Goal: Task Accomplishment & Management: Complete application form

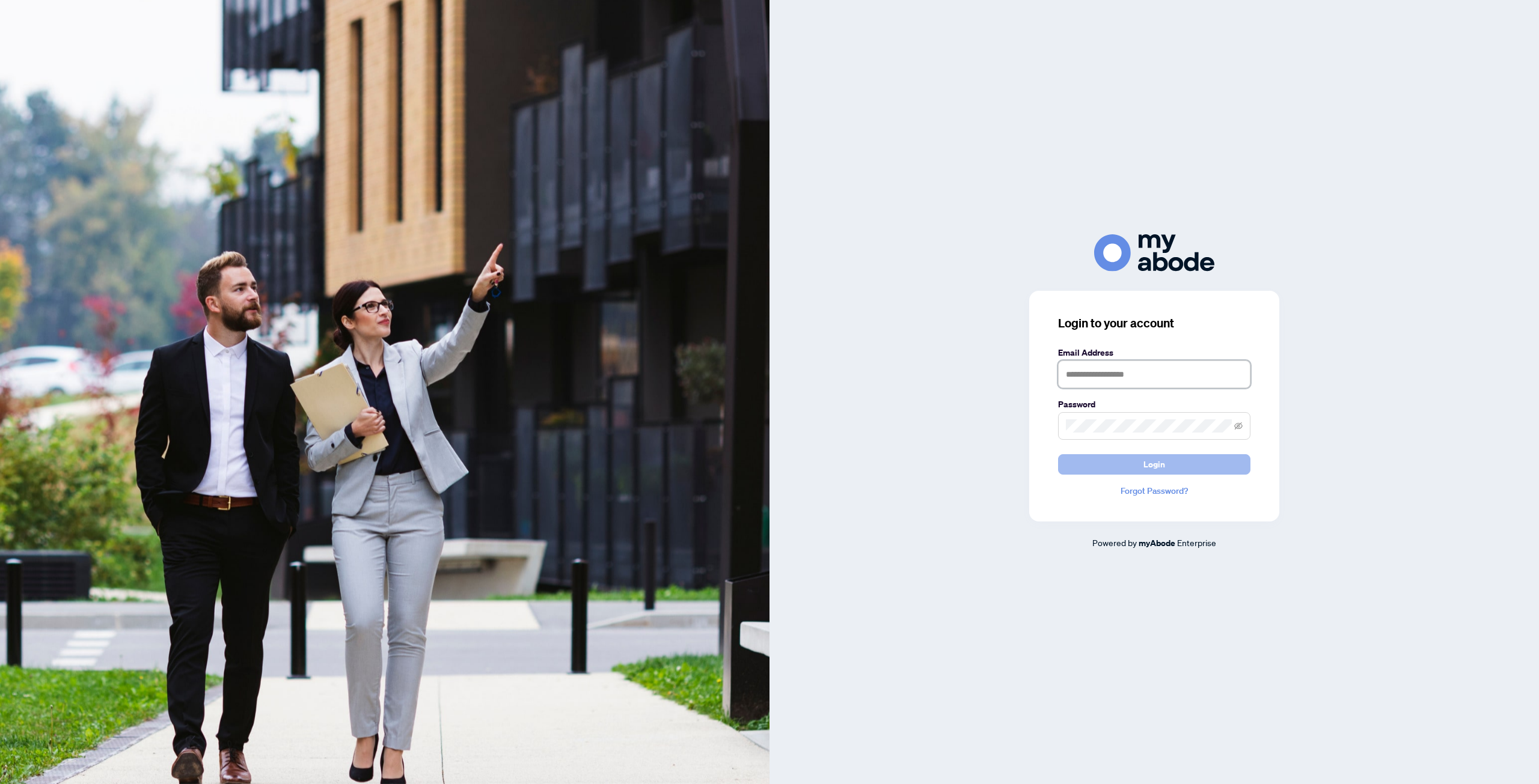
type input "**********"
click at [1137, 454] on button "Login" at bounding box center [1154, 464] width 193 height 20
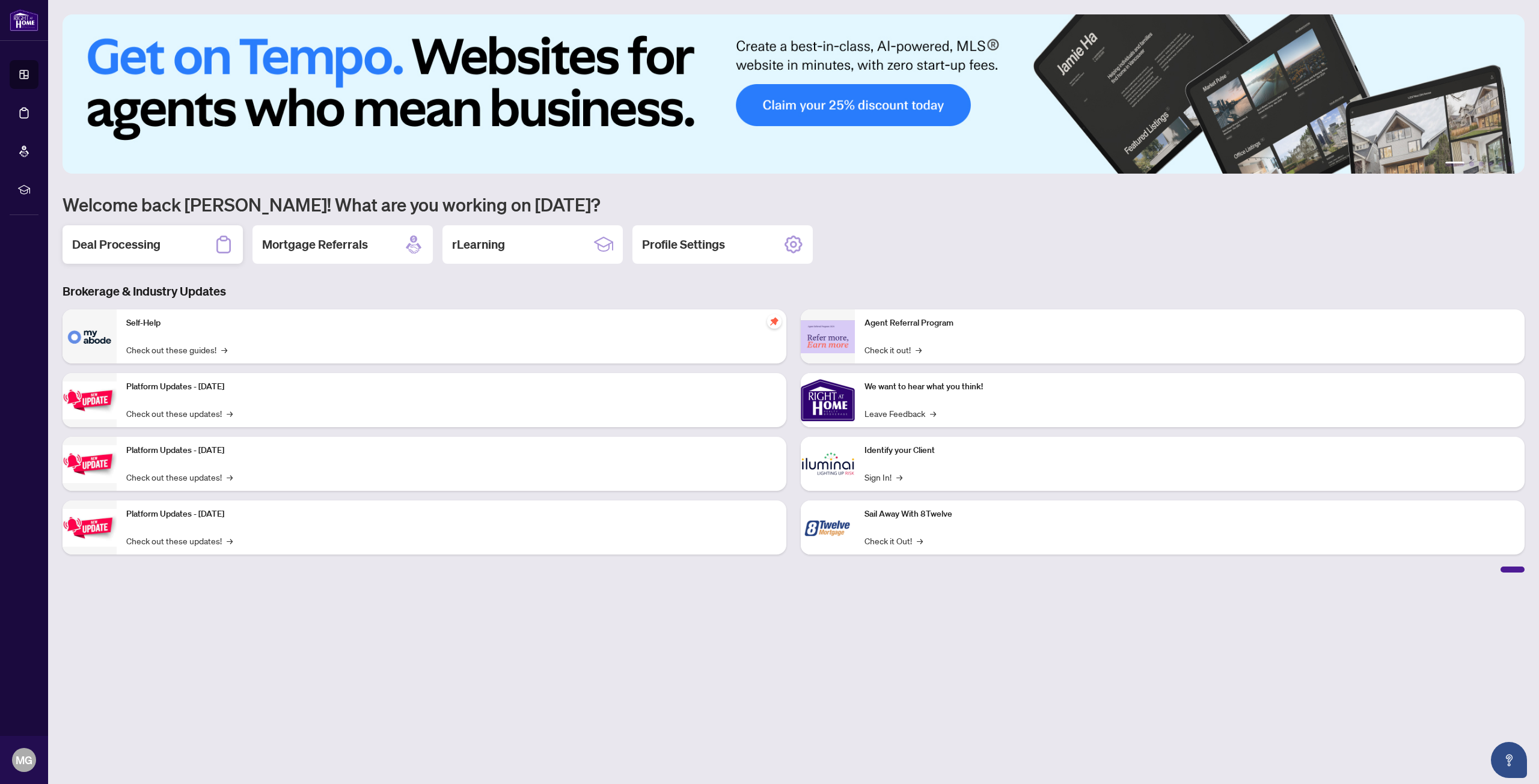
click at [156, 236] on h2 "Deal Processing" at bounding box center [116, 244] width 88 height 17
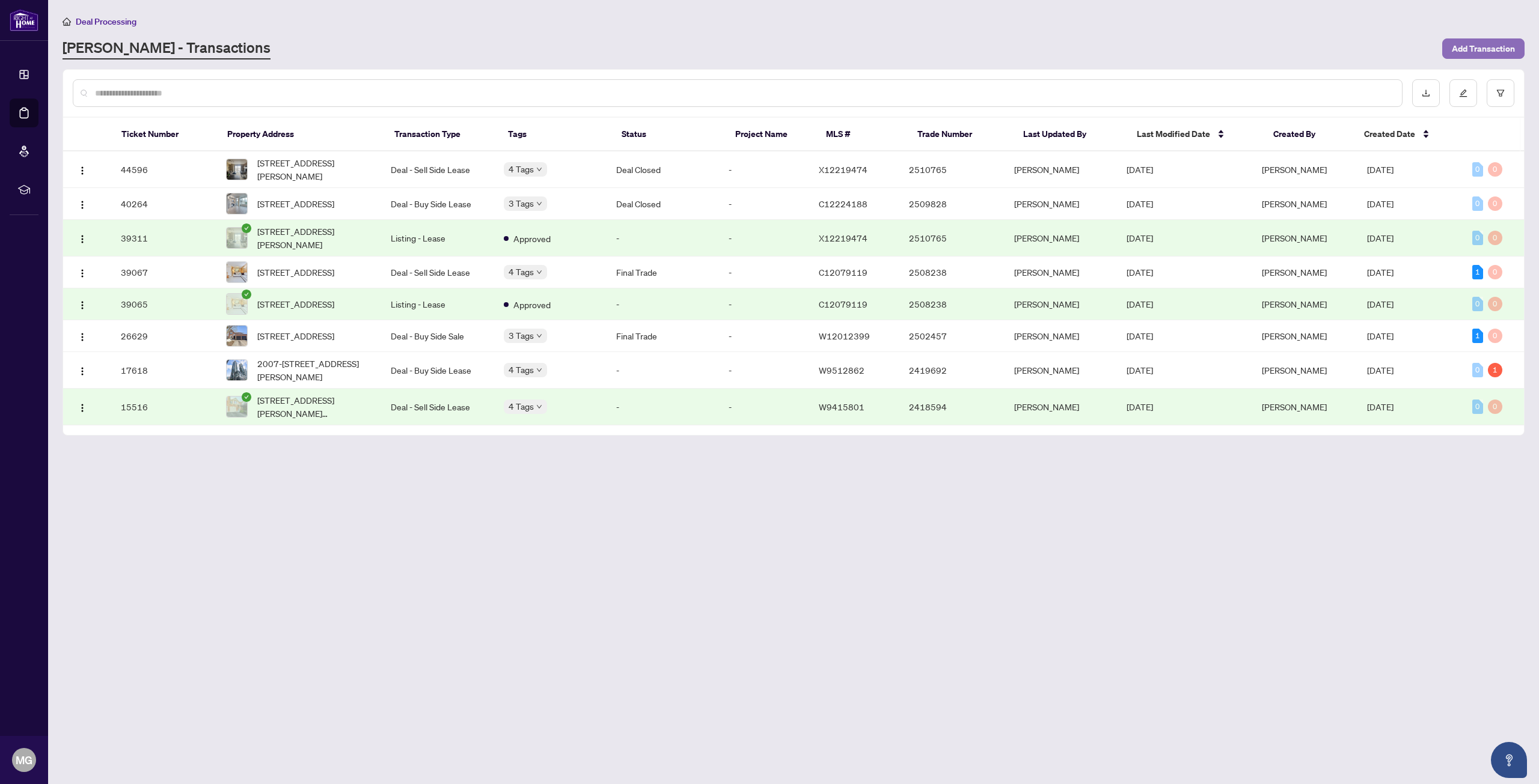
click at [1492, 47] on span "Add Transaction" at bounding box center [1483, 49] width 63 height 19
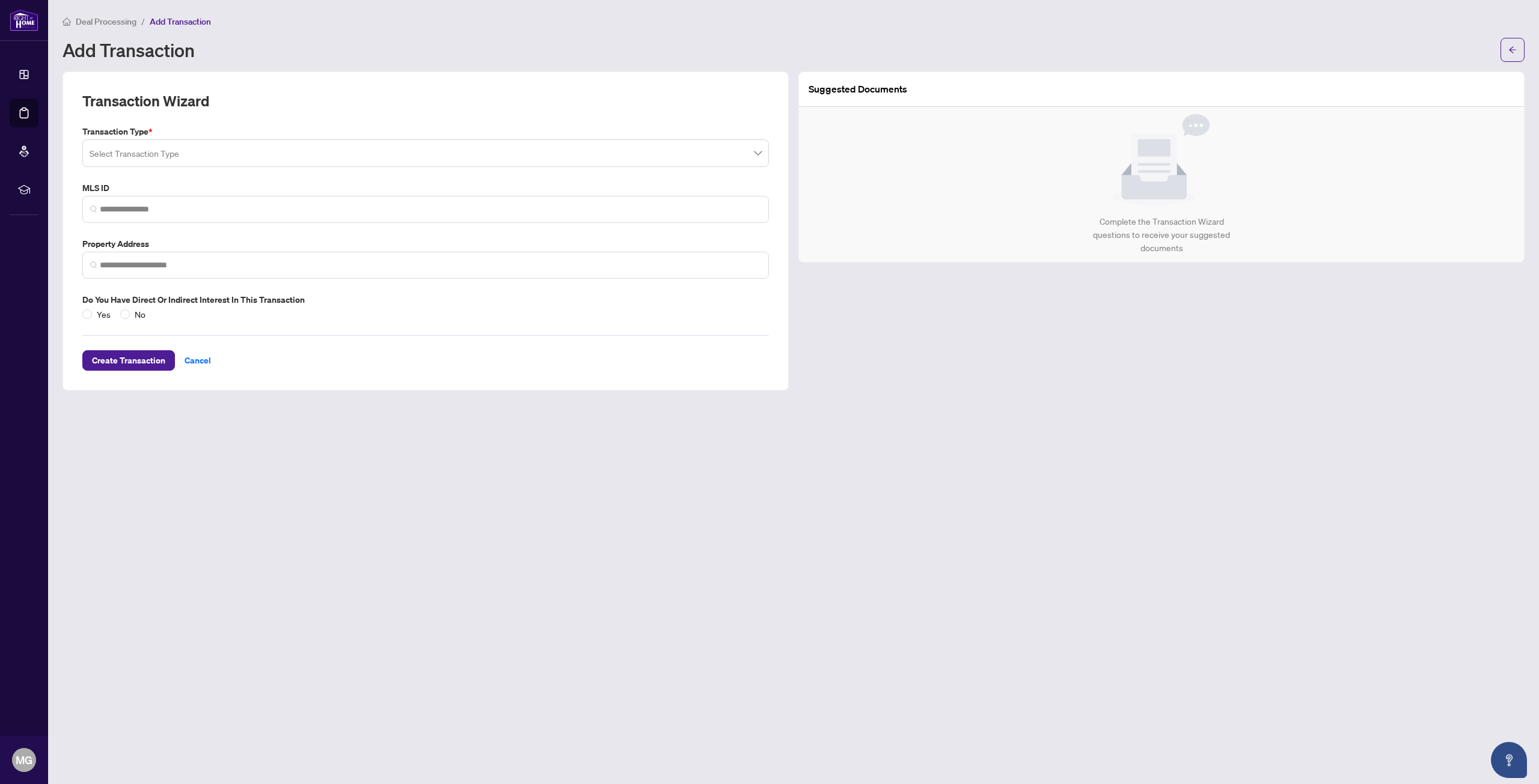
click at [189, 157] on input "search" at bounding box center [420, 154] width 661 height 26
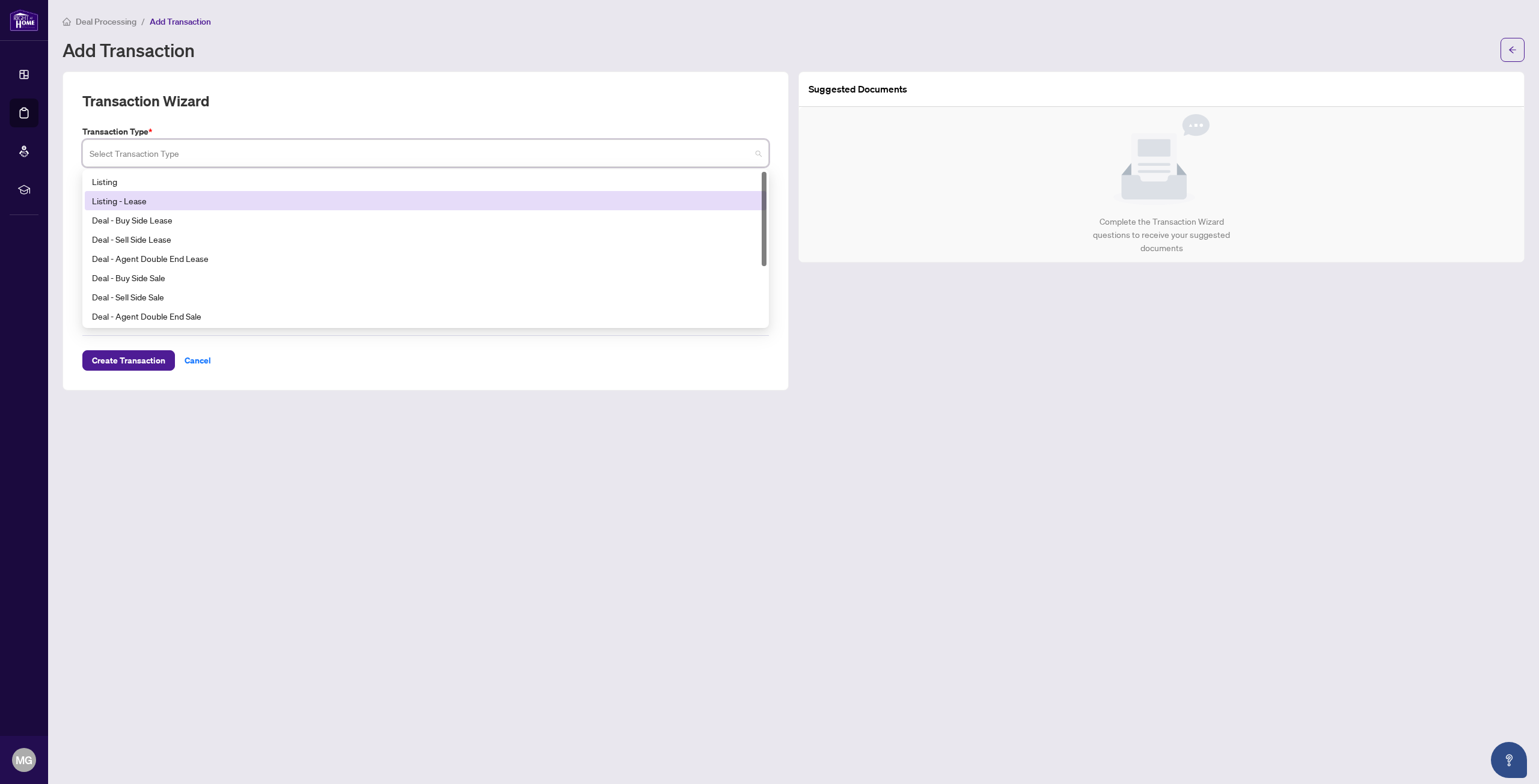
click at [201, 200] on div "Listing - Lease" at bounding box center [426, 201] width 667 height 14
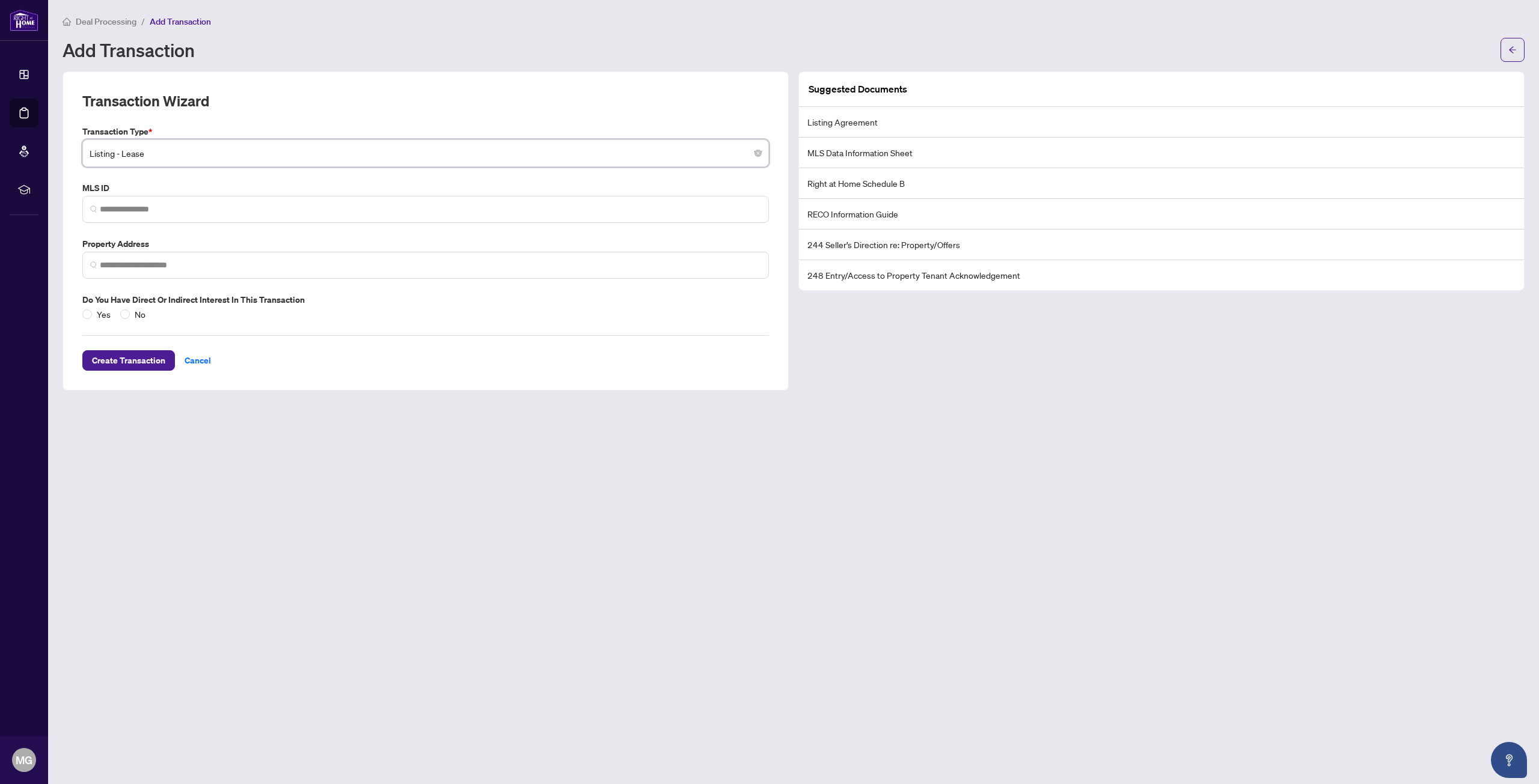
click at [195, 138] on div "Transaction Type * Listing - Lease Listing - Lease 13 14 15 Listing Listing - L…" at bounding box center [425, 146] width 696 height 42
click at [203, 146] on span "Listing - Lease" at bounding box center [425, 153] width 672 height 23
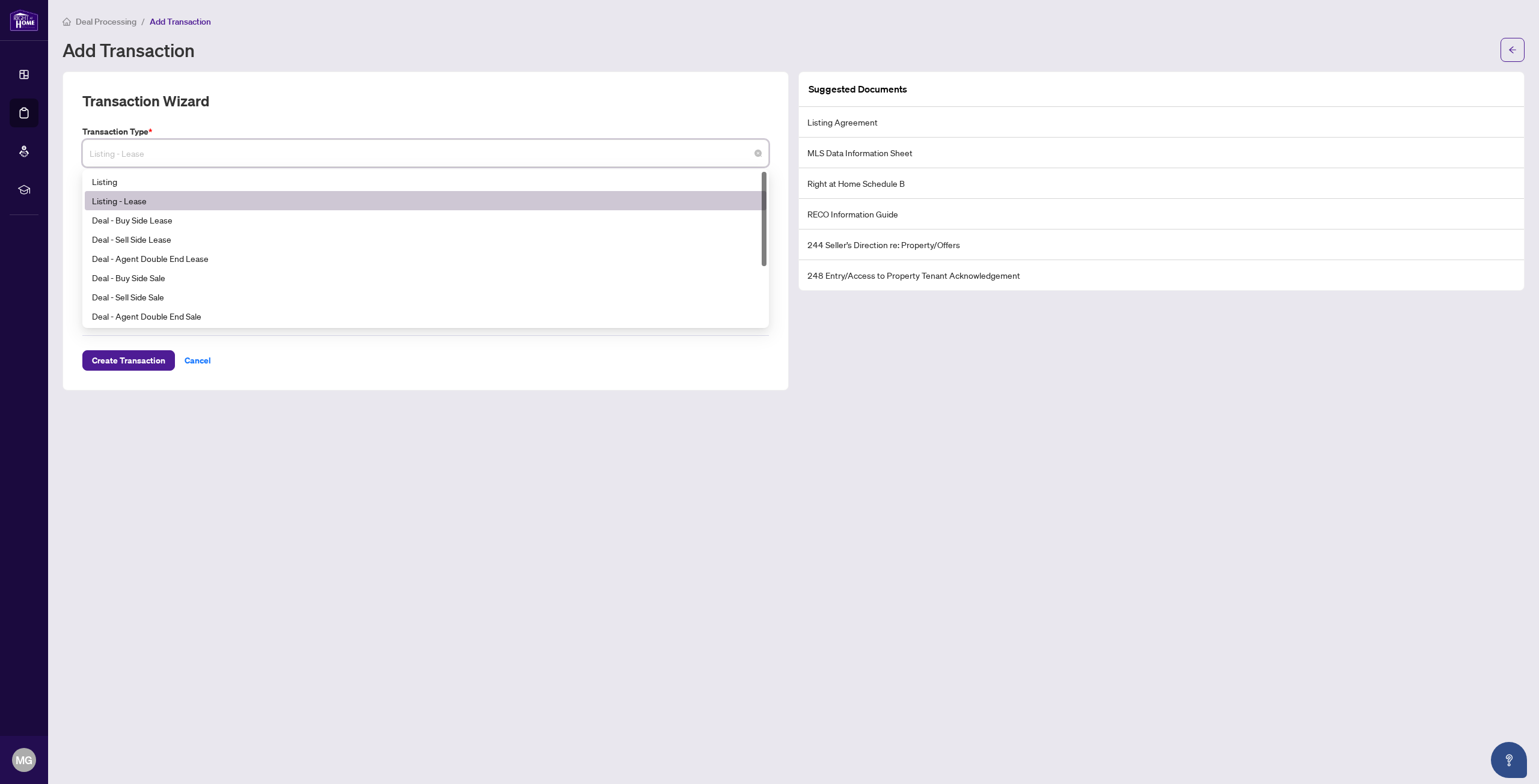
click at [226, 194] on div "Listing - Lease" at bounding box center [426, 201] width 667 height 14
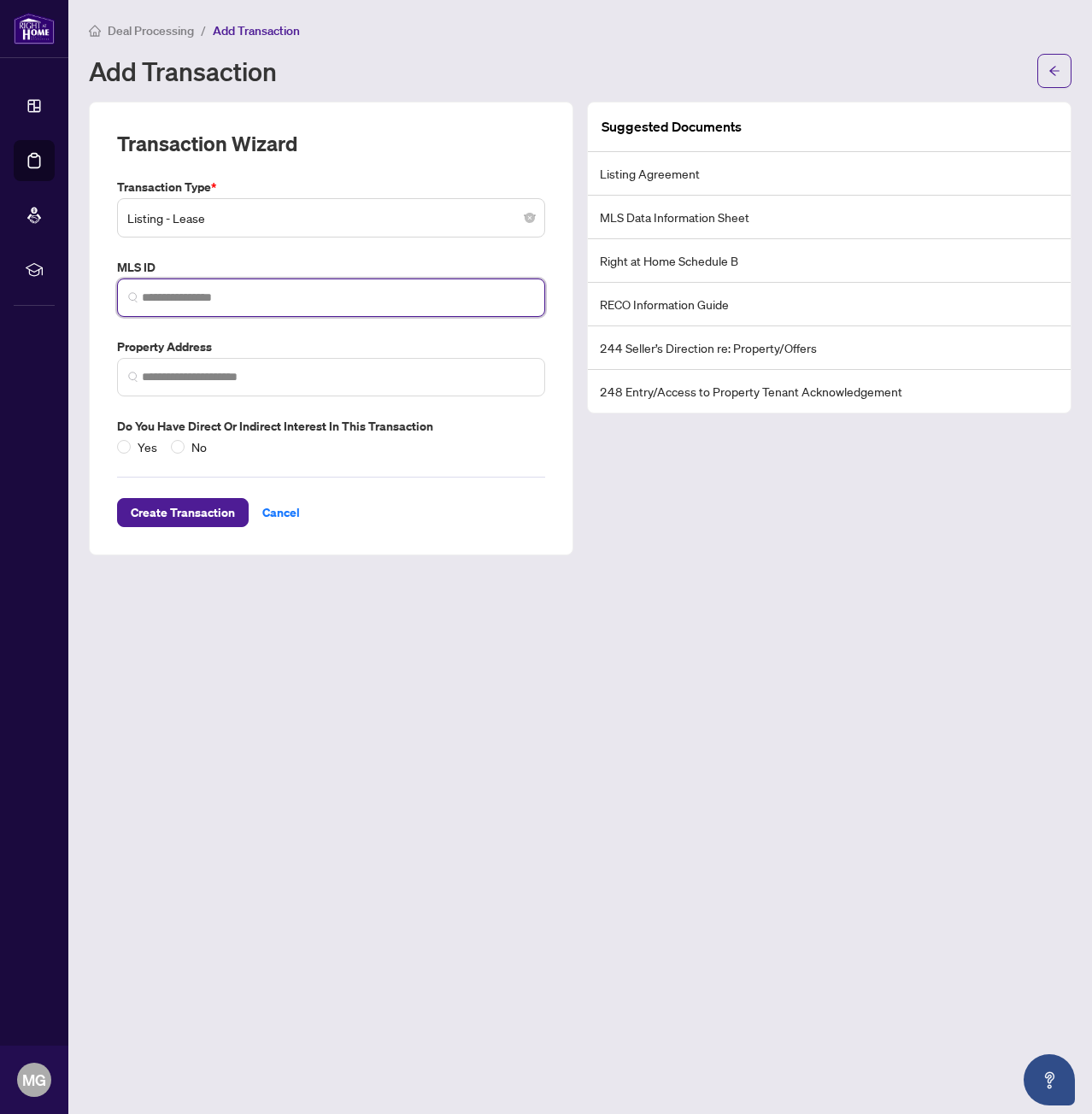
click at [294, 304] on input "search" at bounding box center [337, 298] width 392 height 18
paste input "*********"
type input "*********"
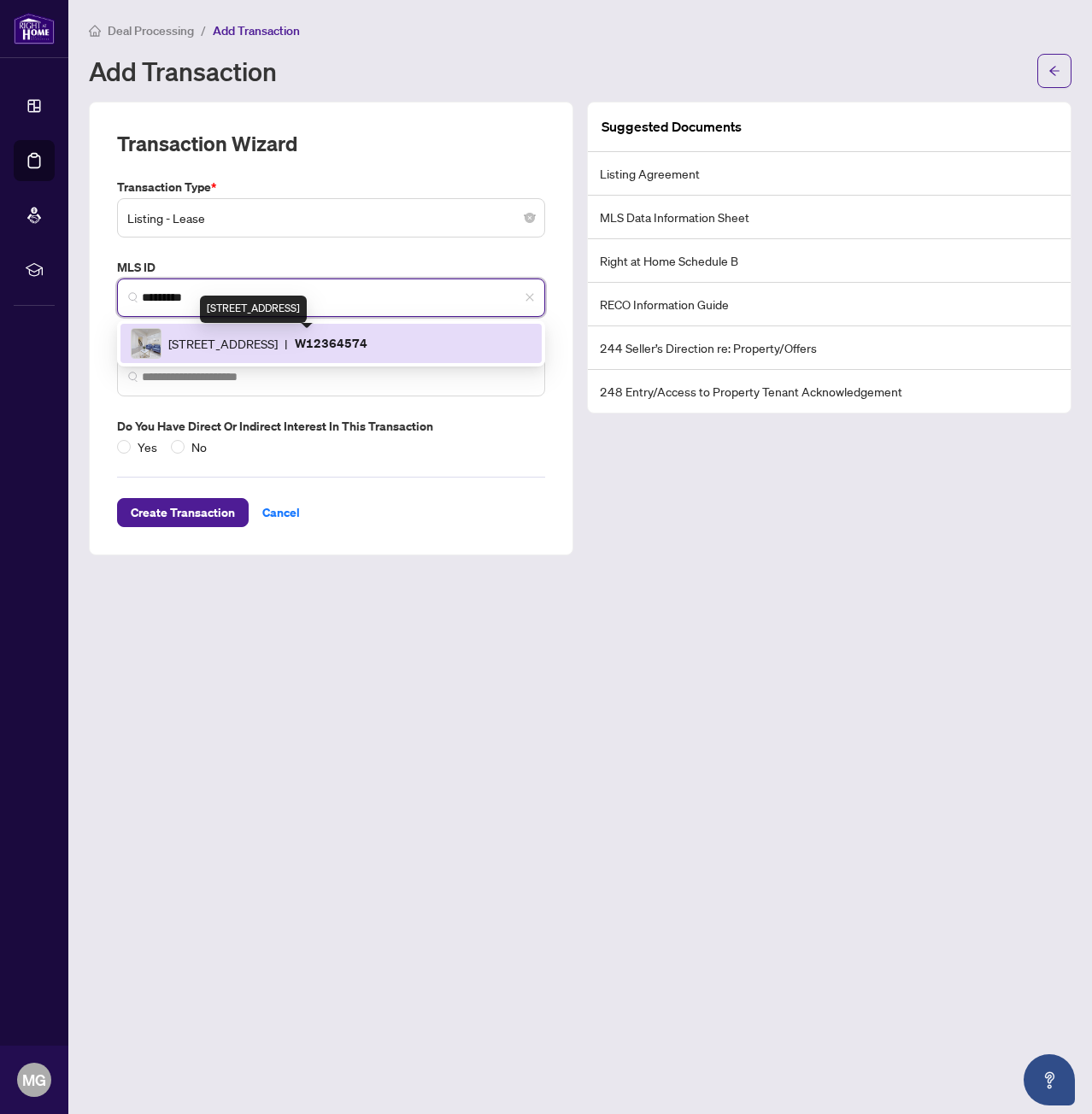
click at [211, 344] on span "38 Elverton Cres, Brampton, Ontario L7A 4Z4, Canada" at bounding box center [223, 344] width 109 height 19
type input "**********"
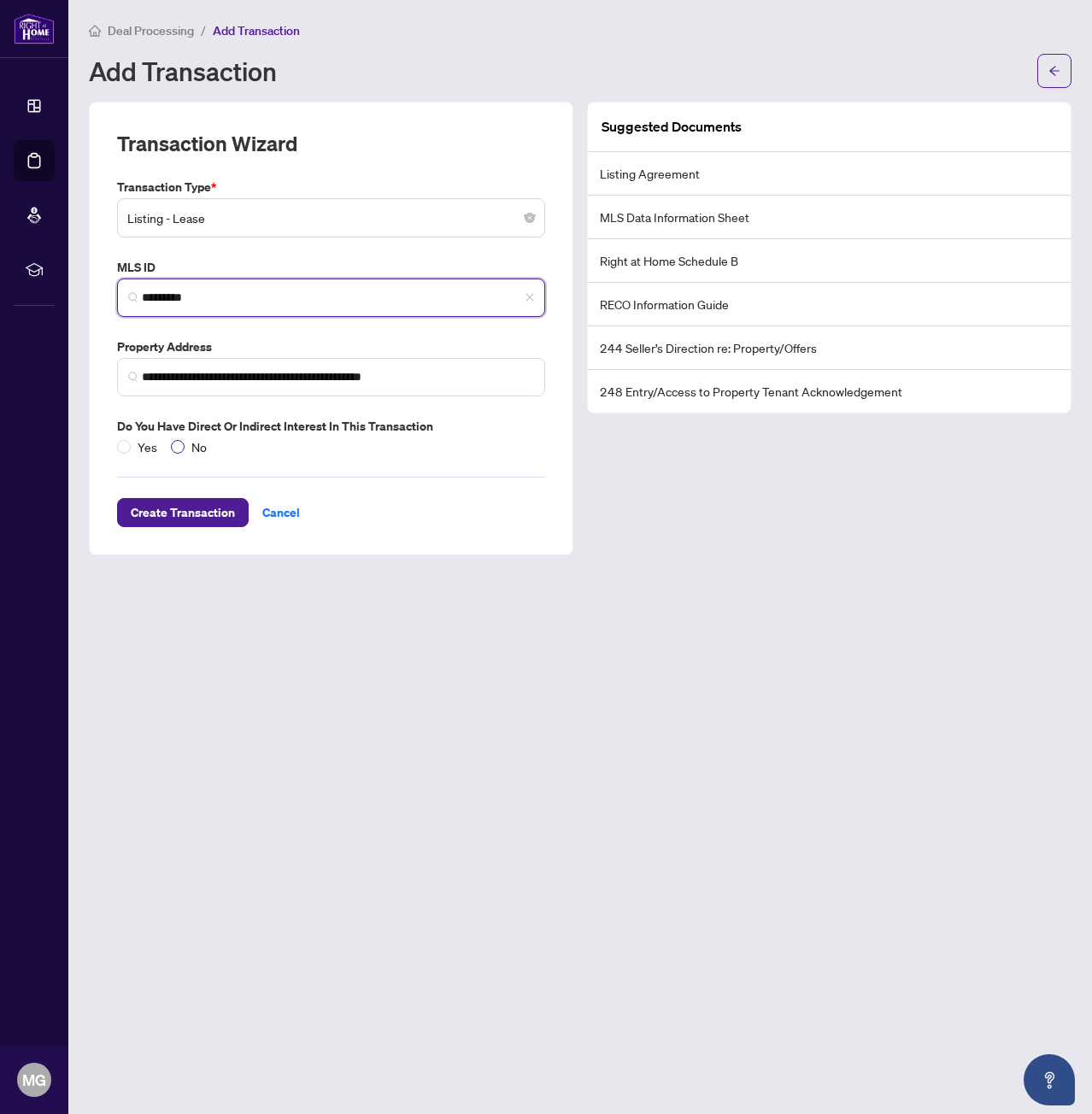
type input "*********"
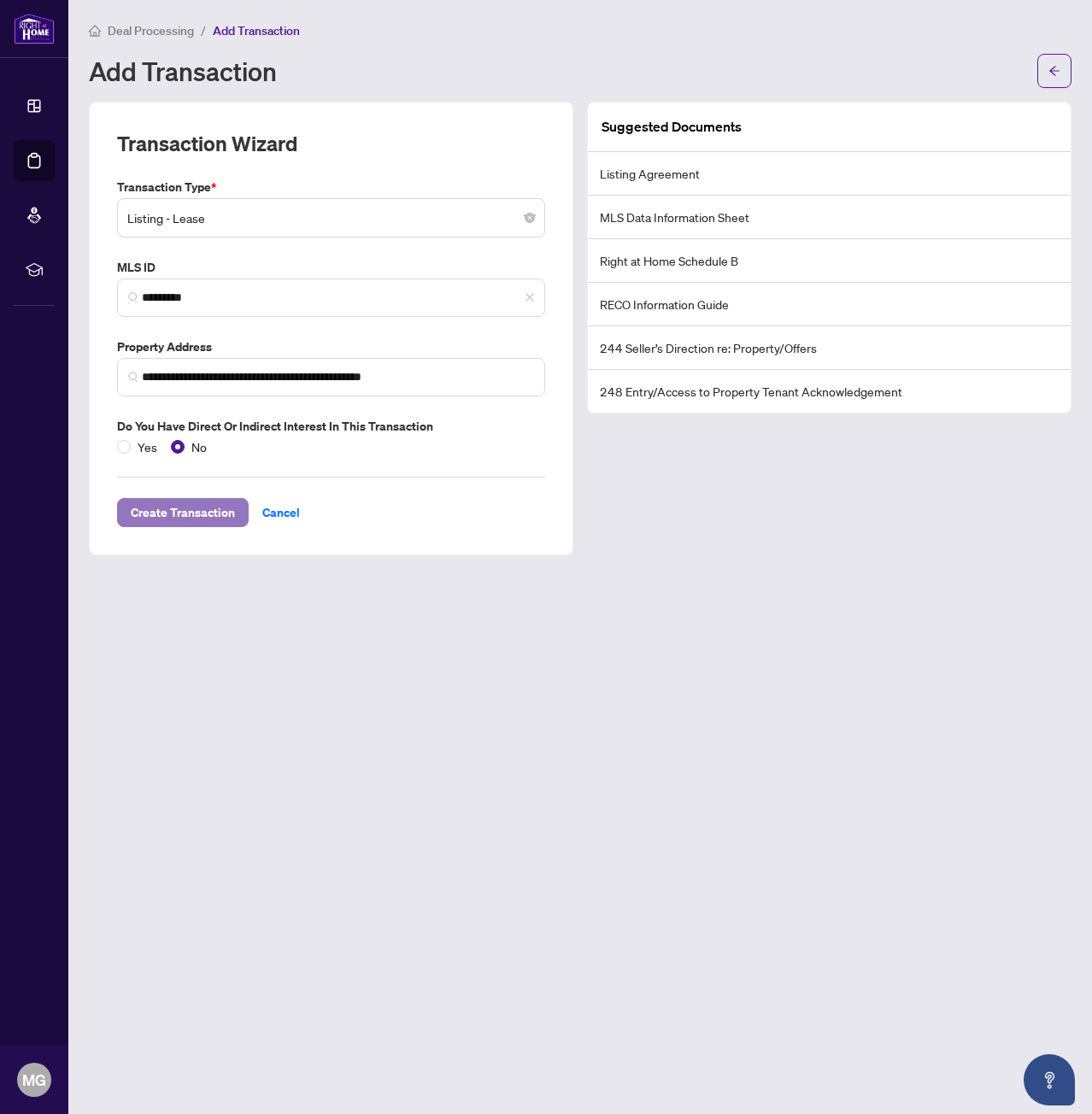
click at [179, 513] on span "Create Transaction" at bounding box center [183, 513] width 104 height 27
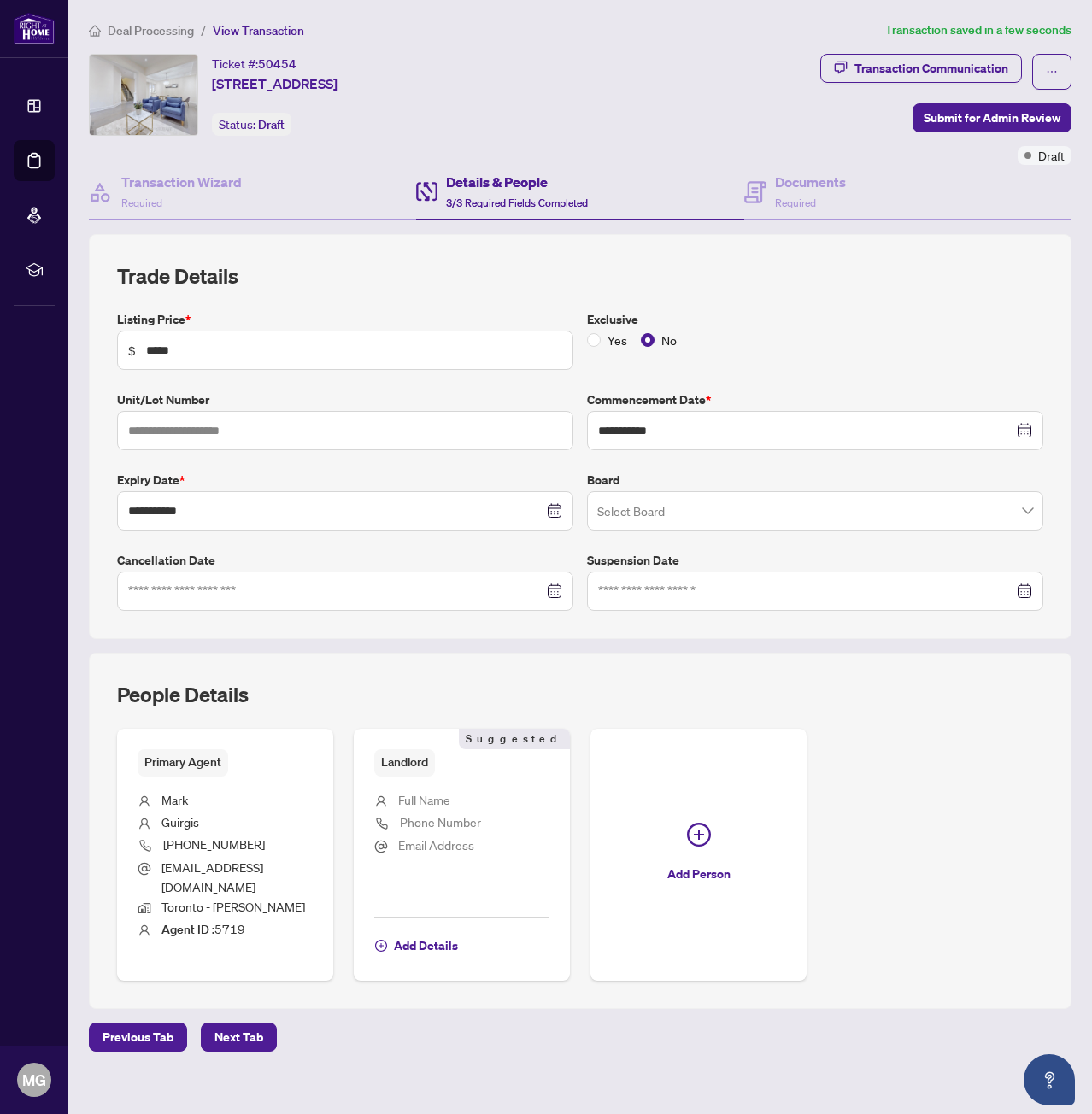
click at [685, 527] on input "search" at bounding box center [808, 513] width 420 height 38
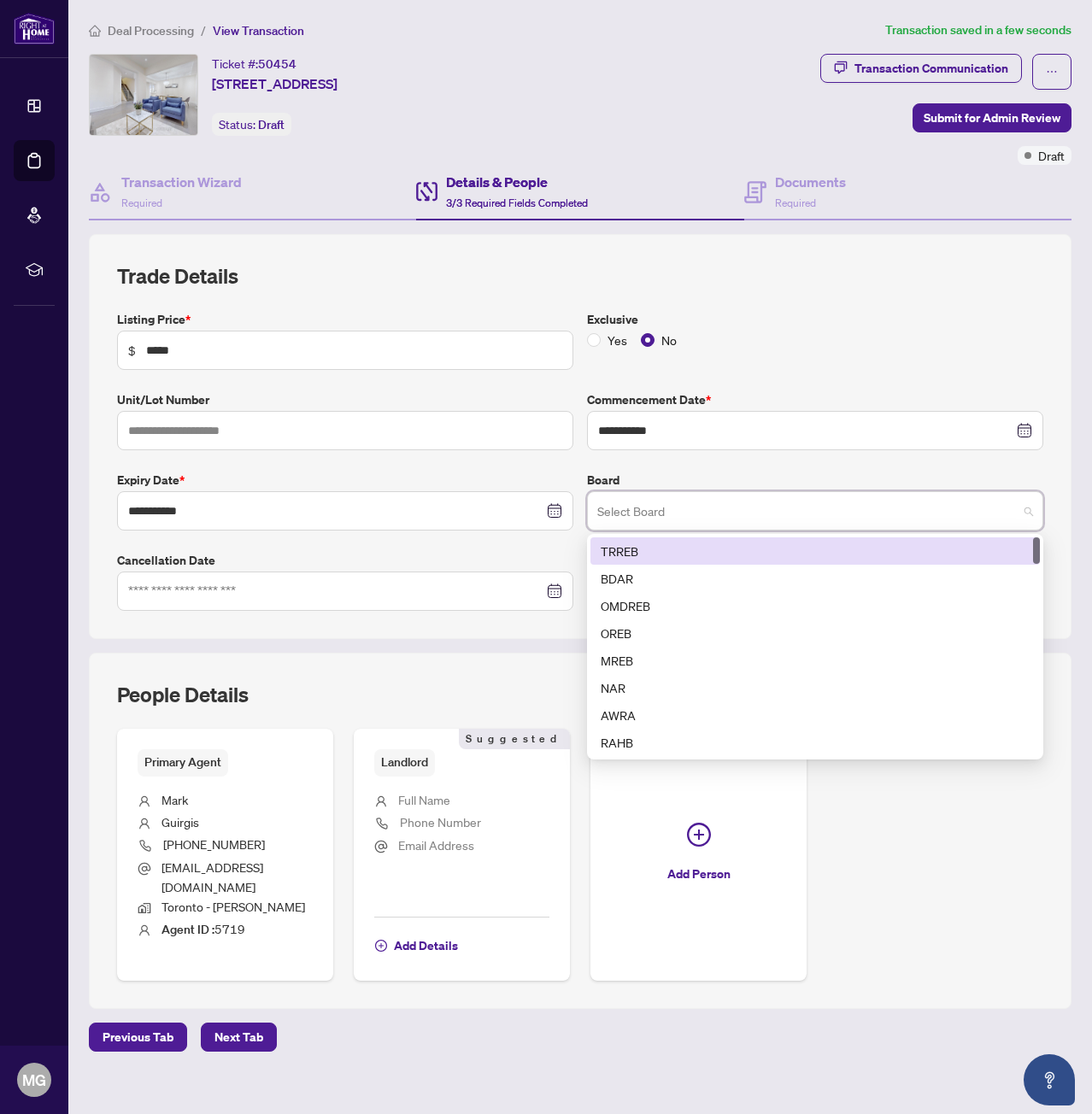
click at [700, 543] on div "TRREB" at bounding box center [814, 551] width 429 height 19
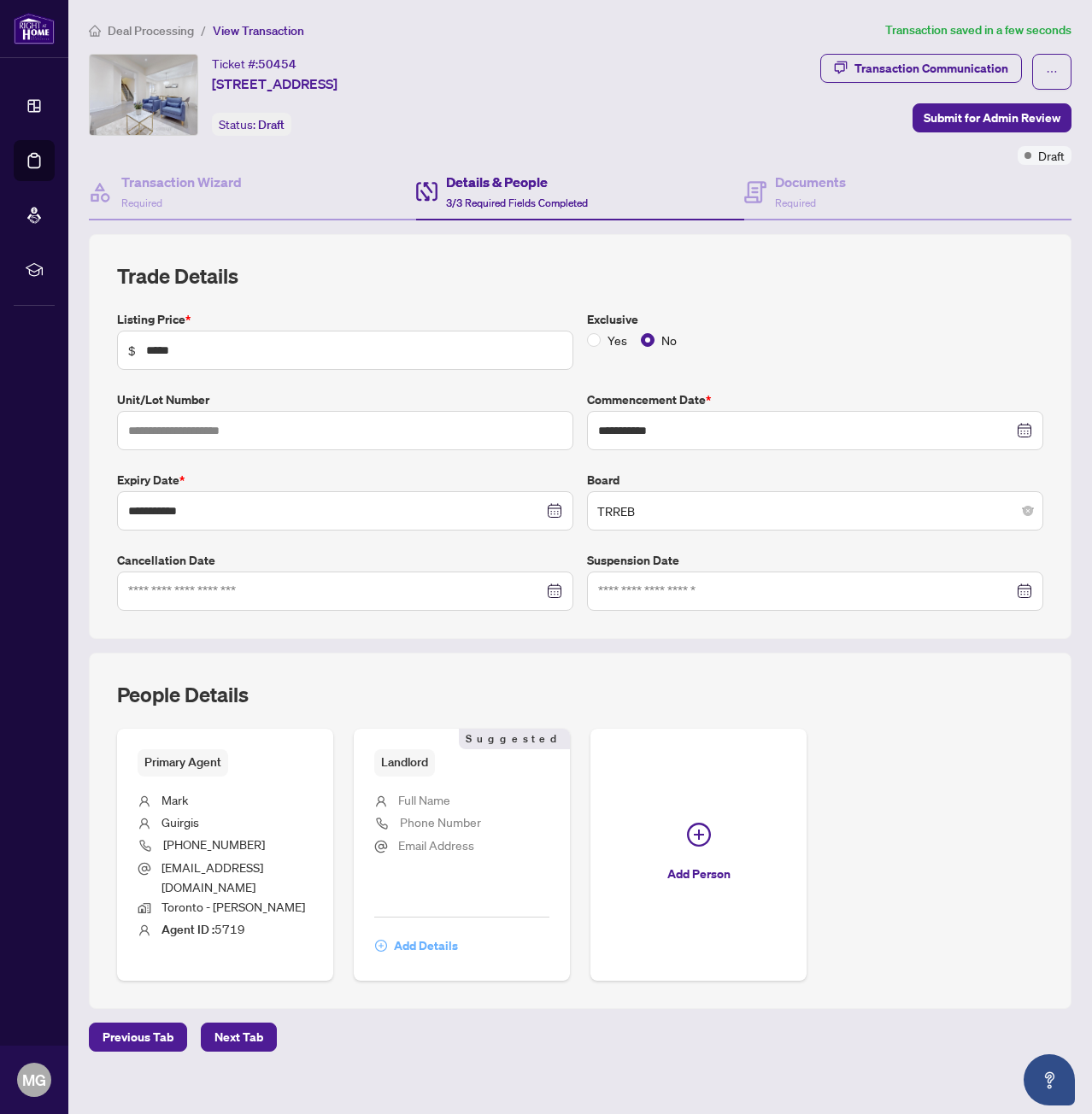
click at [418, 932] on span "Add Details" at bounding box center [426, 945] width 64 height 27
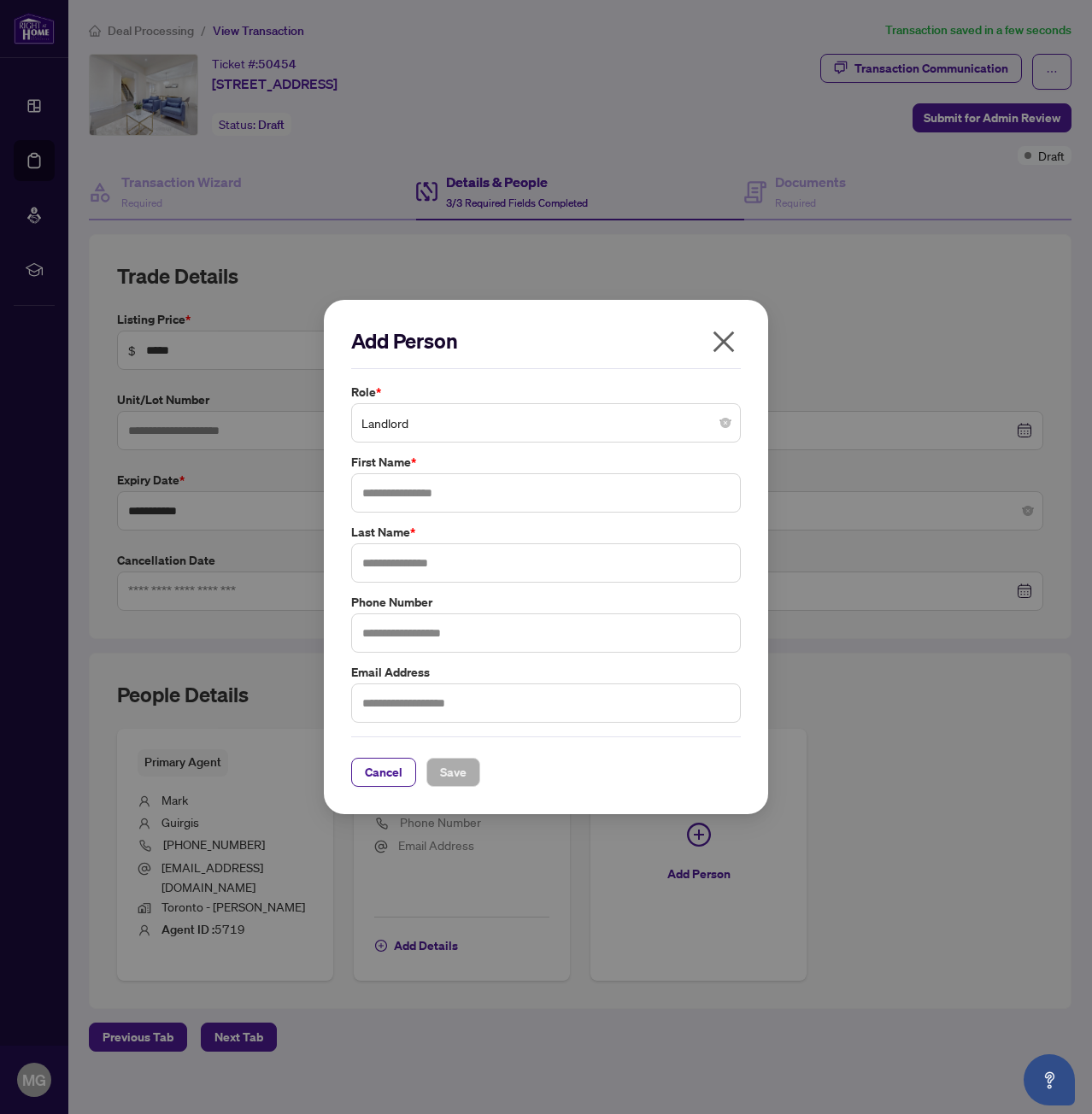
click at [424, 429] on span "Landlord" at bounding box center [546, 423] width 369 height 33
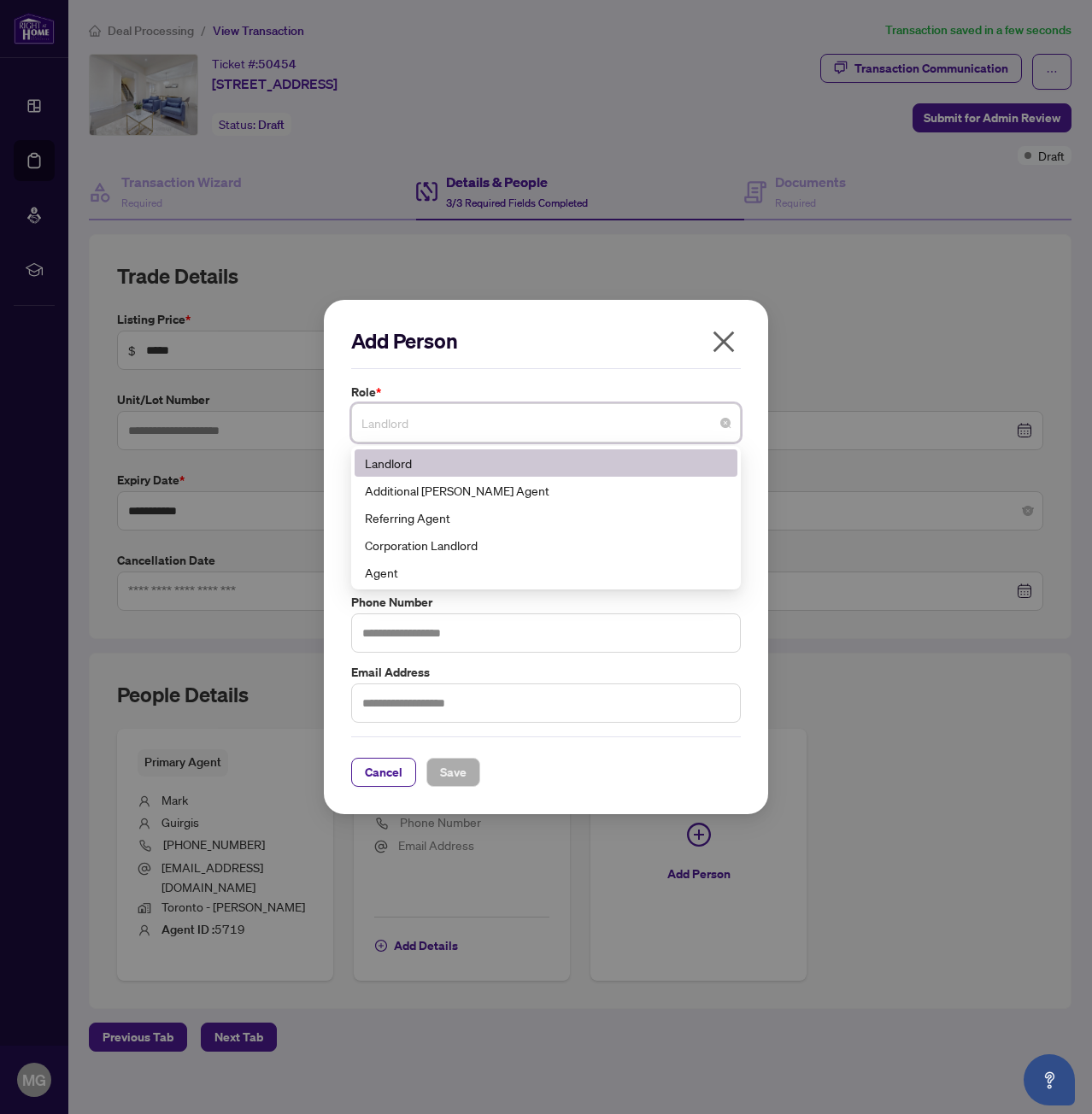
click at [424, 429] on span "Landlord" at bounding box center [546, 423] width 369 height 33
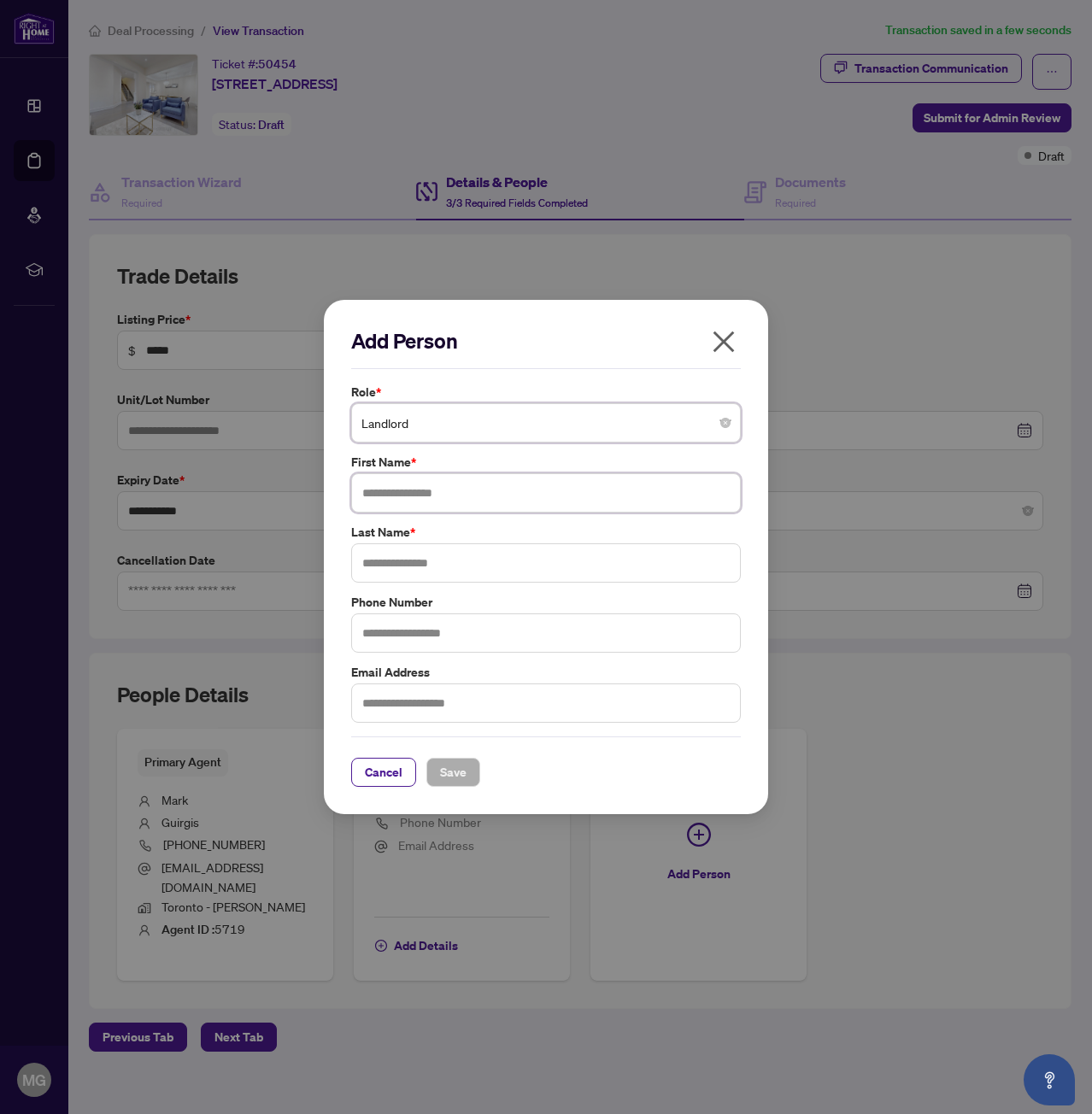
click at [447, 492] on input "text" at bounding box center [546, 492] width 389 height 40
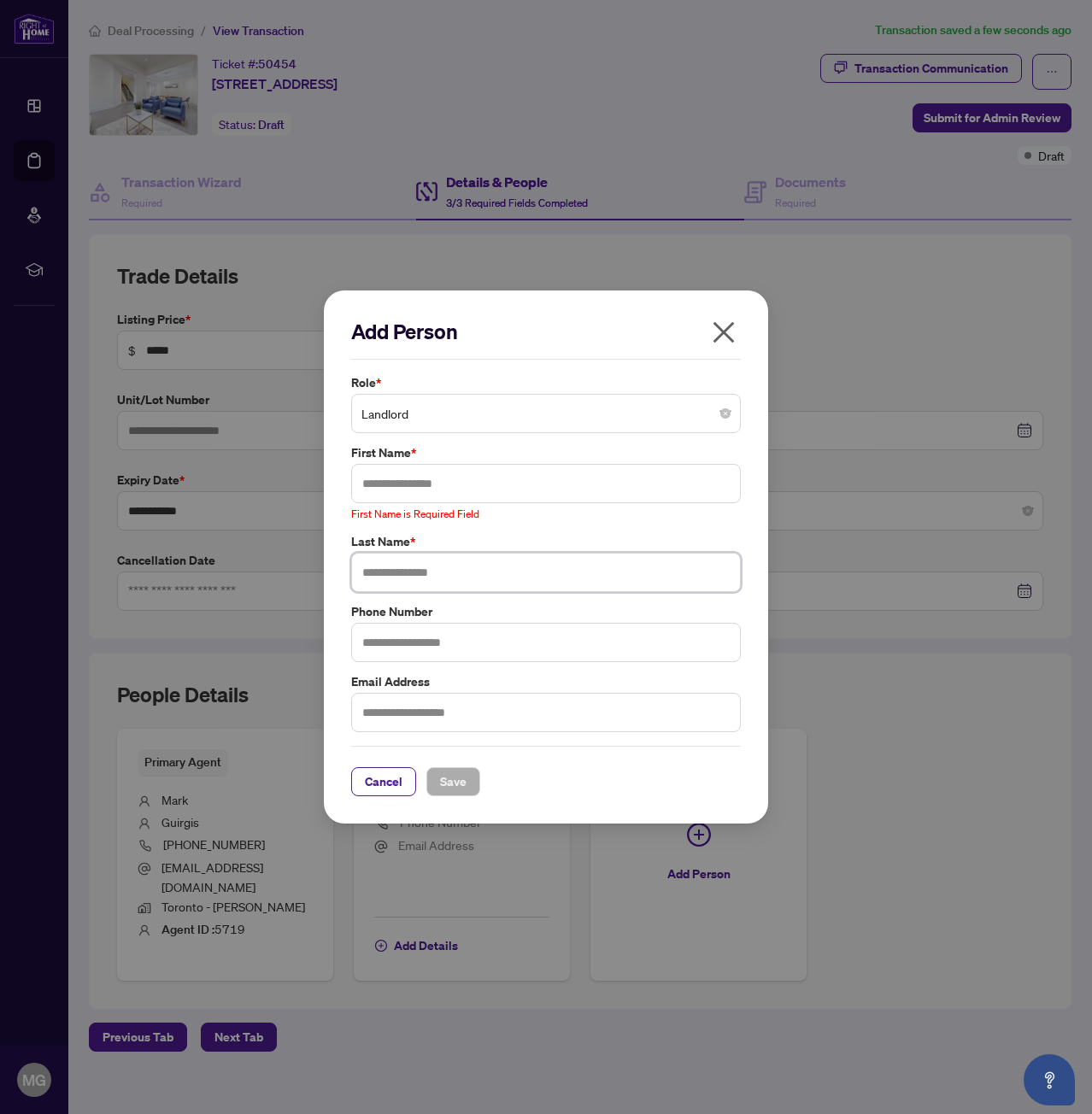
click at [445, 578] on input "text" at bounding box center [546, 572] width 389 height 40
type input "*********"
click at [420, 479] on input "text" at bounding box center [546, 483] width 389 height 40
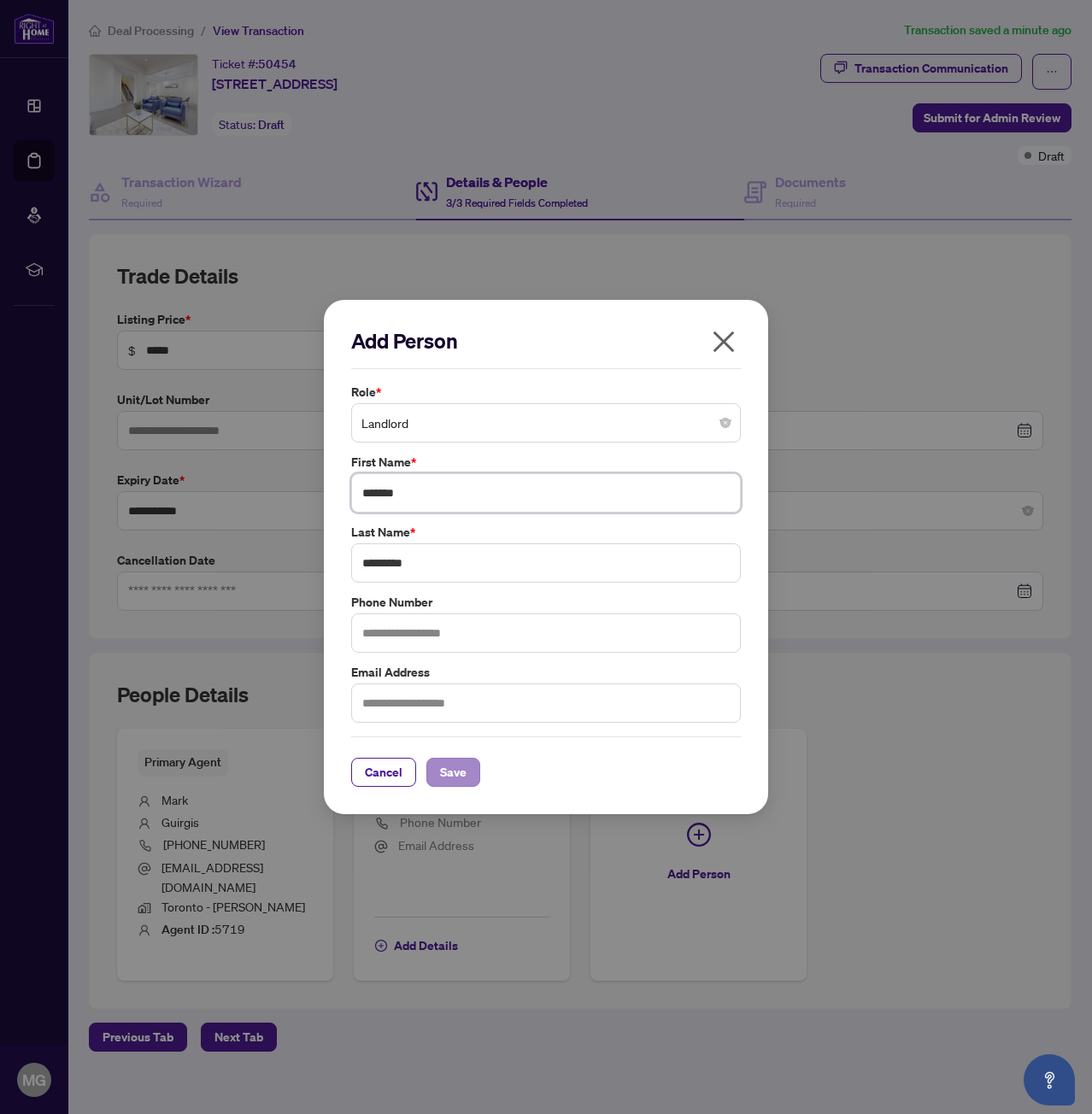
type input "*******"
click at [449, 773] on span "Save" at bounding box center [453, 772] width 26 height 27
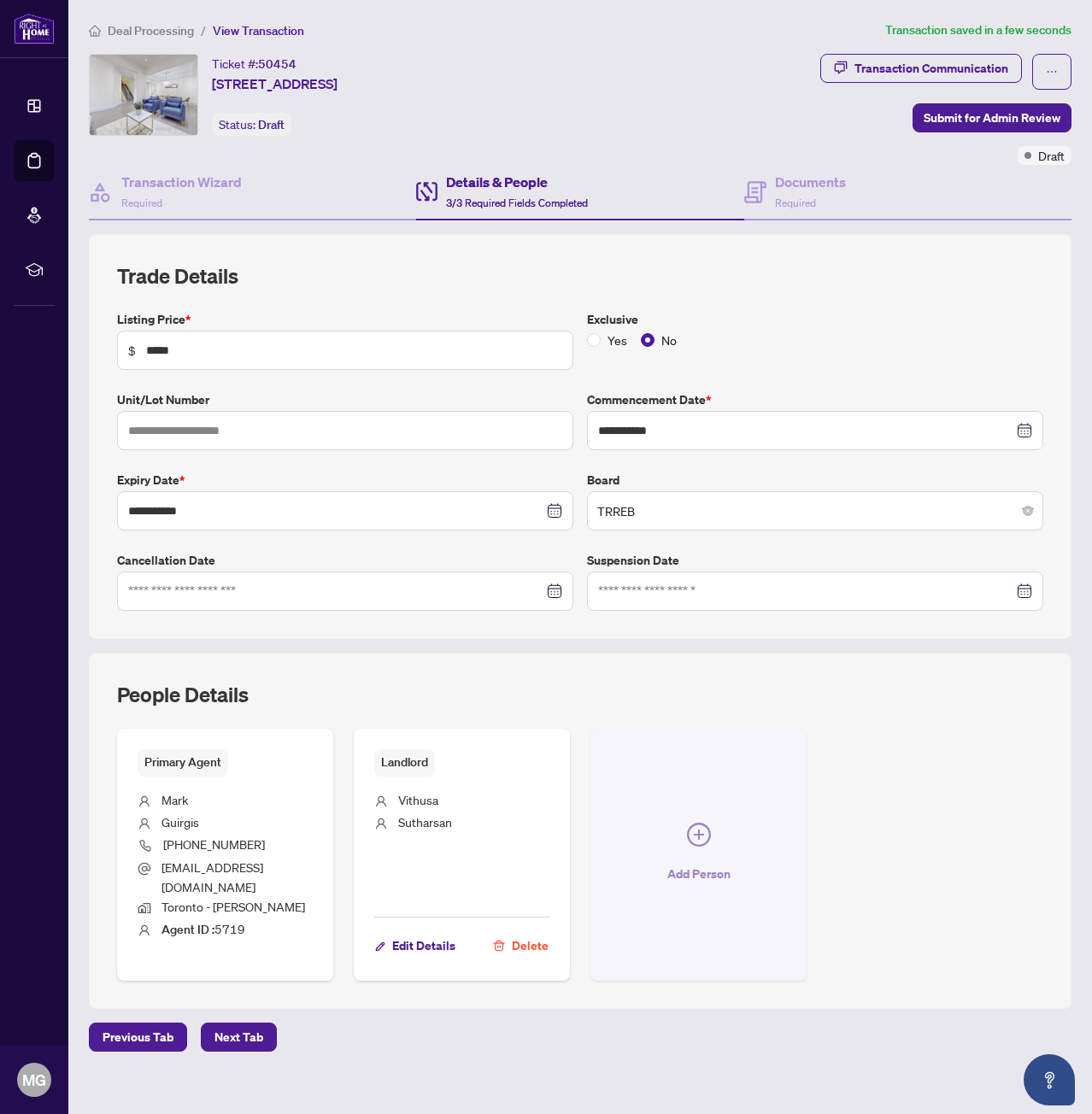
click at [715, 820] on button "Add Person" at bounding box center [699, 855] width 216 height 252
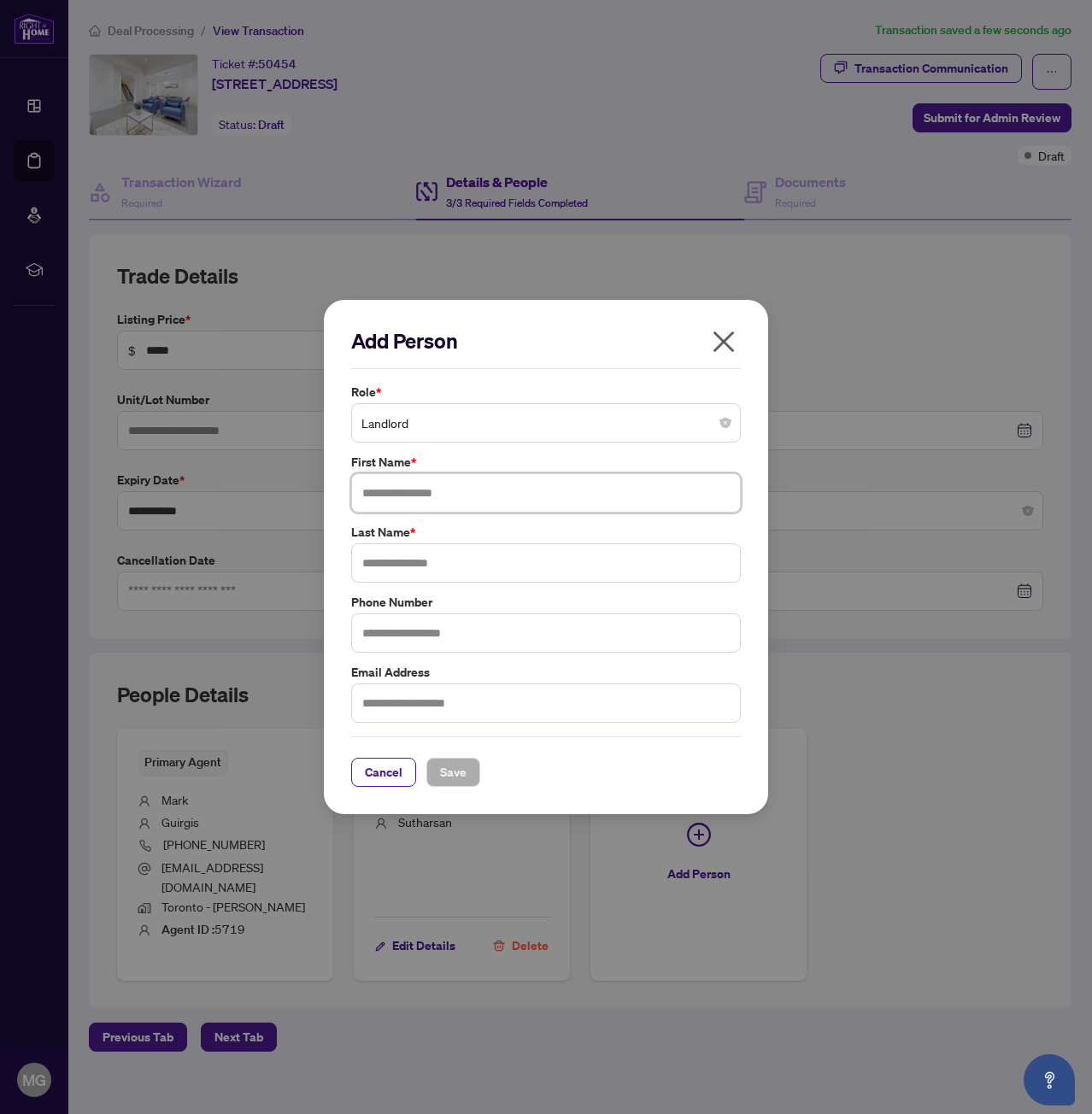
click at [389, 495] on input "text" at bounding box center [546, 492] width 389 height 40
type input "*********"
type input "**********"
click at [472, 772] on button "Save" at bounding box center [453, 772] width 54 height 29
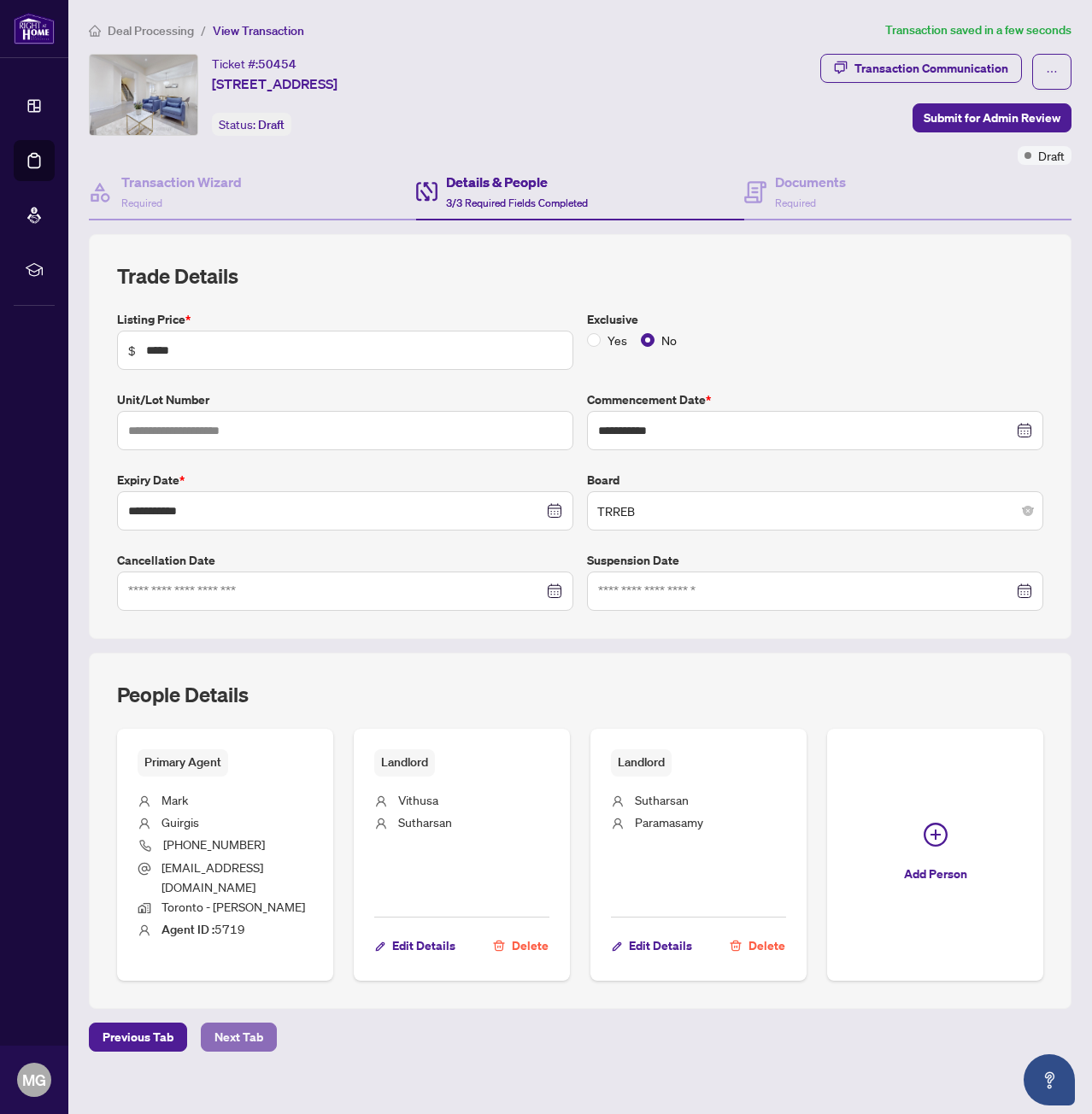
click at [248, 1023] on span "Next Tab" at bounding box center [239, 1037] width 49 height 27
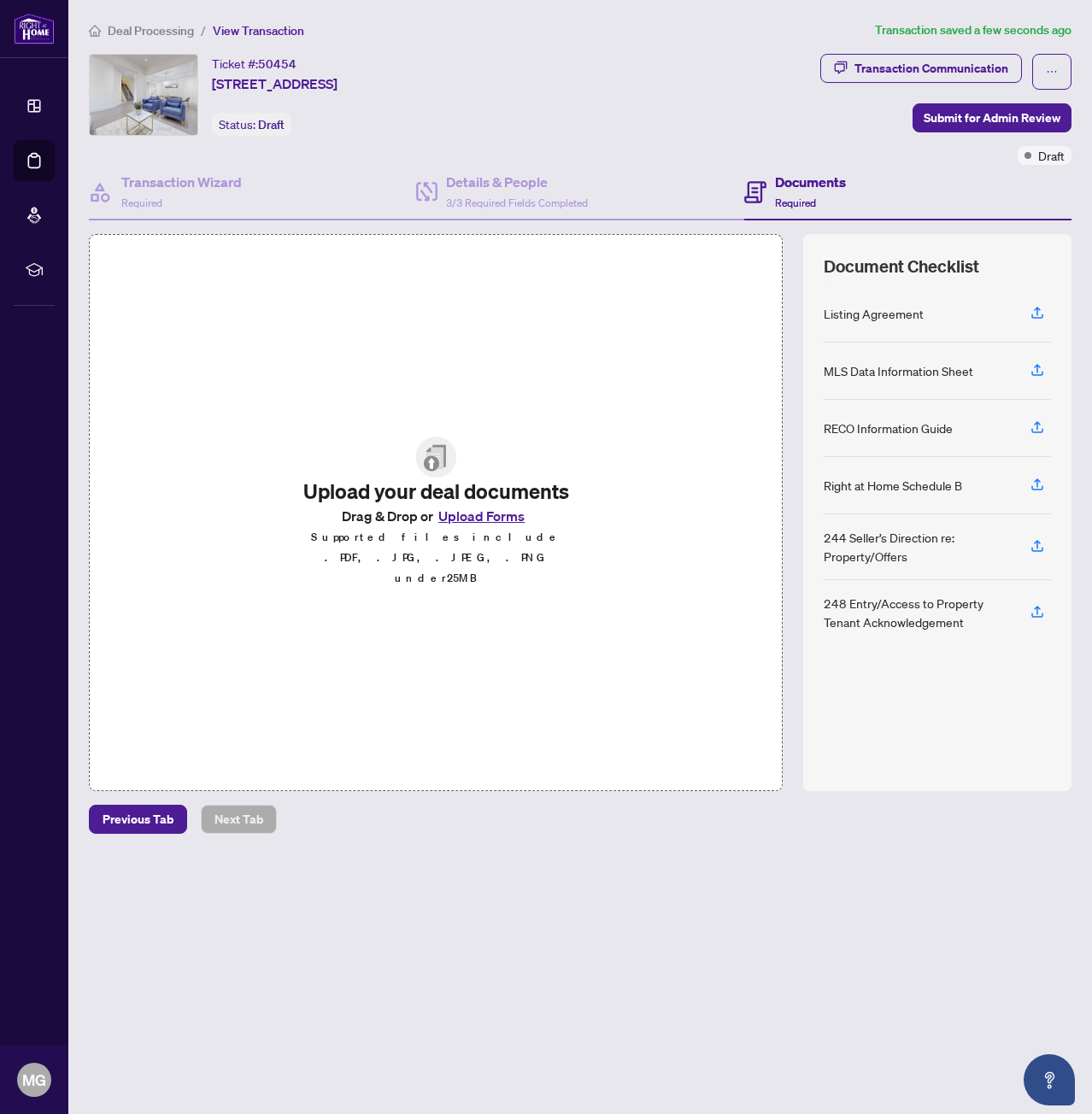
click at [490, 527] on button "Upload Forms" at bounding box center [482, 516] width 96 height 22
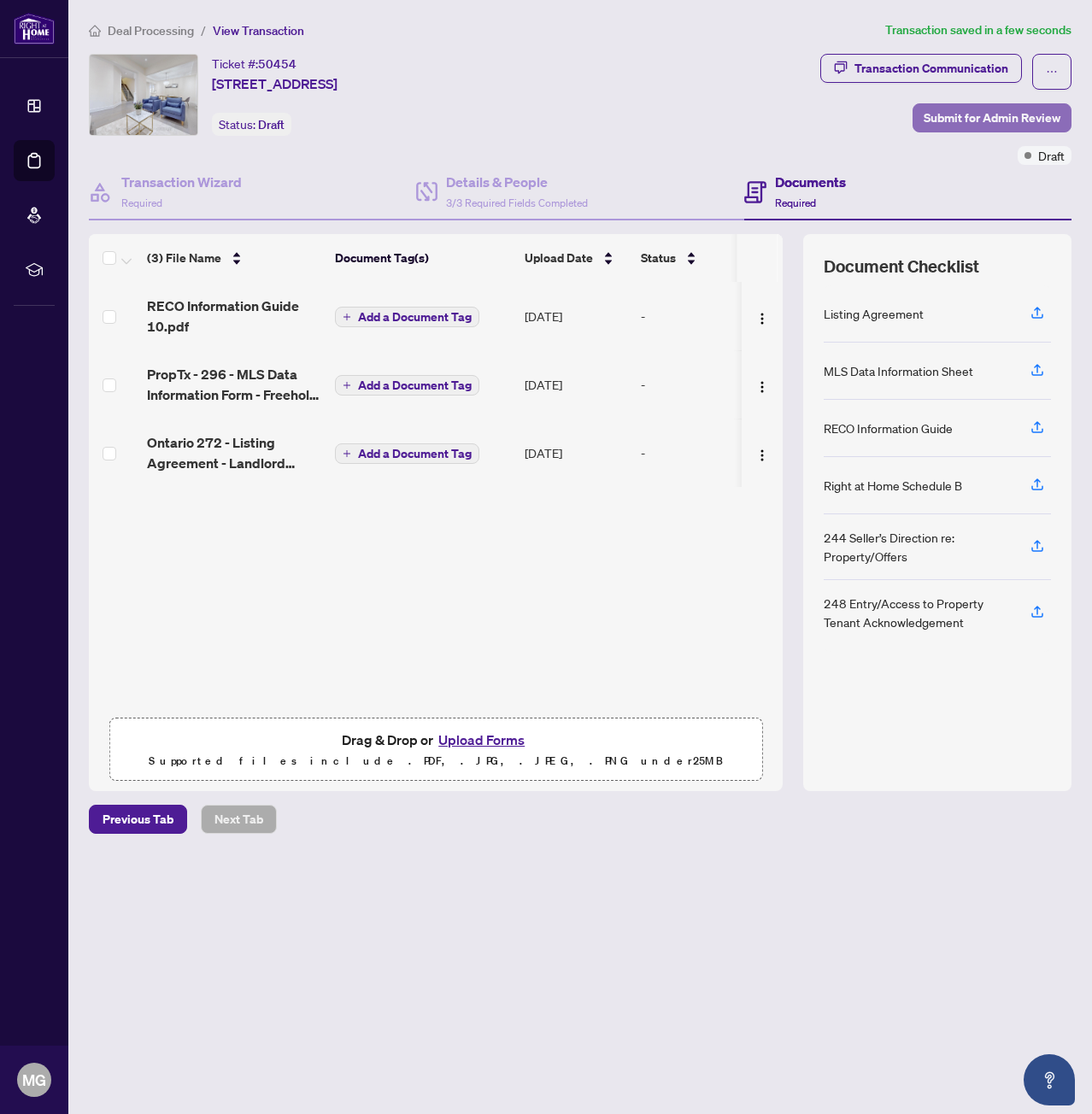
click at [961, 122] on span "Submit for Admin Review" at bounding box center [992, 118] width 137 height 27
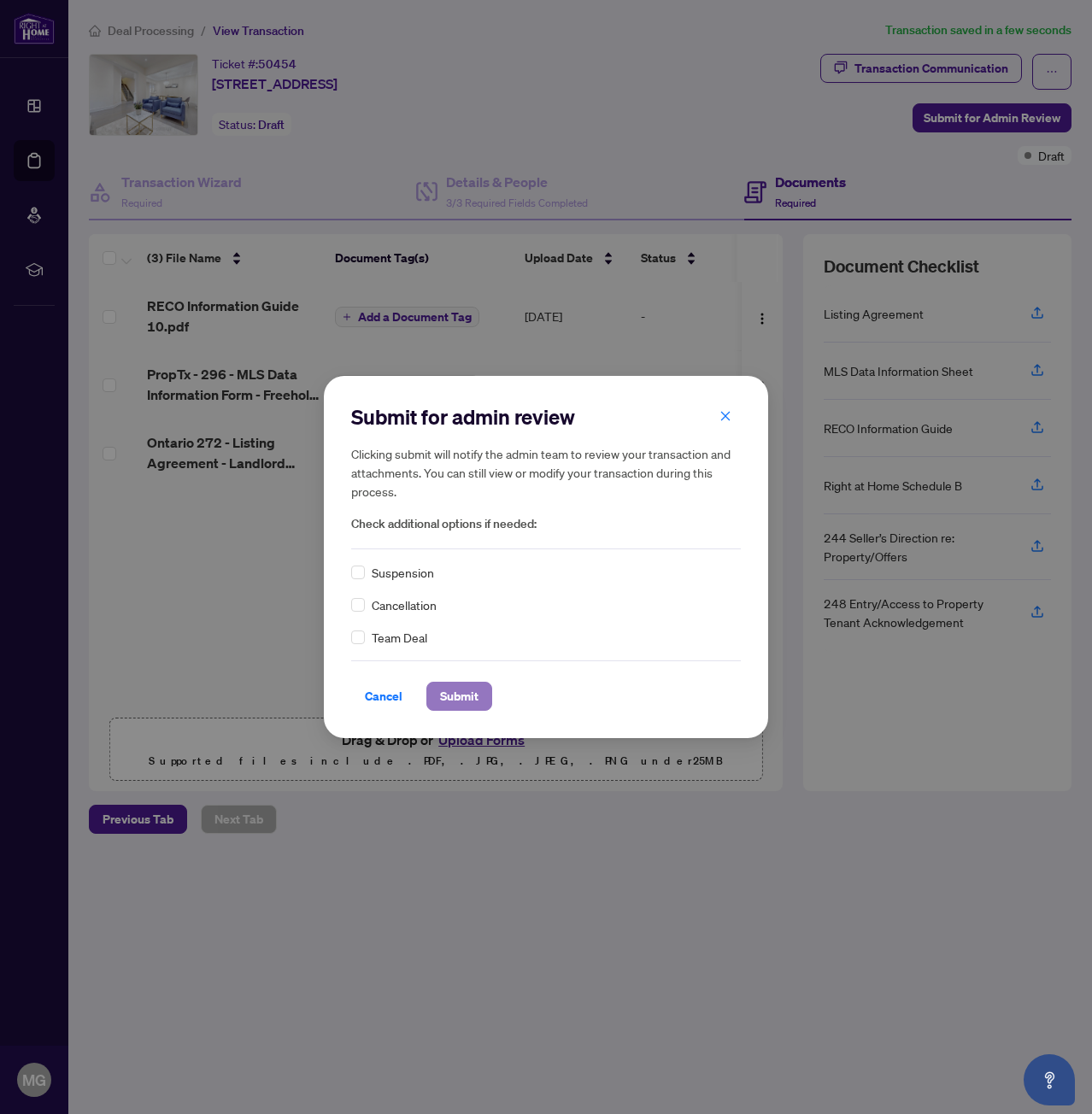
click at [471, 706] on span "Submit" at bounding box center [460, 696] width 39 height 27
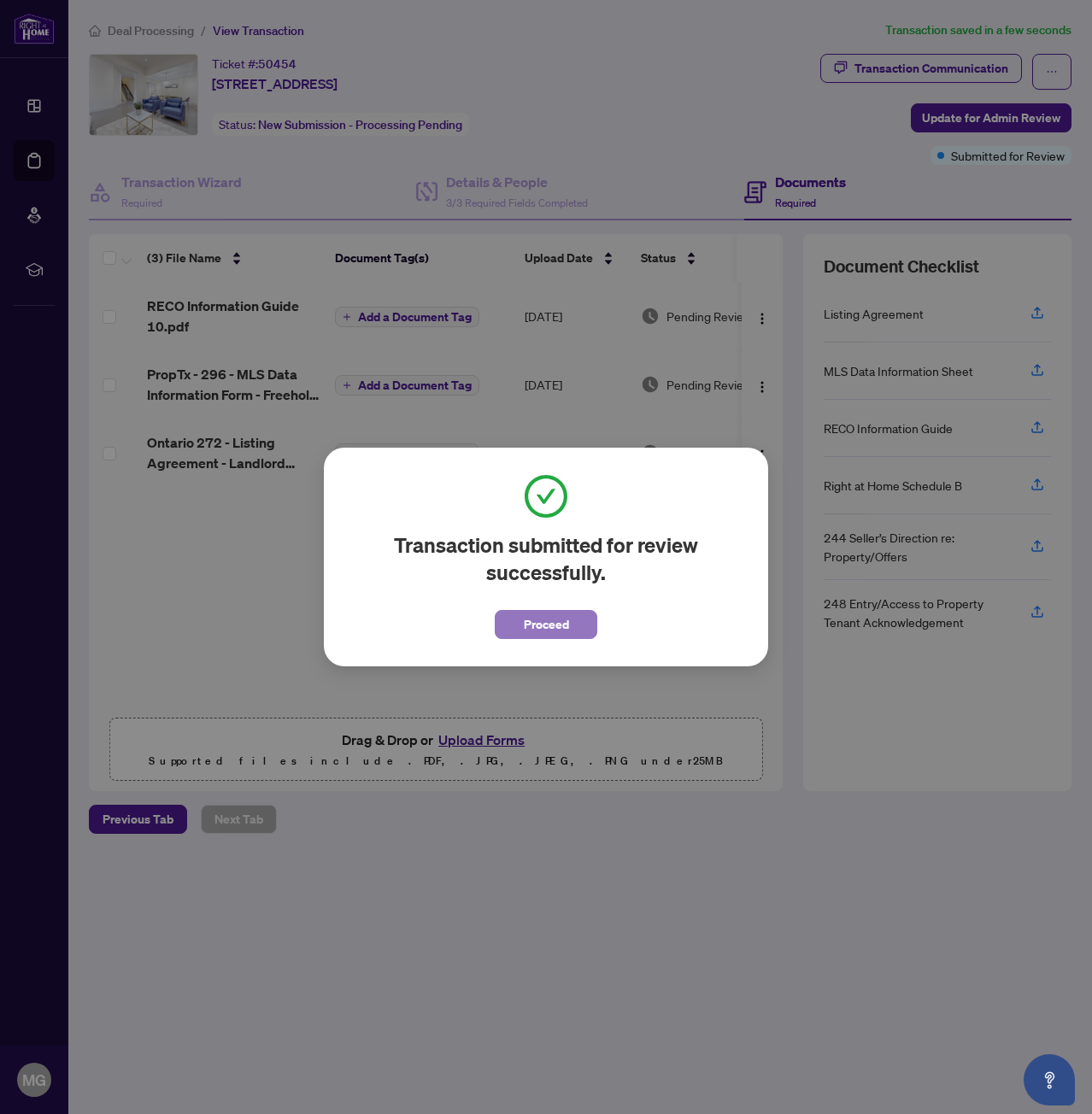
click at [557, 622] on span "Proceed" at bounding box center [546, 624] width 45 height 27
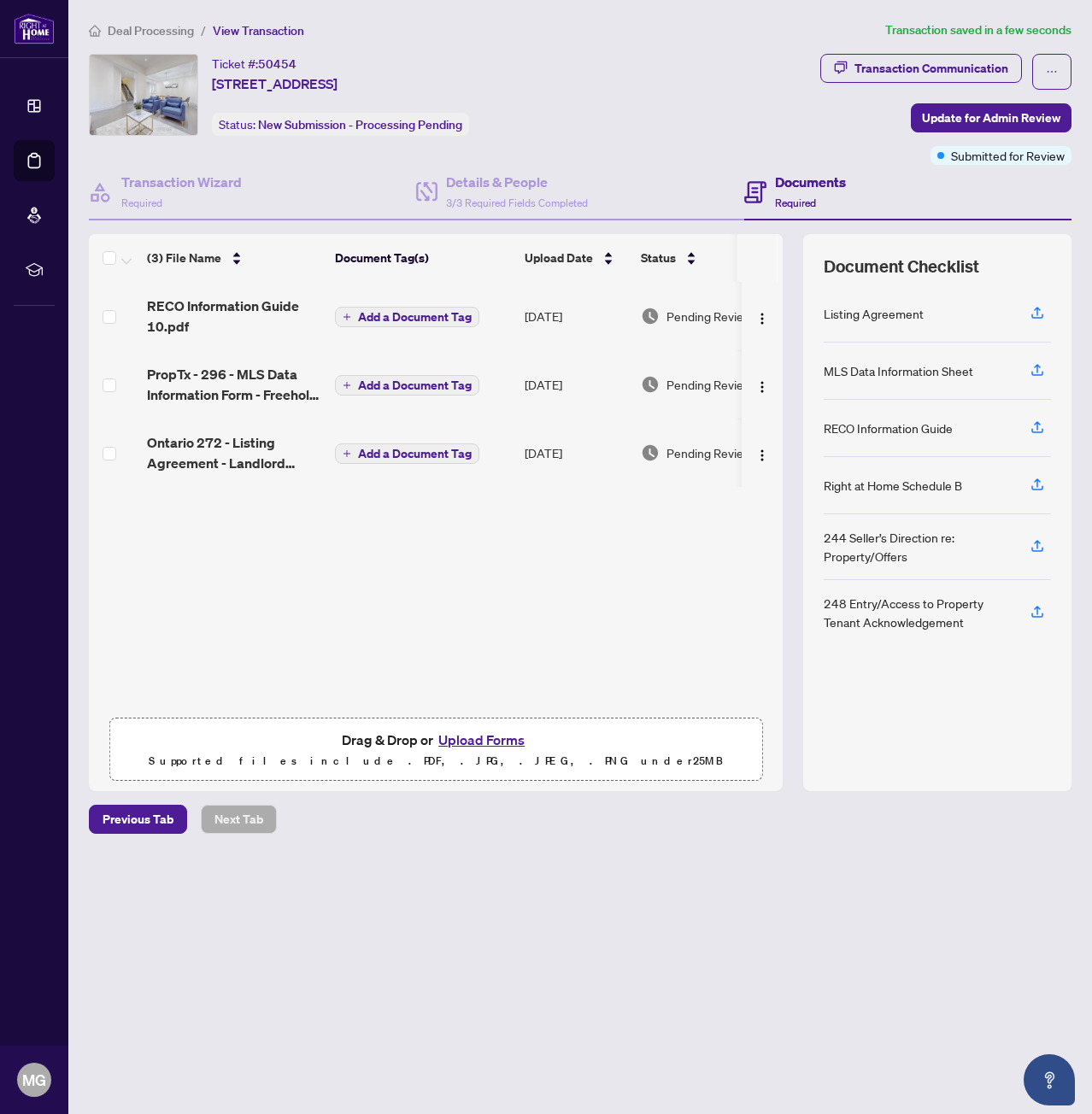
click at [158, 21] on li "Deal Processing" at bounding box center [141, 30] width 105 height 19
click at [165, 25] on span "Deal Processing" at bounding box center [151, 31] width 87 height 15
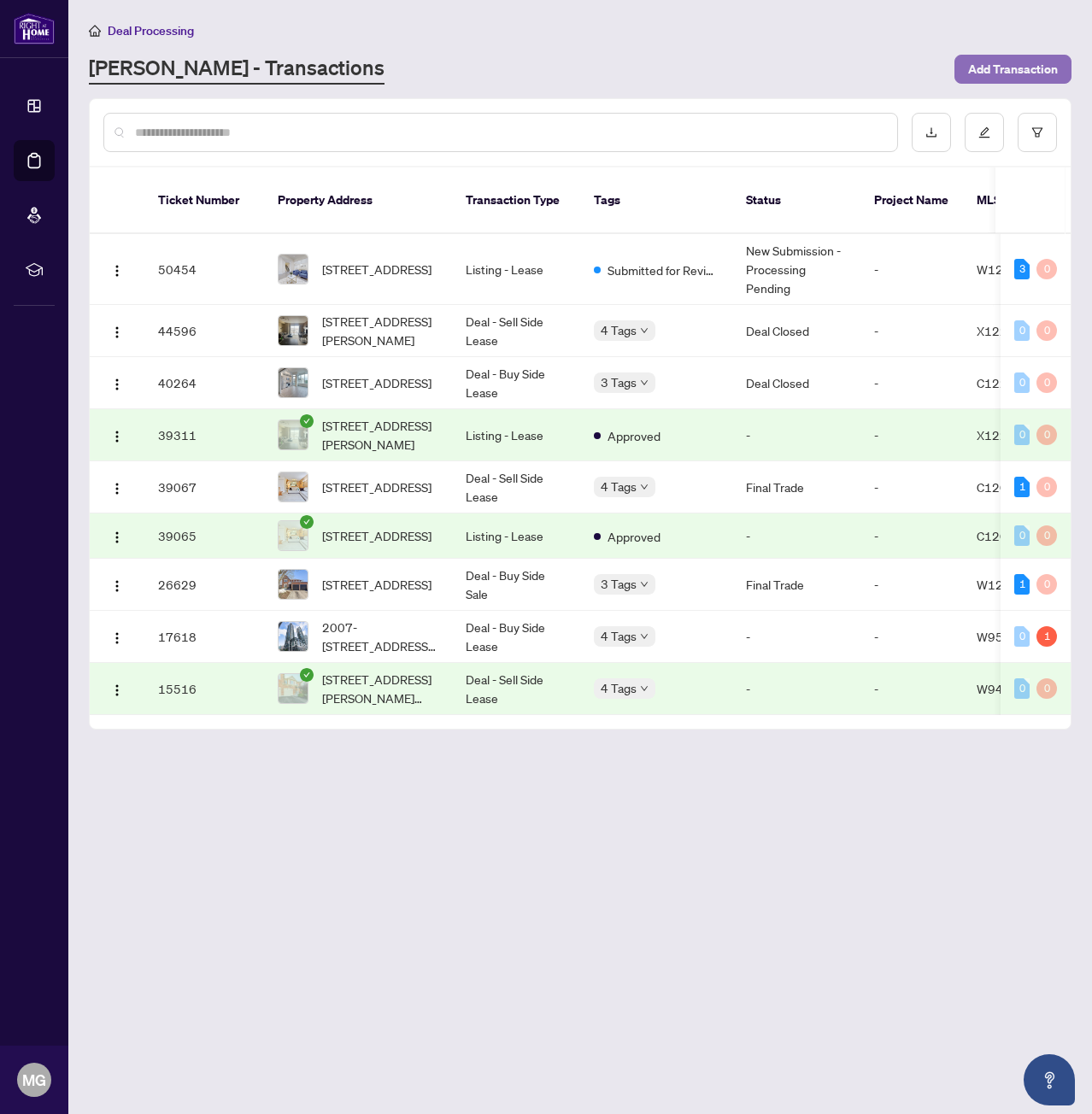
click at [982, 75] on span "Add Transaction" at bounding box center [1013, 69] width 90 height 27
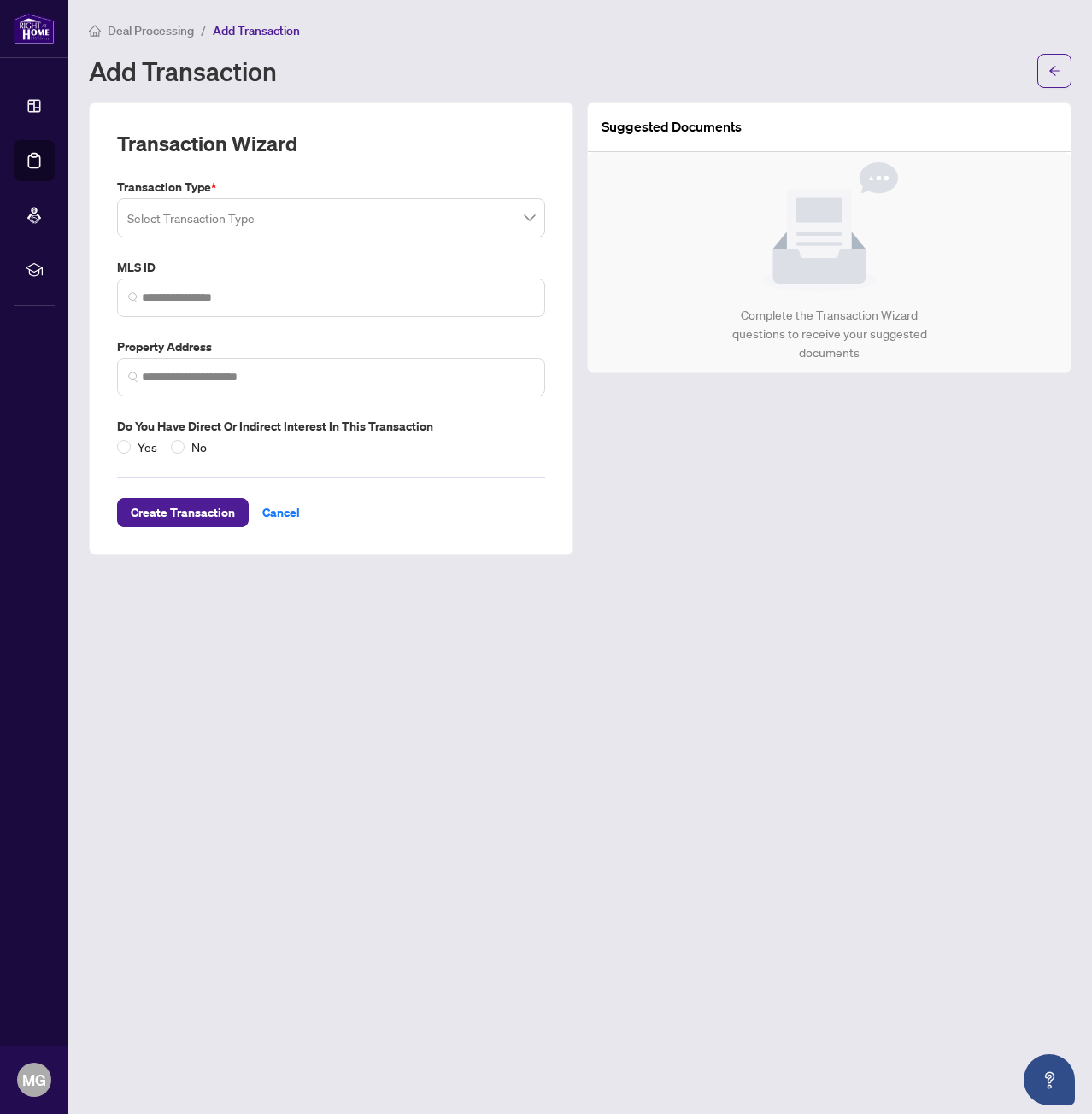
click at [202, 220] on input "search" at bounding box center [323, 220] width 392 height 38
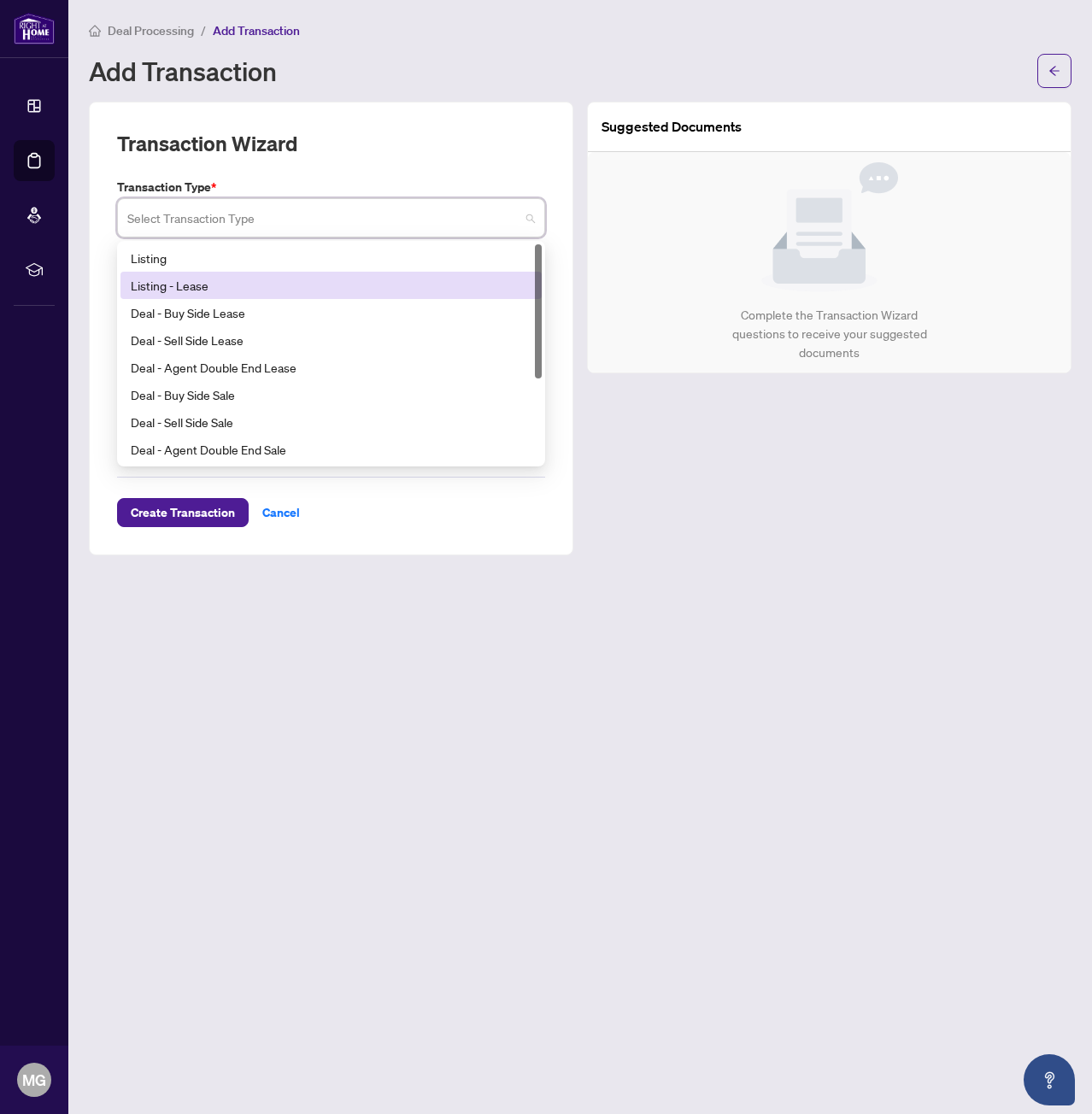
click at [216, 276] on div "Listing - Lease" at bounding box center [332, 285] width 401 height 19
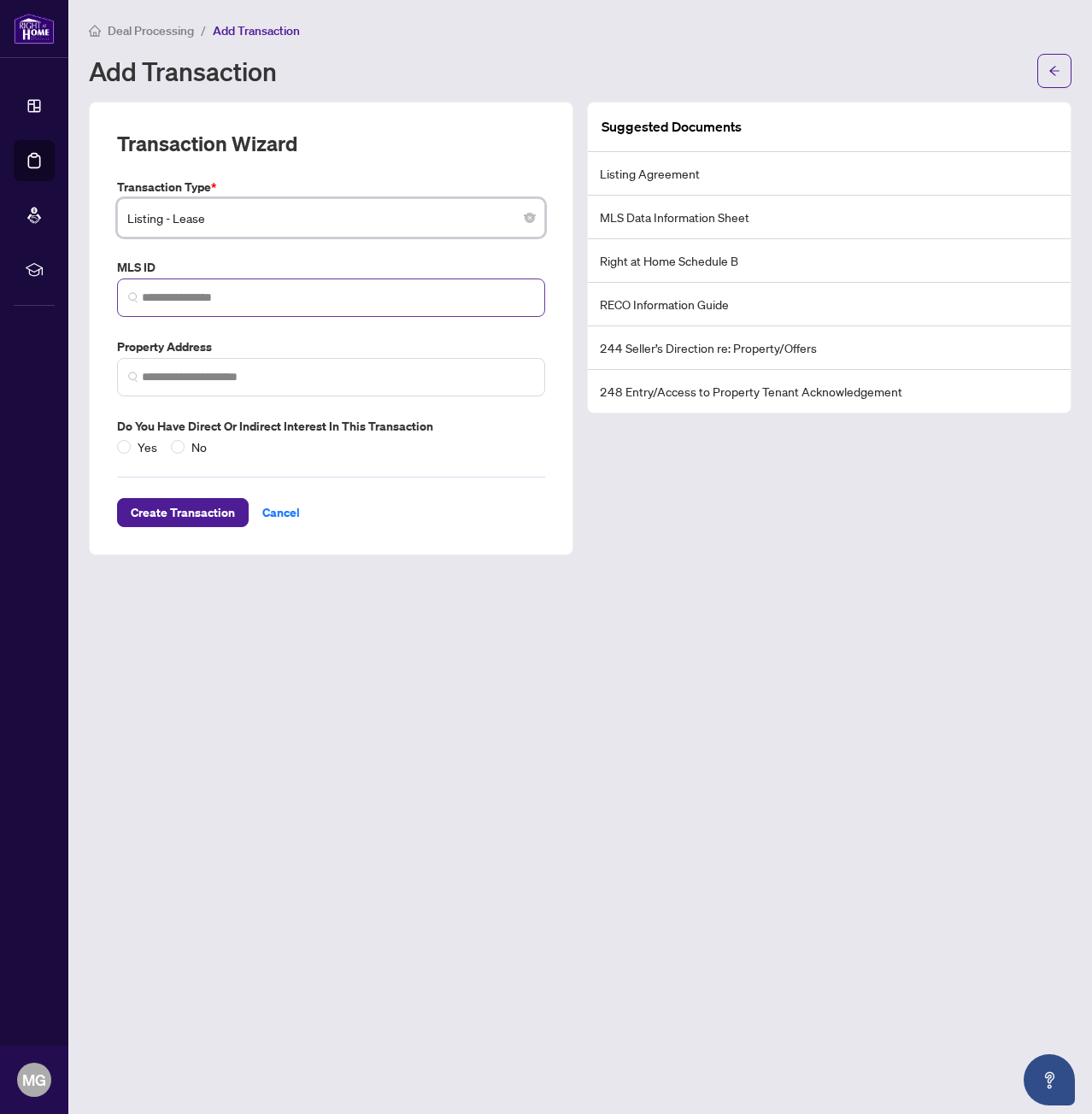
click at [263, 305] on span at bounding box center [331, 298] width 428 height 39
paste input "*********"
type input "*********"
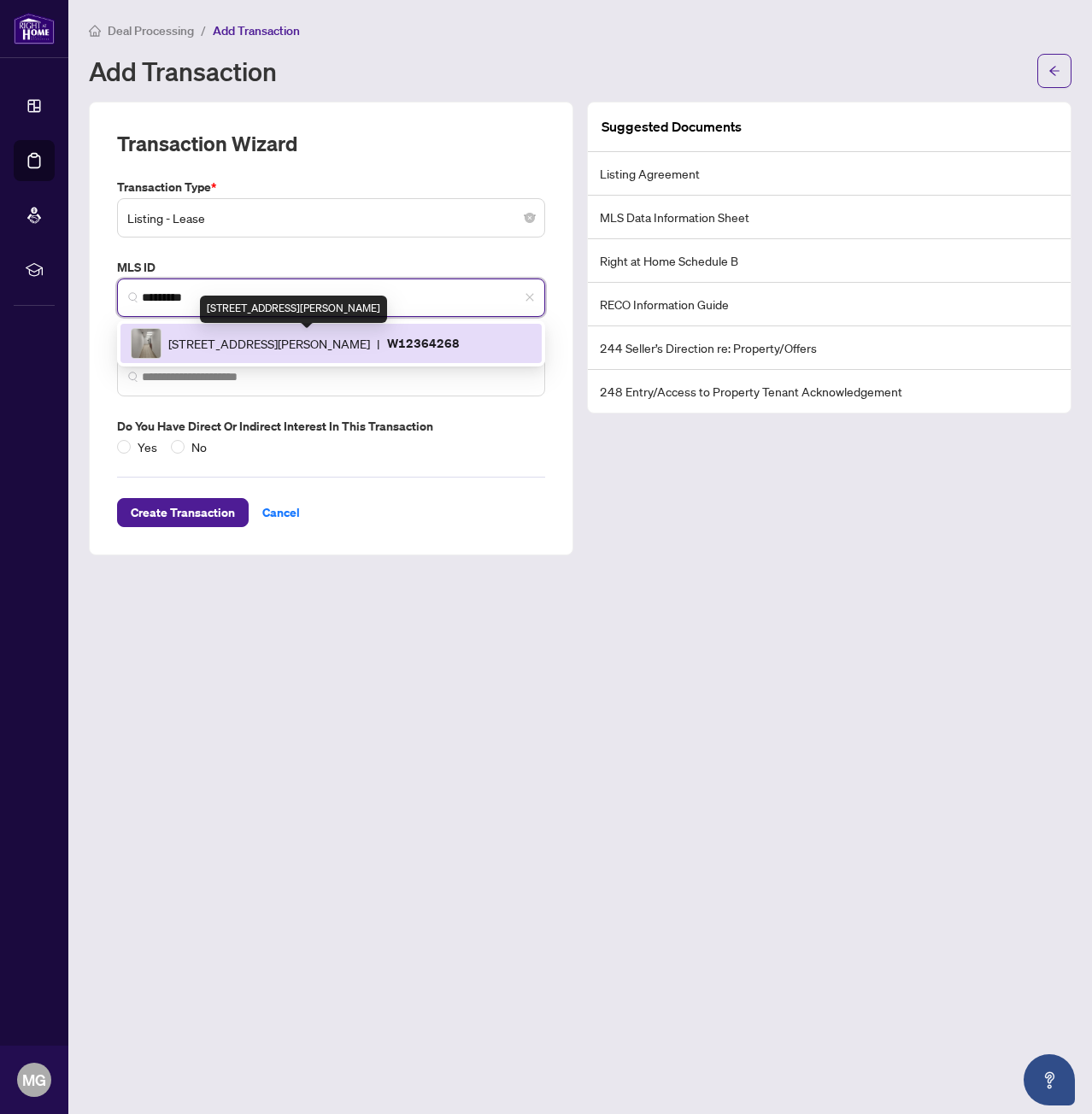
click at [274, 351] on span "1017 Wilson Ave, Toronto, Ontario M3K 1Z1, Canada" at bounding box center [269, 344] width 201 height 19
type input "**********"
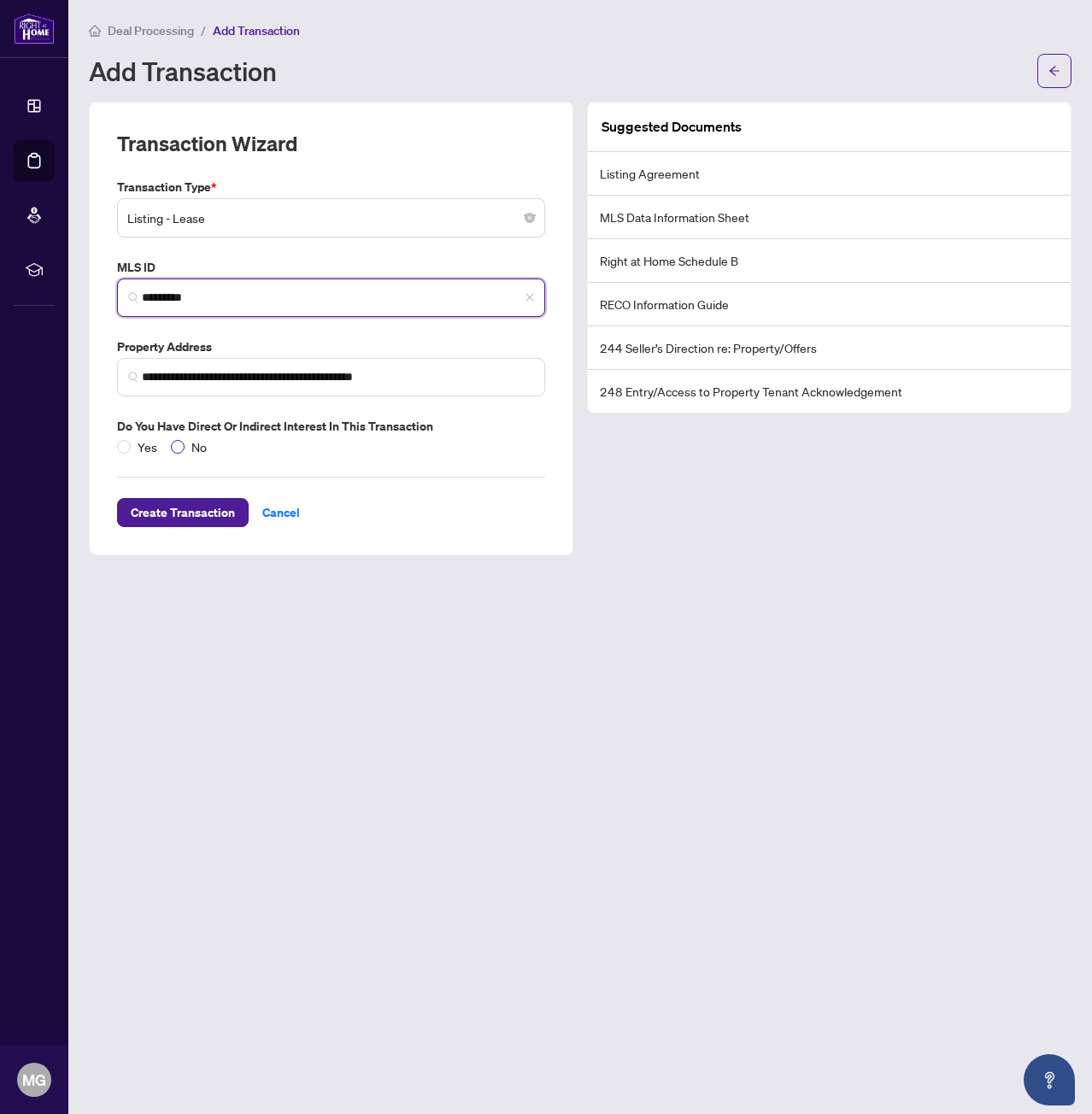
type input "*********"
click at [188, 444] on span "No" at bounding box center [200, 447] width 29 height 19
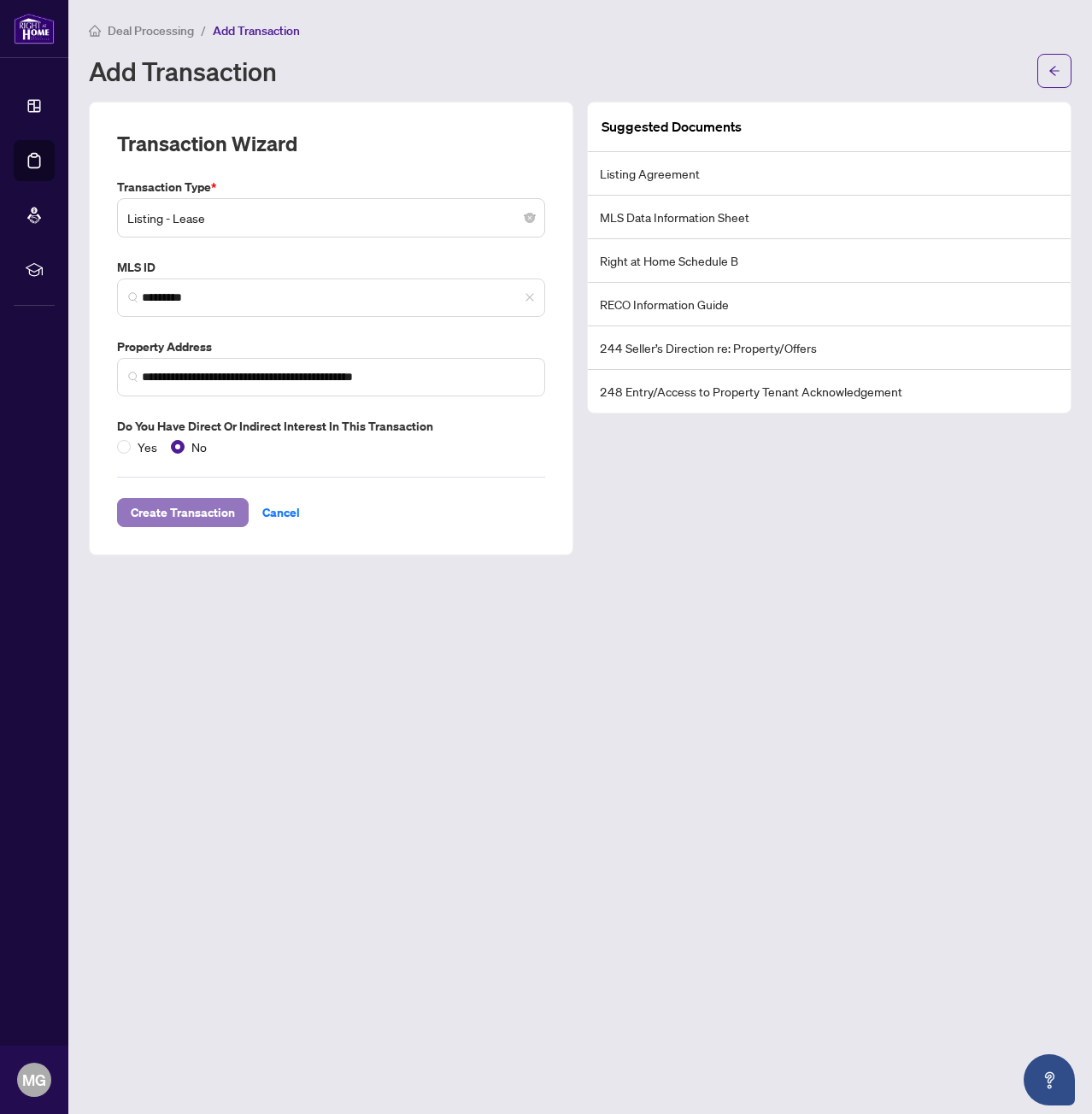
click at [192, 513] on span "Create Transaction" at bounding box center [183, 513] width 104 height 27
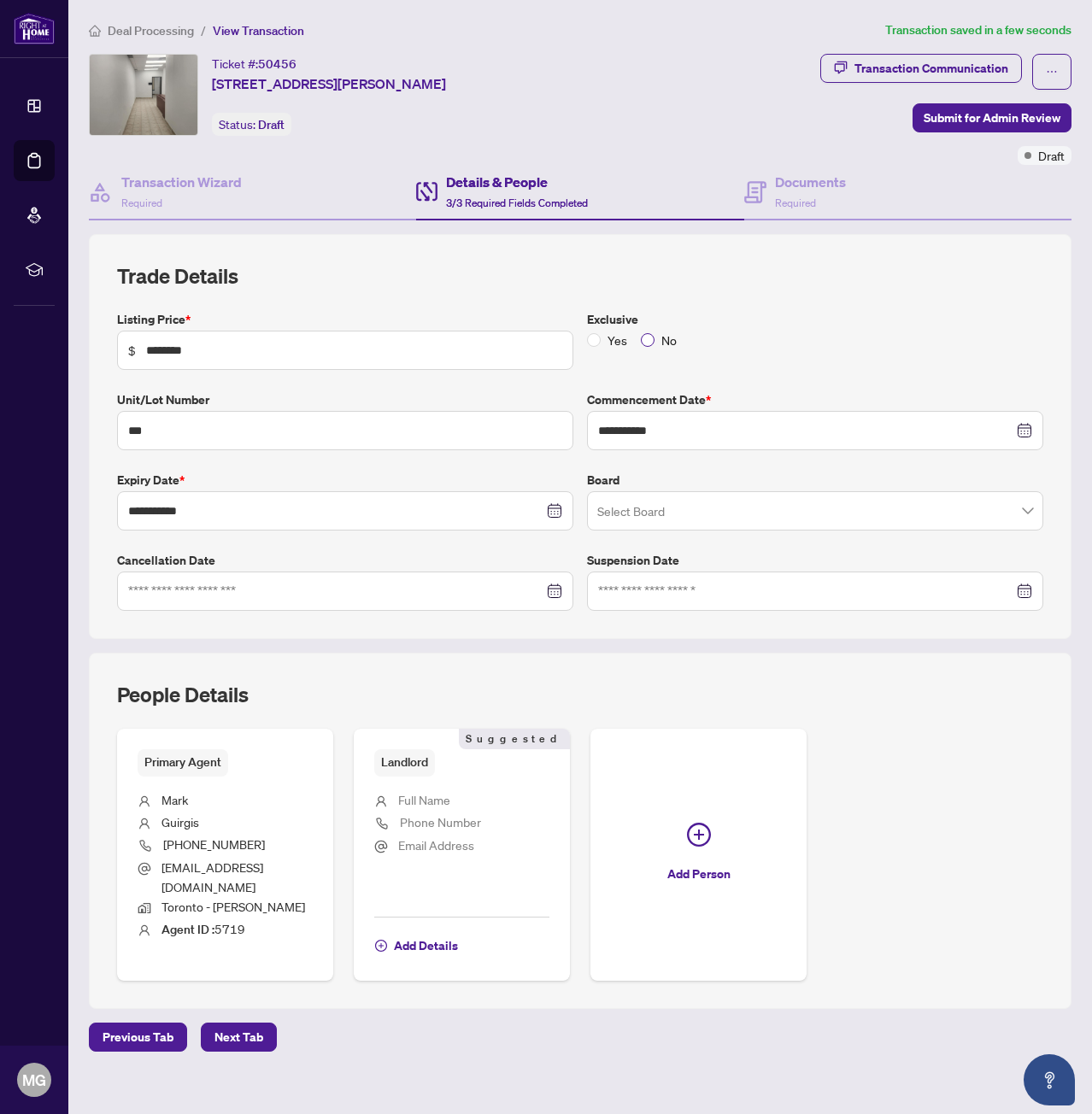
click at [660, 344] on span "No" at bounding box center [669, 340] width 29 height 19
click at [647, 512] on input "search" at bounding box center [808, 513] width 420 height 38
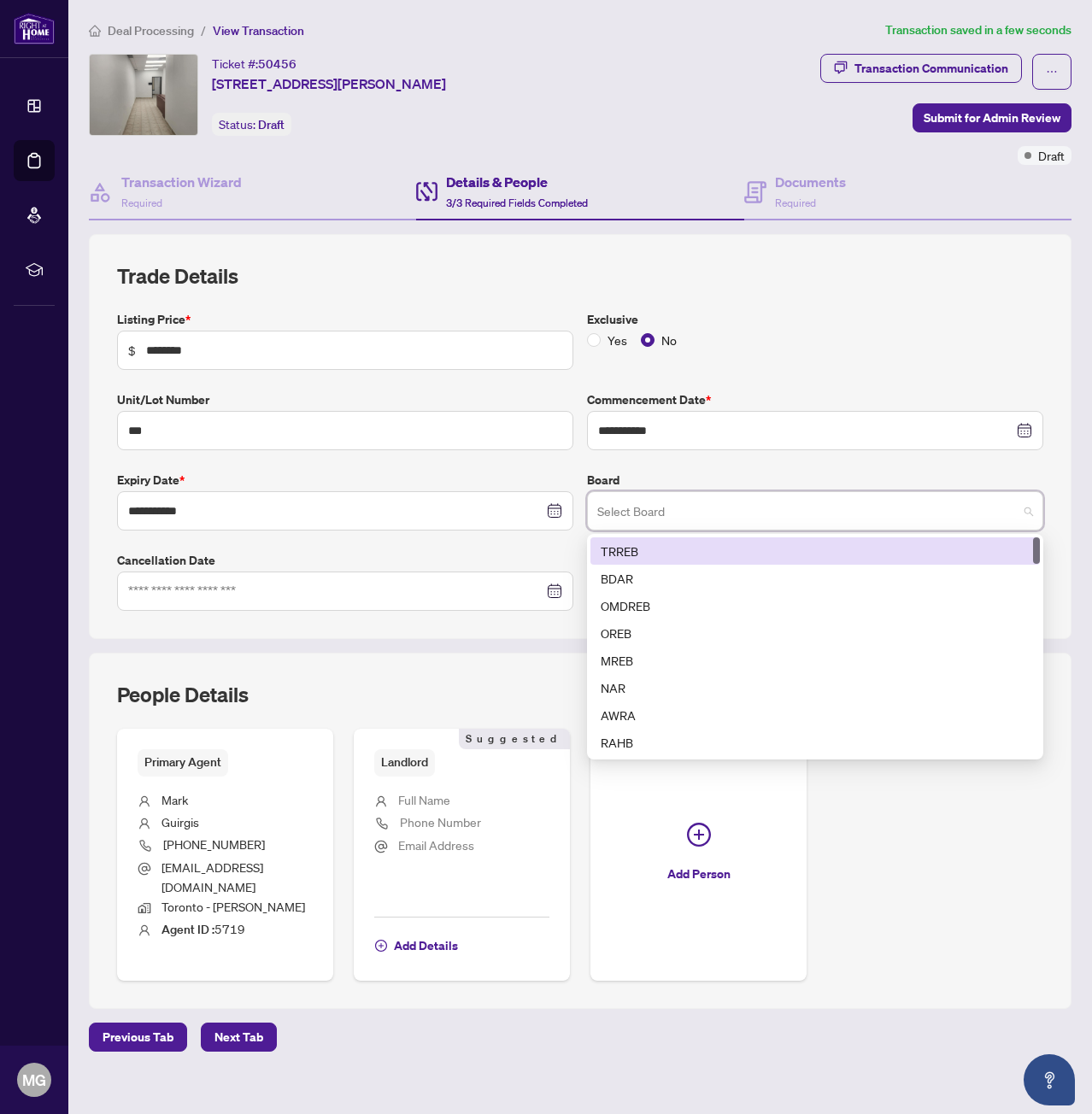
click at [649, 556] on div "TRREB" at bounding box center [814, 551] width 429 height 19
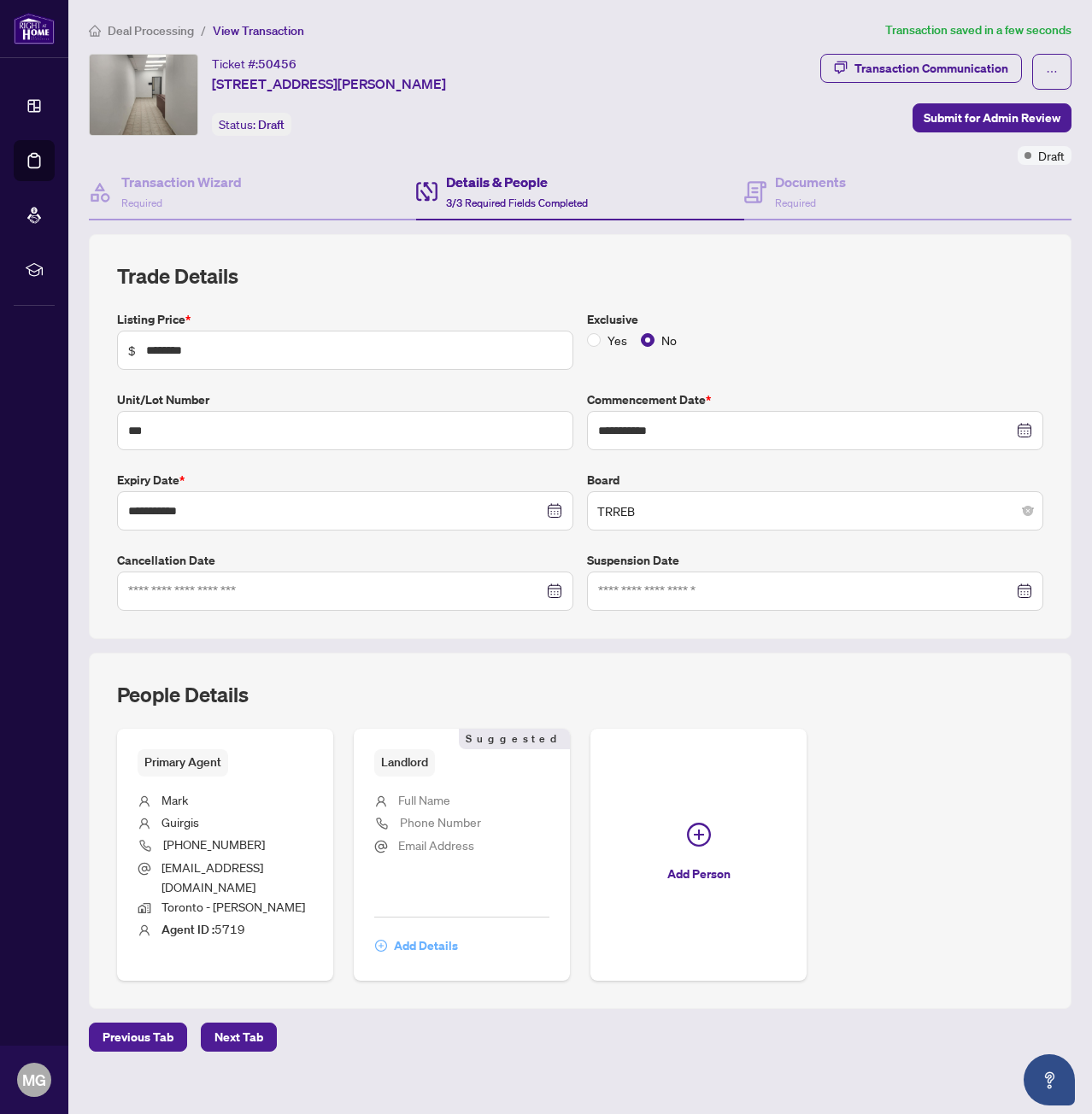
click at [443, 932] on span "Add Details" at bounding box center [426, 945] width 64 height 27
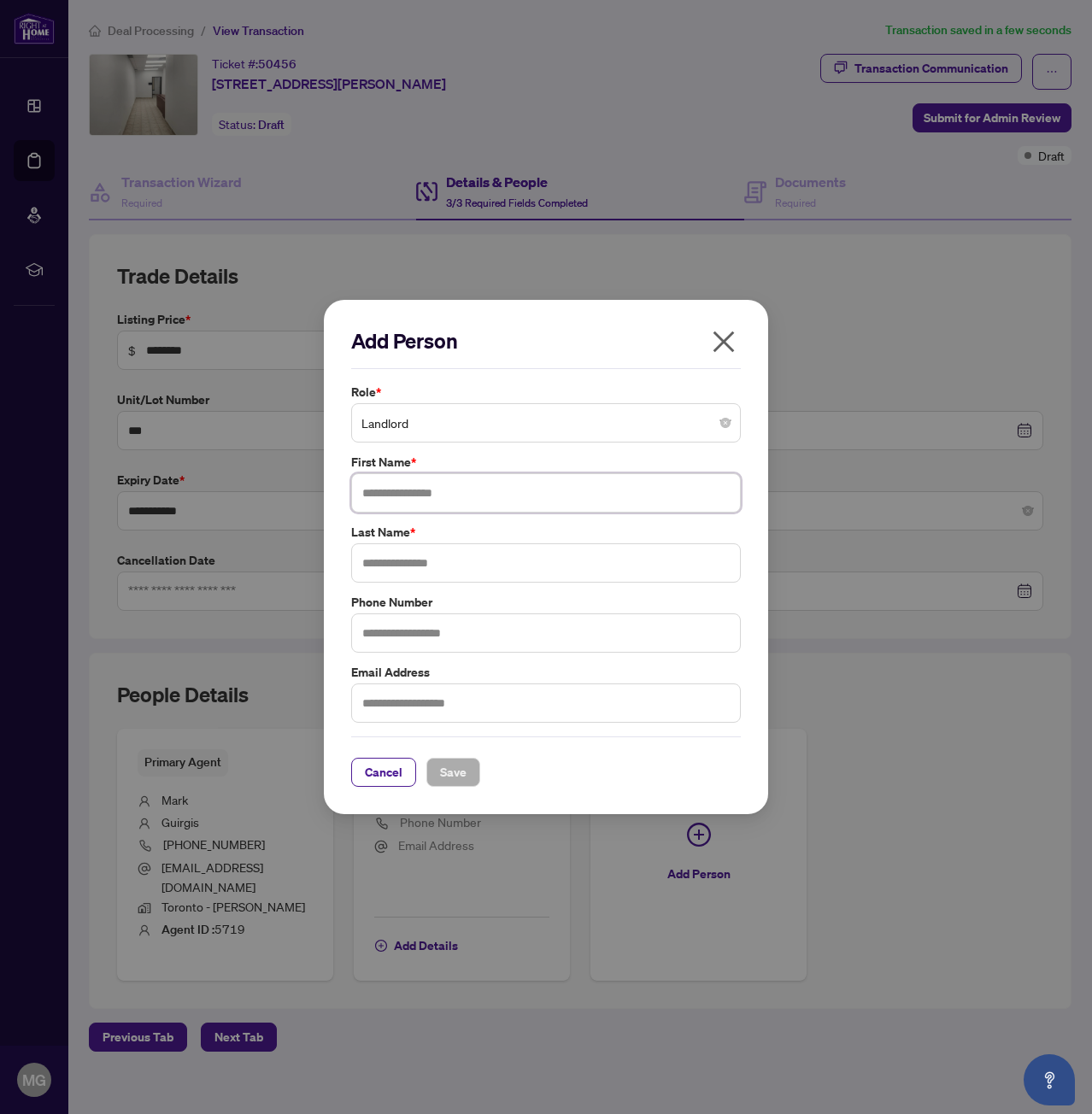
click at [427, 501] on input "text" at bounding box center [546, 492] width 389 height 40
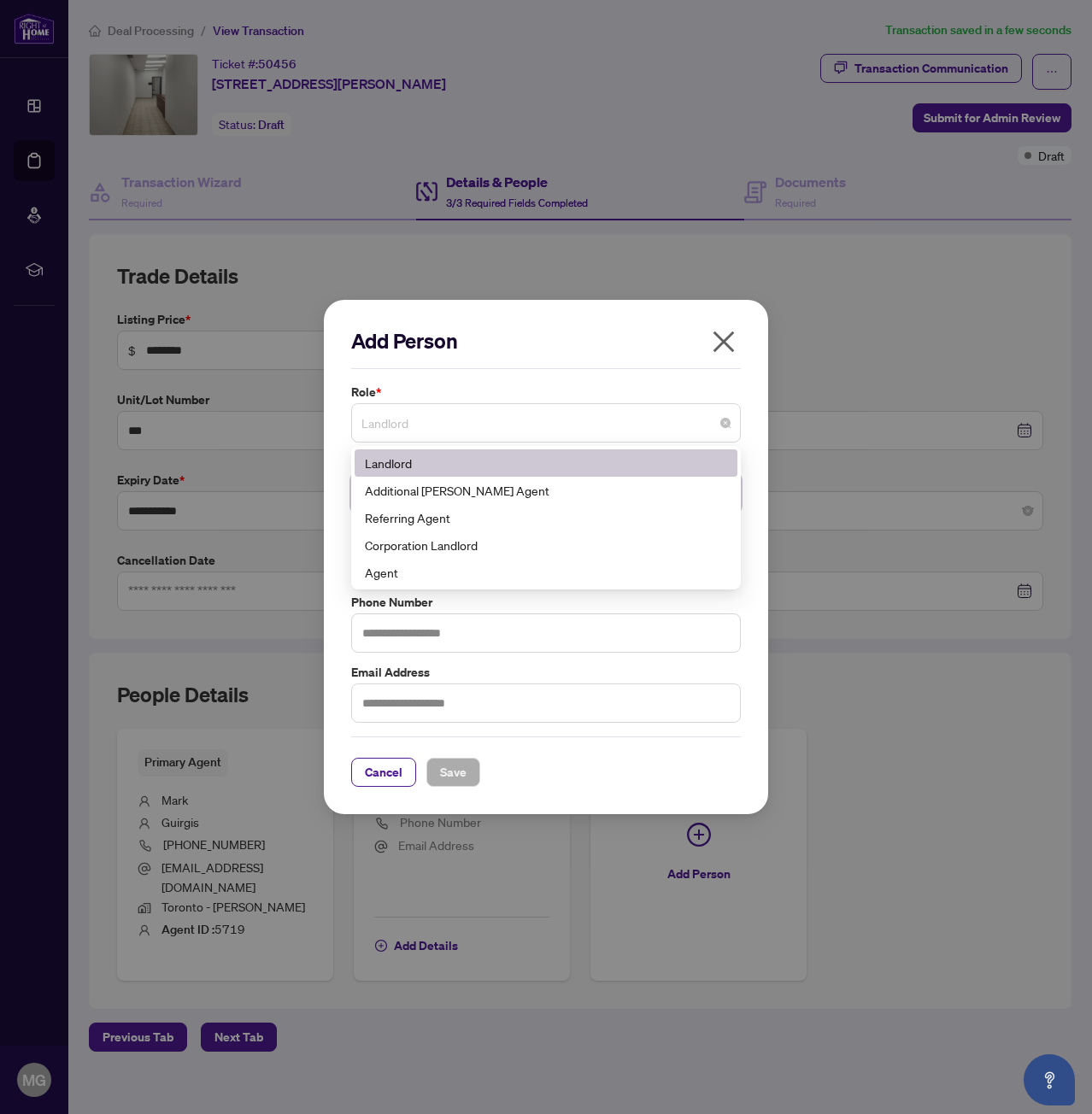
click at [440, 434] on span "Landlord" at bounding box center [546, 423] width 369 height 33
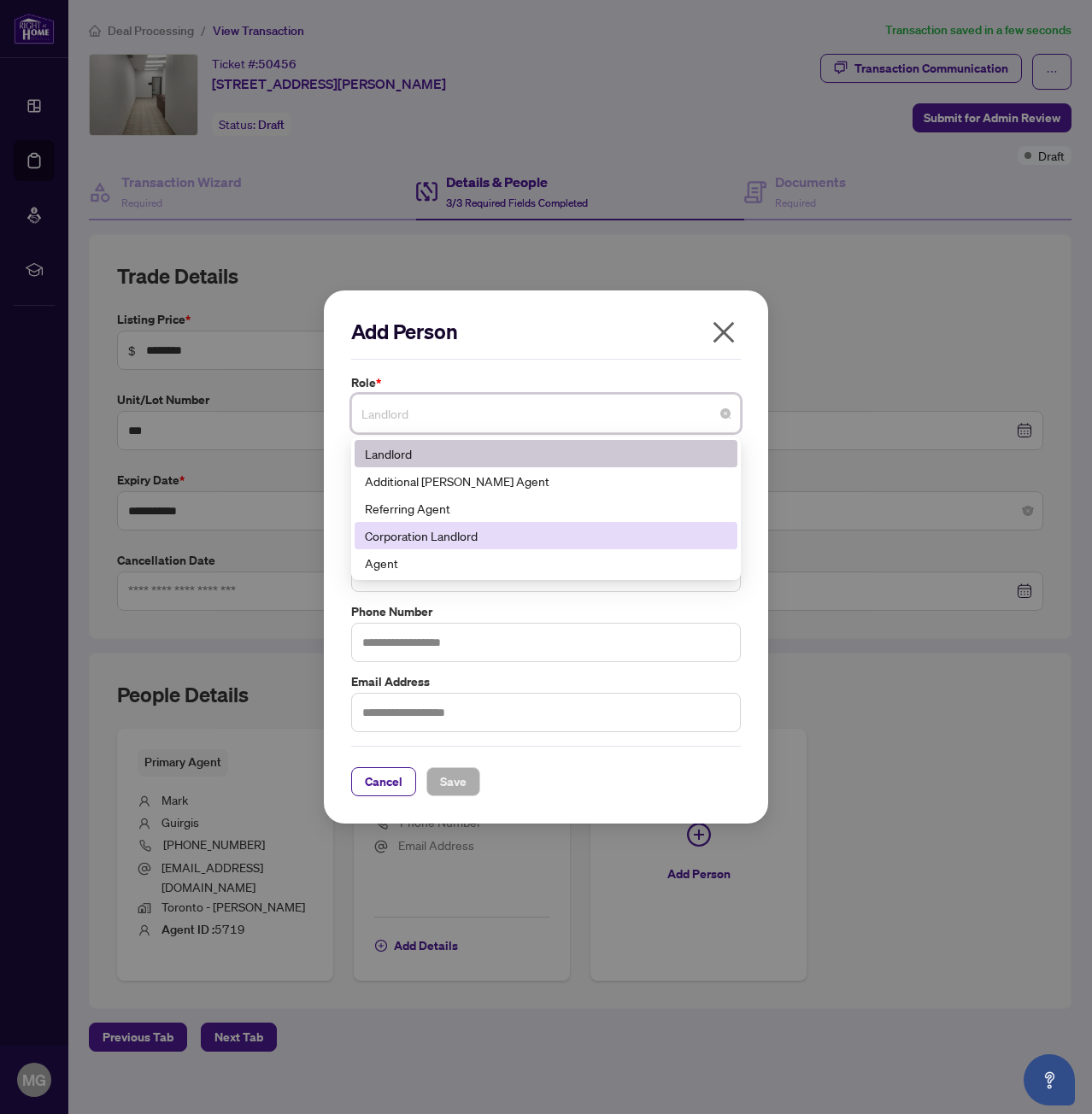
click at [439, 544] on div "Corporation Landlord" at bounding box center [546, 536] width 362 height 19
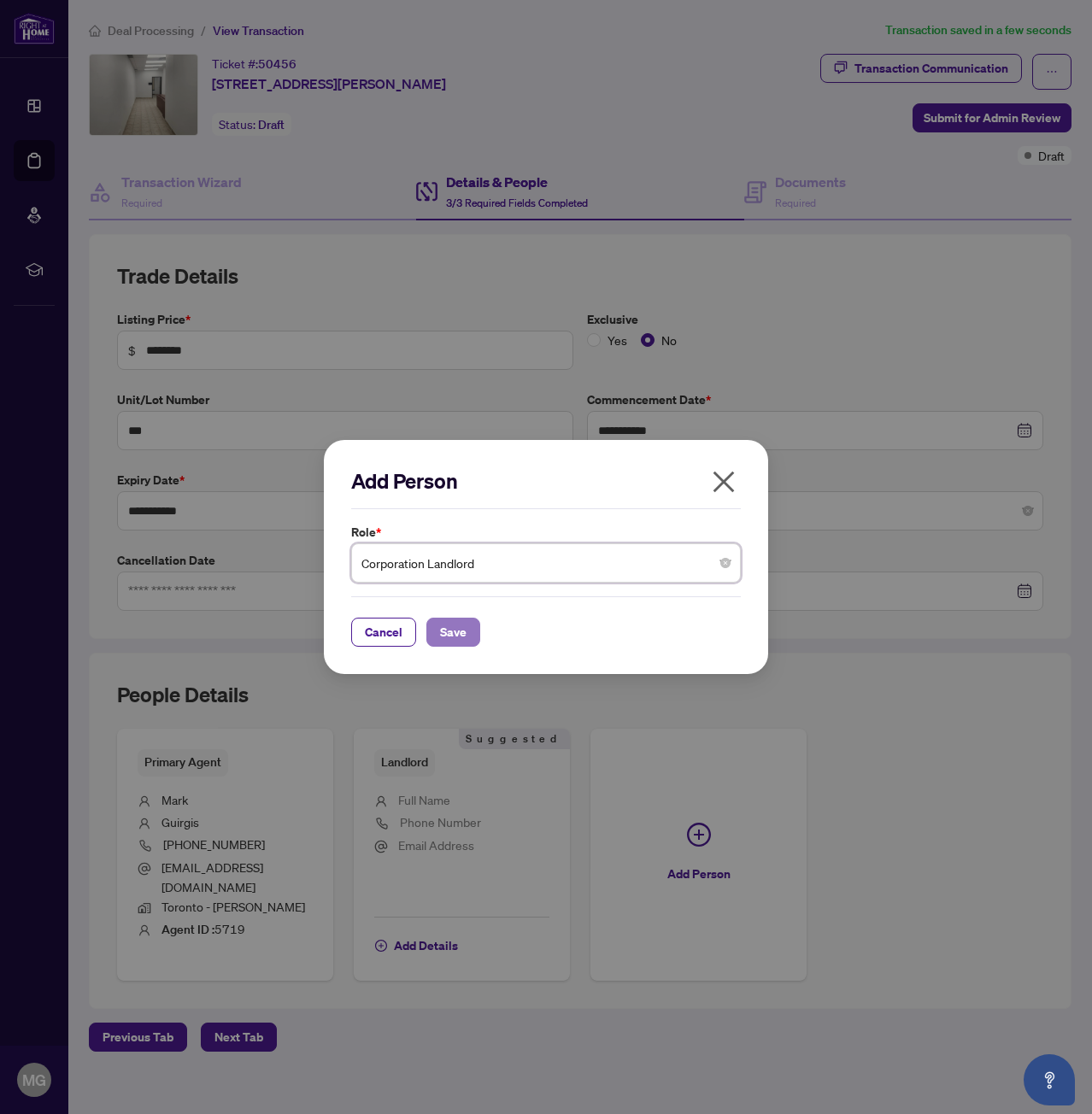
click at [448, 633] on span "Save" at bounding box center [453, 632] width 26 height 27
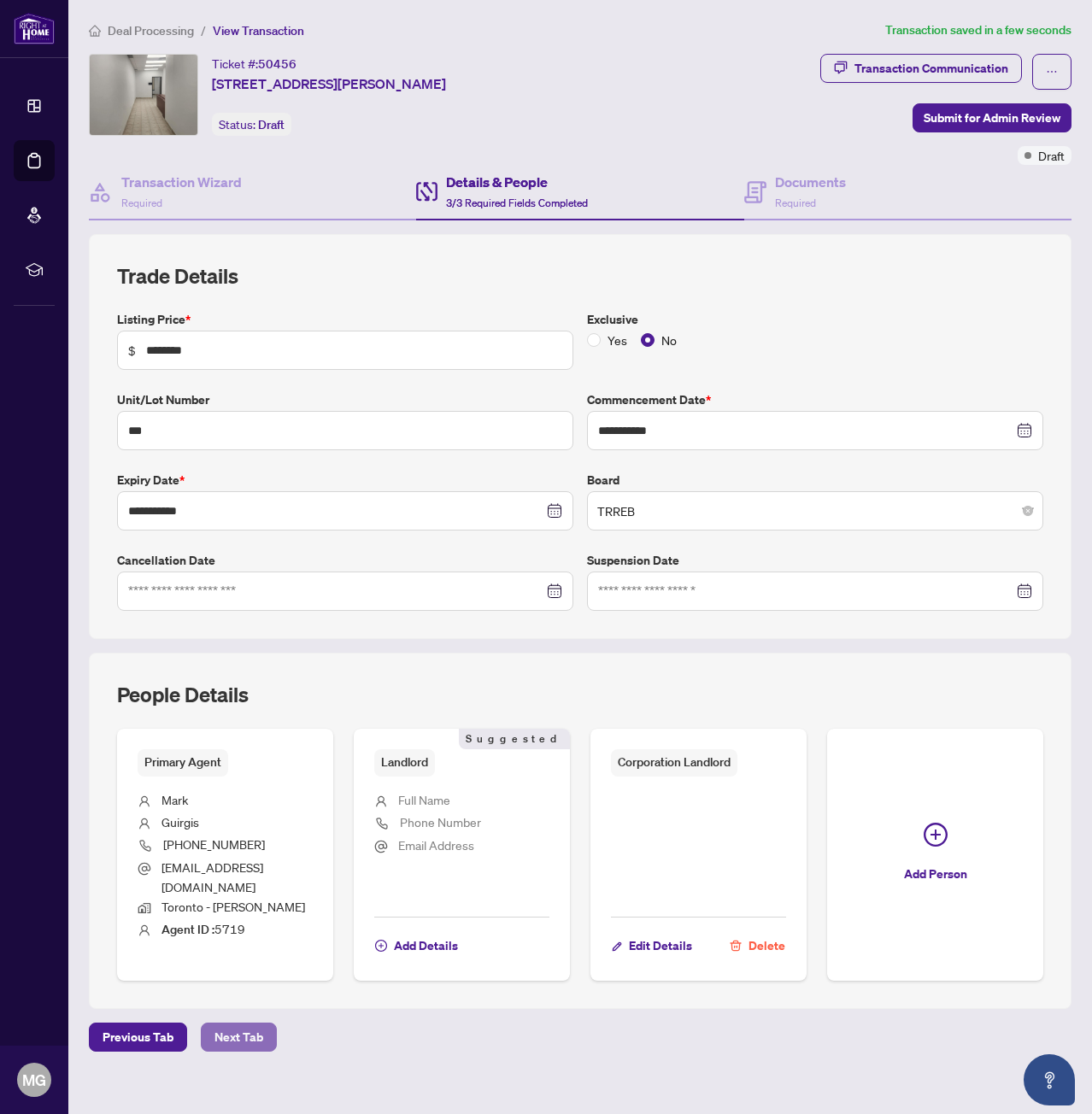
click at [232, 1023] on span "Next Tab" at bounding box center [239, 1037] width 49 height 27
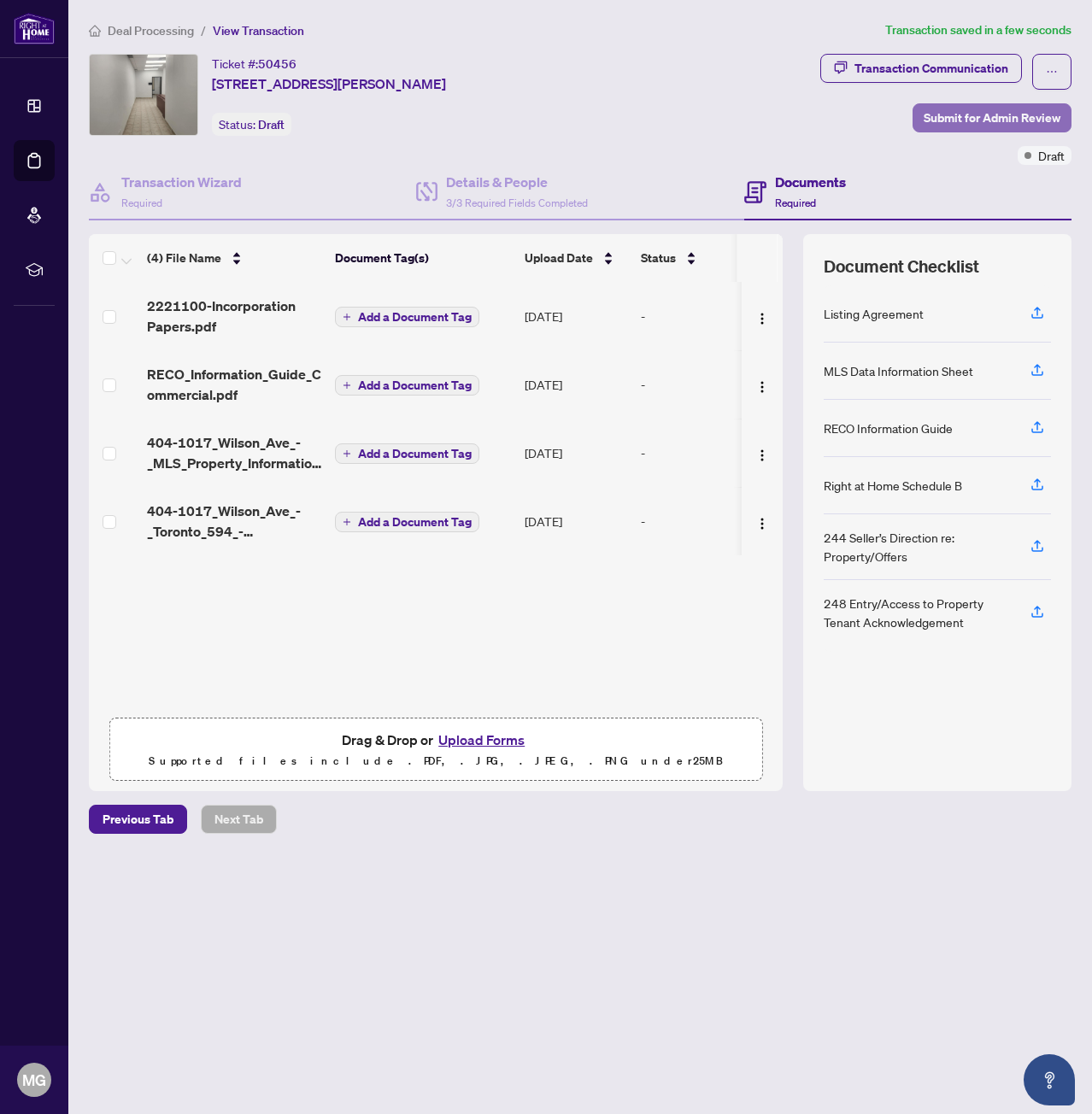
click at [975, 113] on span "Submit for Admin Review" at bounding box center [992, 118] width 137 height 27
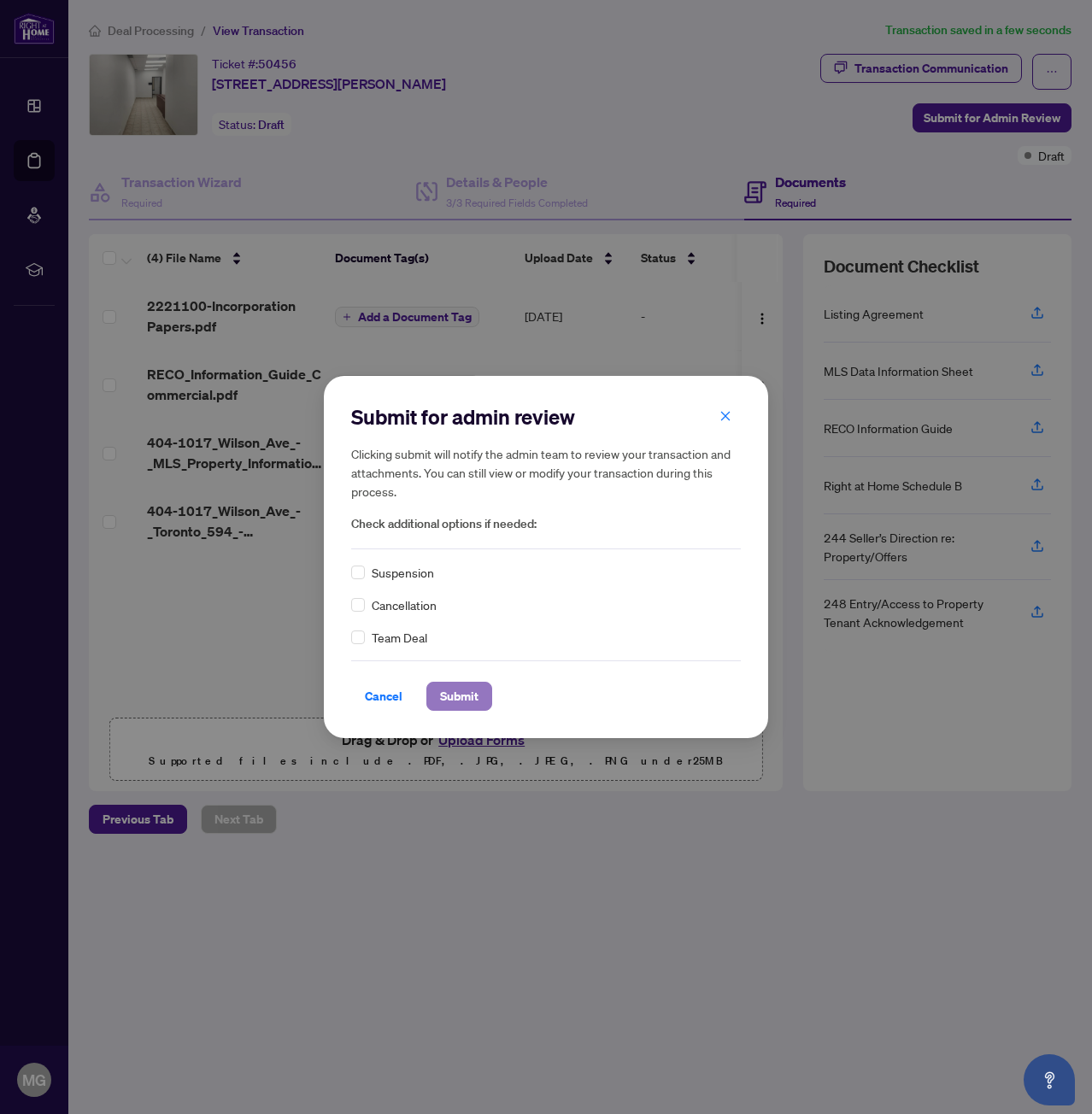
click at [456, 704] on span "Submit" at bounding box center [460, 696] width 39 height 27
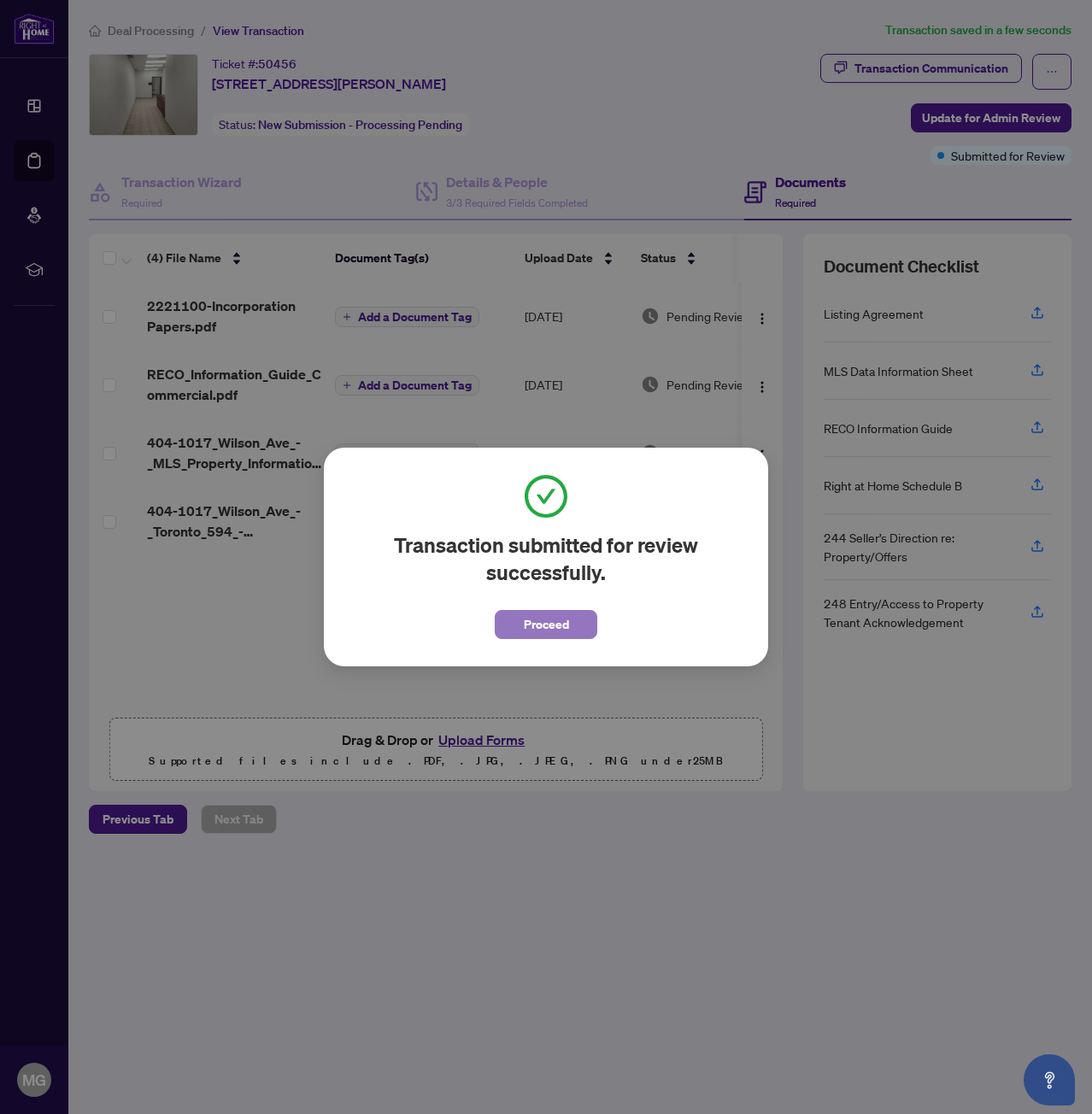
click at [550, 629] on span "Proceed" at bounding box center [546, 624] width 45 height 27
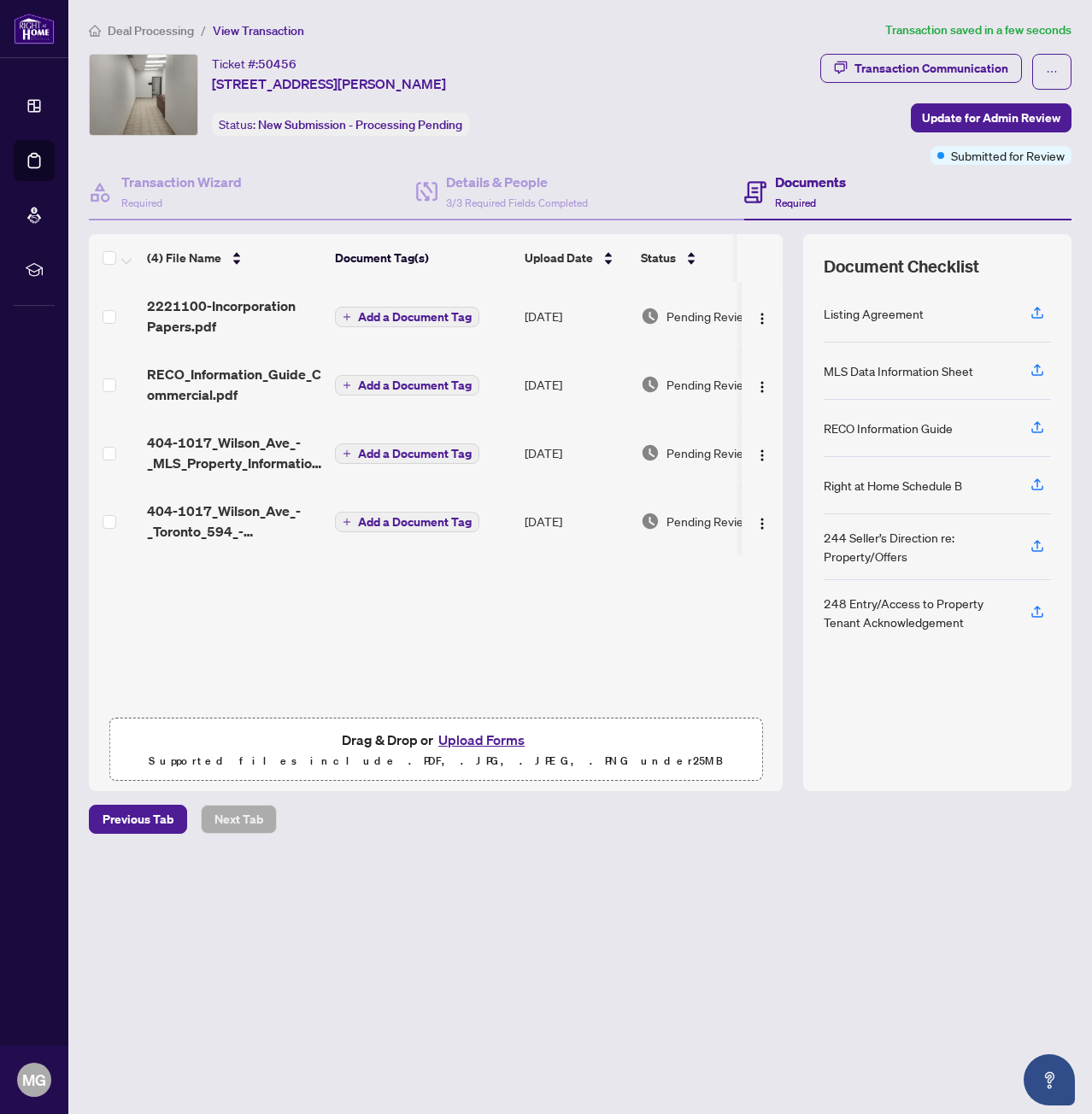
click at [144, 36] on span "Deal Processing" at bounding box center [151, 31] width 87 height 15
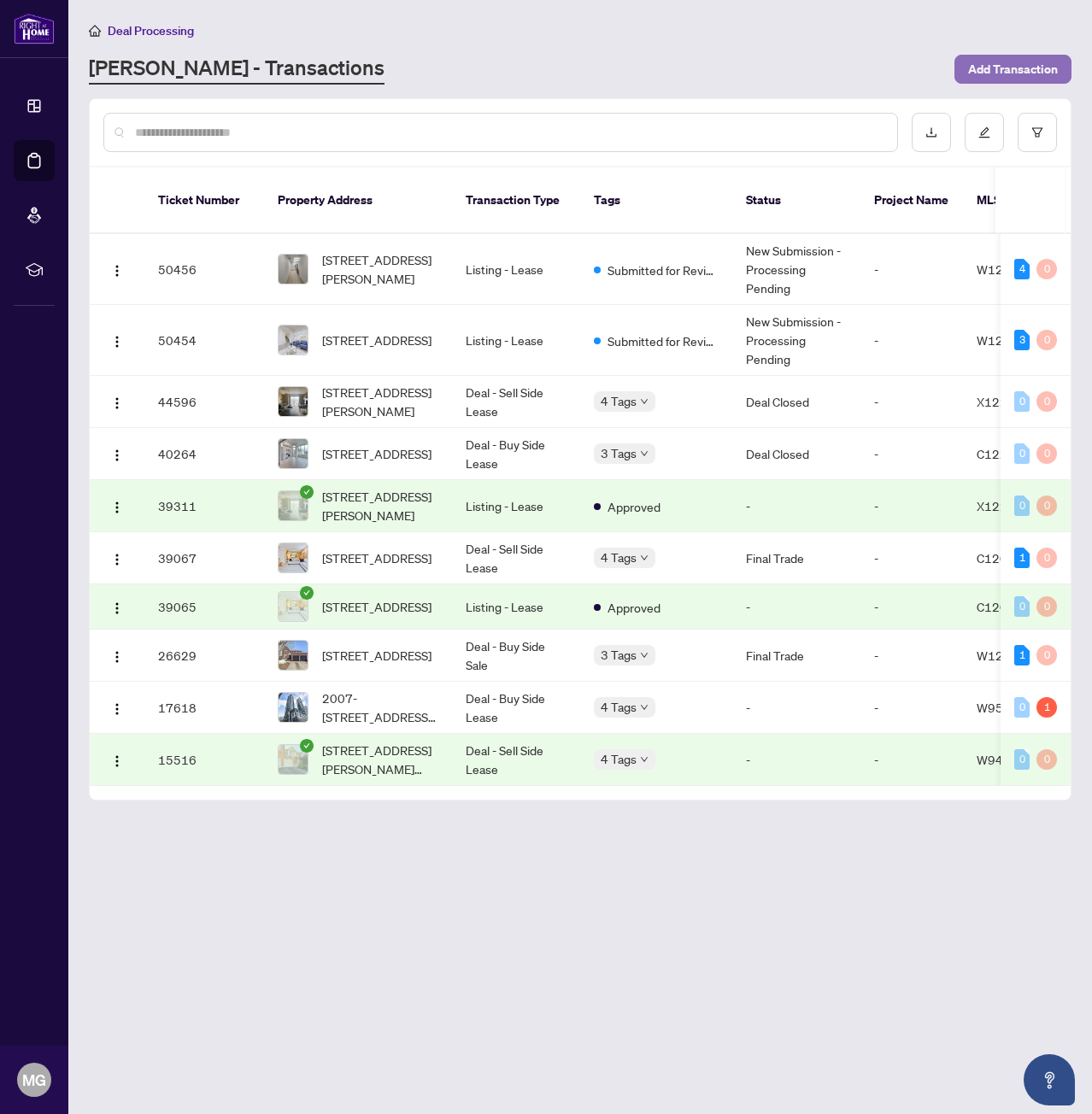
click at [1003, 65] on span "Add Transaction" at bounding box center [1013, 69] width 90 height 27
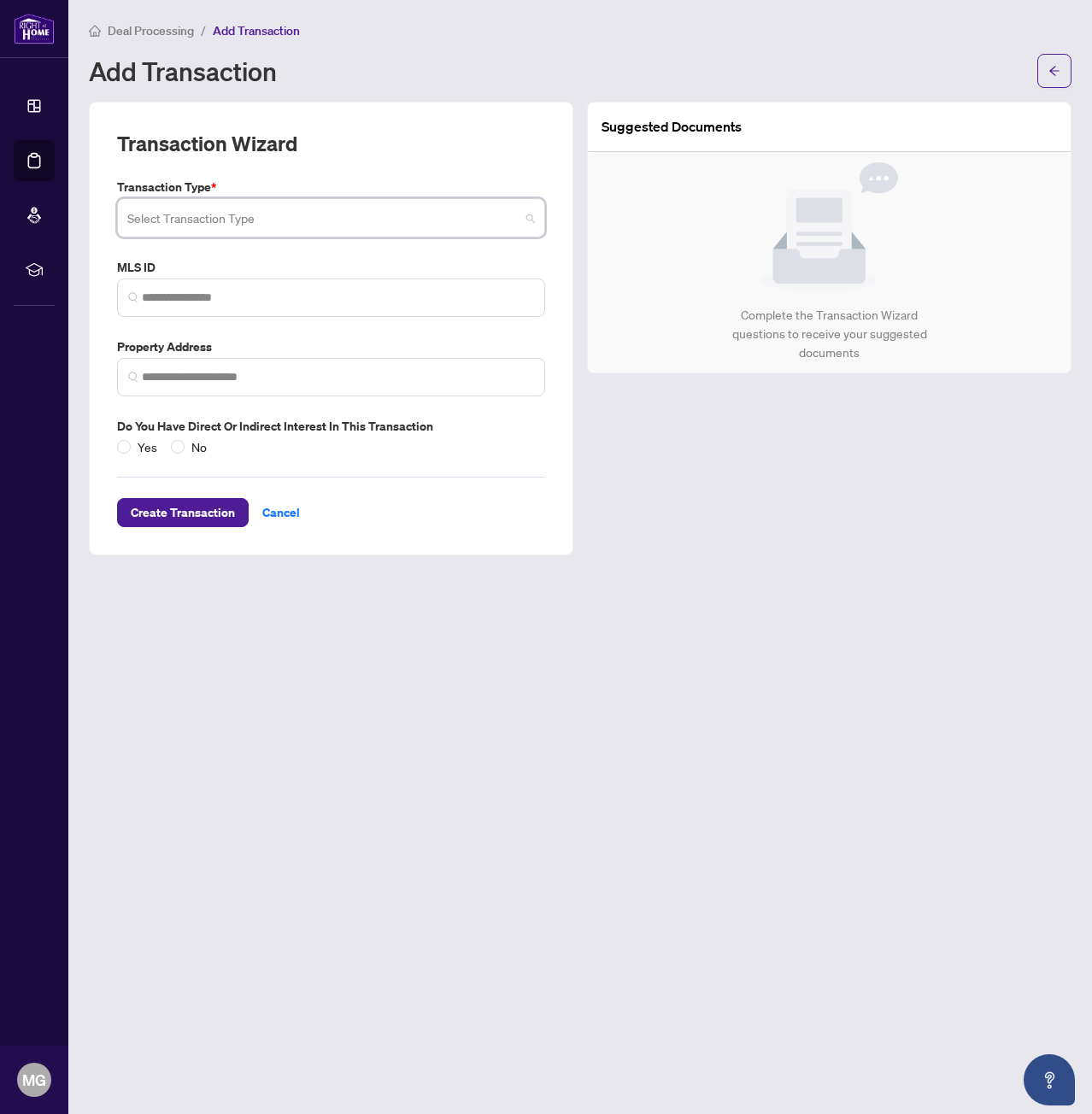
click at [154, 211] on input "search" at bounding box center [323, 220] width 392 height 38
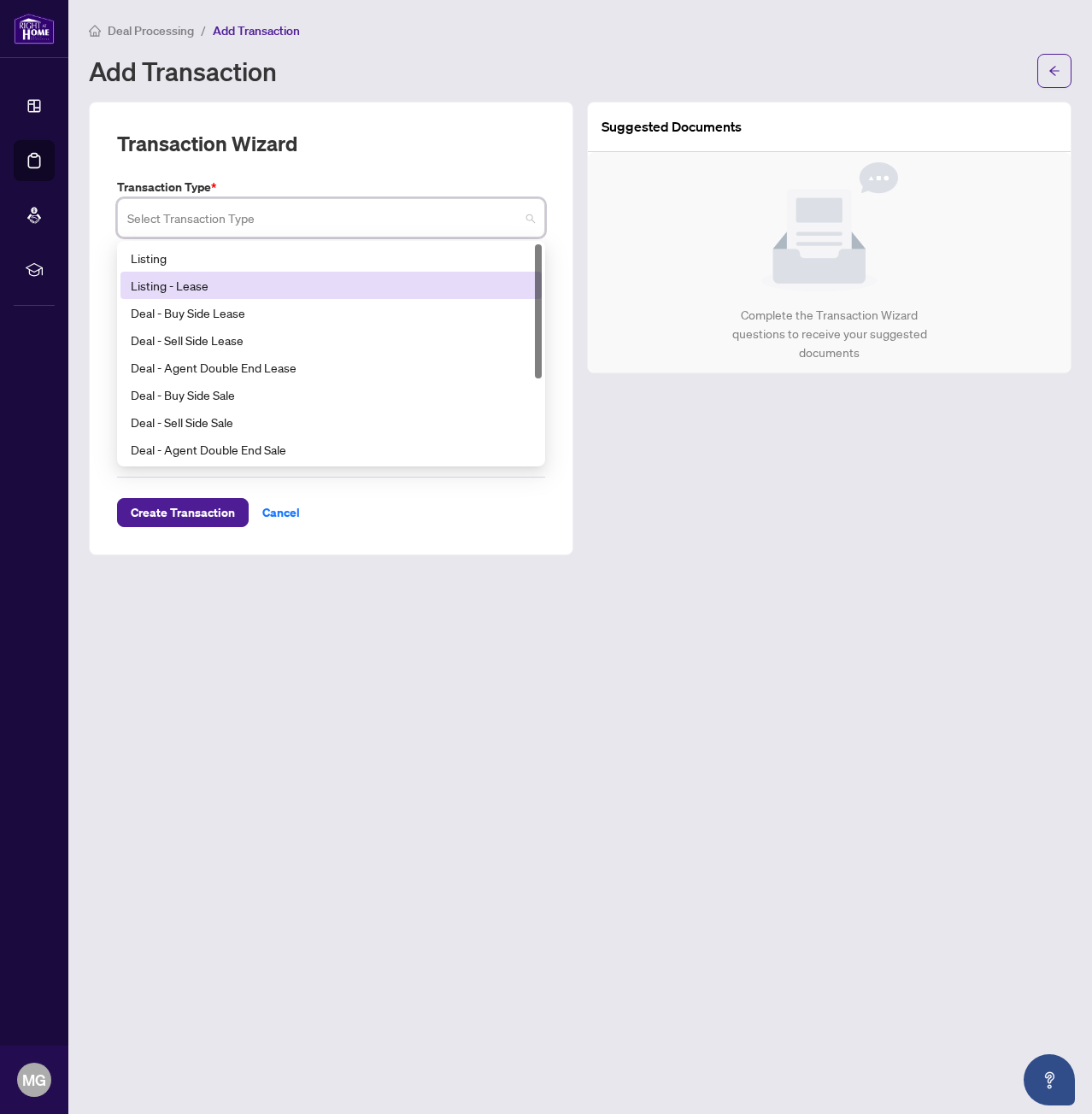
click at [247, 293] on div "Listing - Lease" at bounding box center [332, 285] width 401 height 19
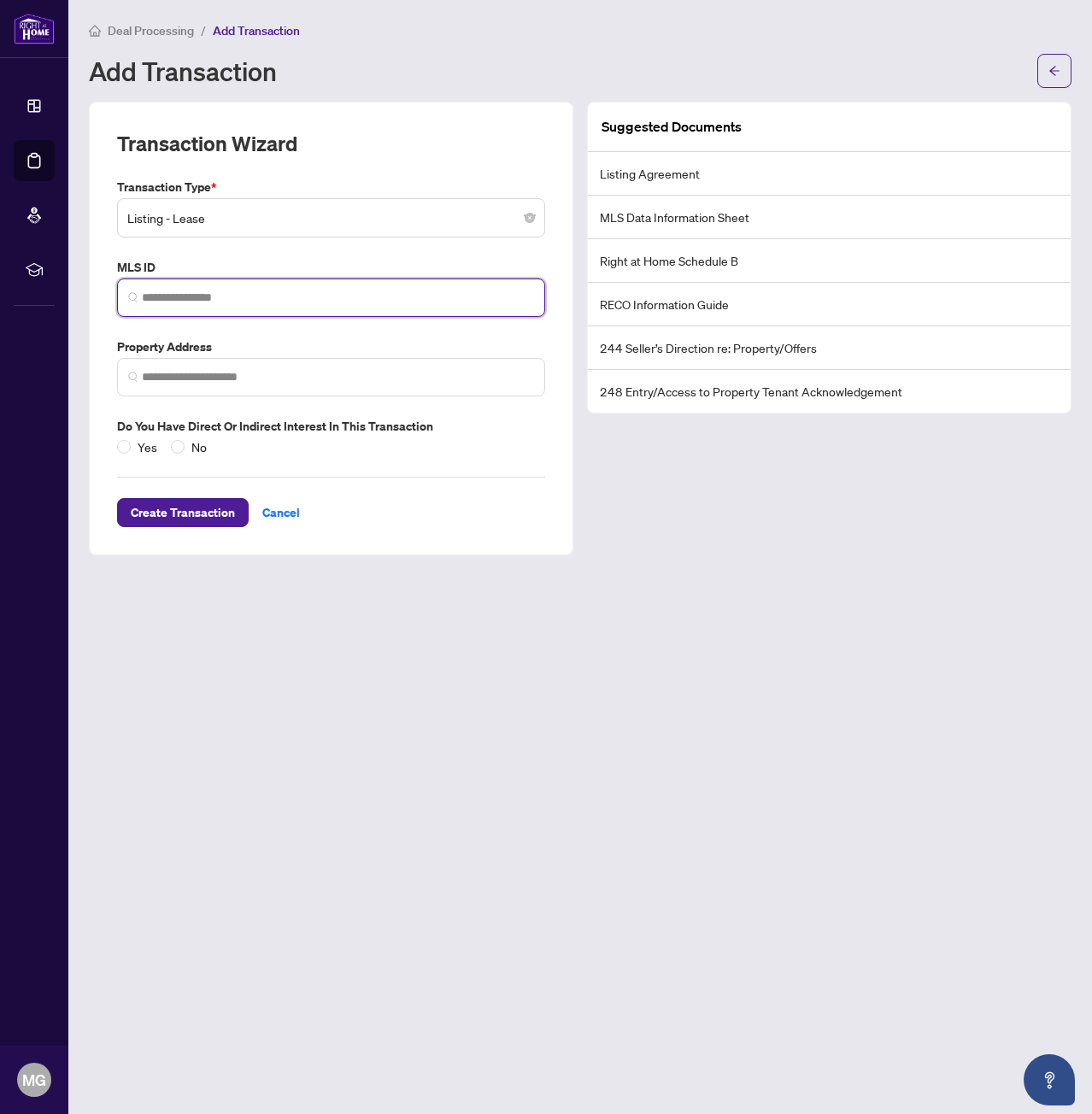
click at [273, 300] on input "search" at bounding box center [337, 298] width 392 height 18
paste input "*********"
type input "*********"
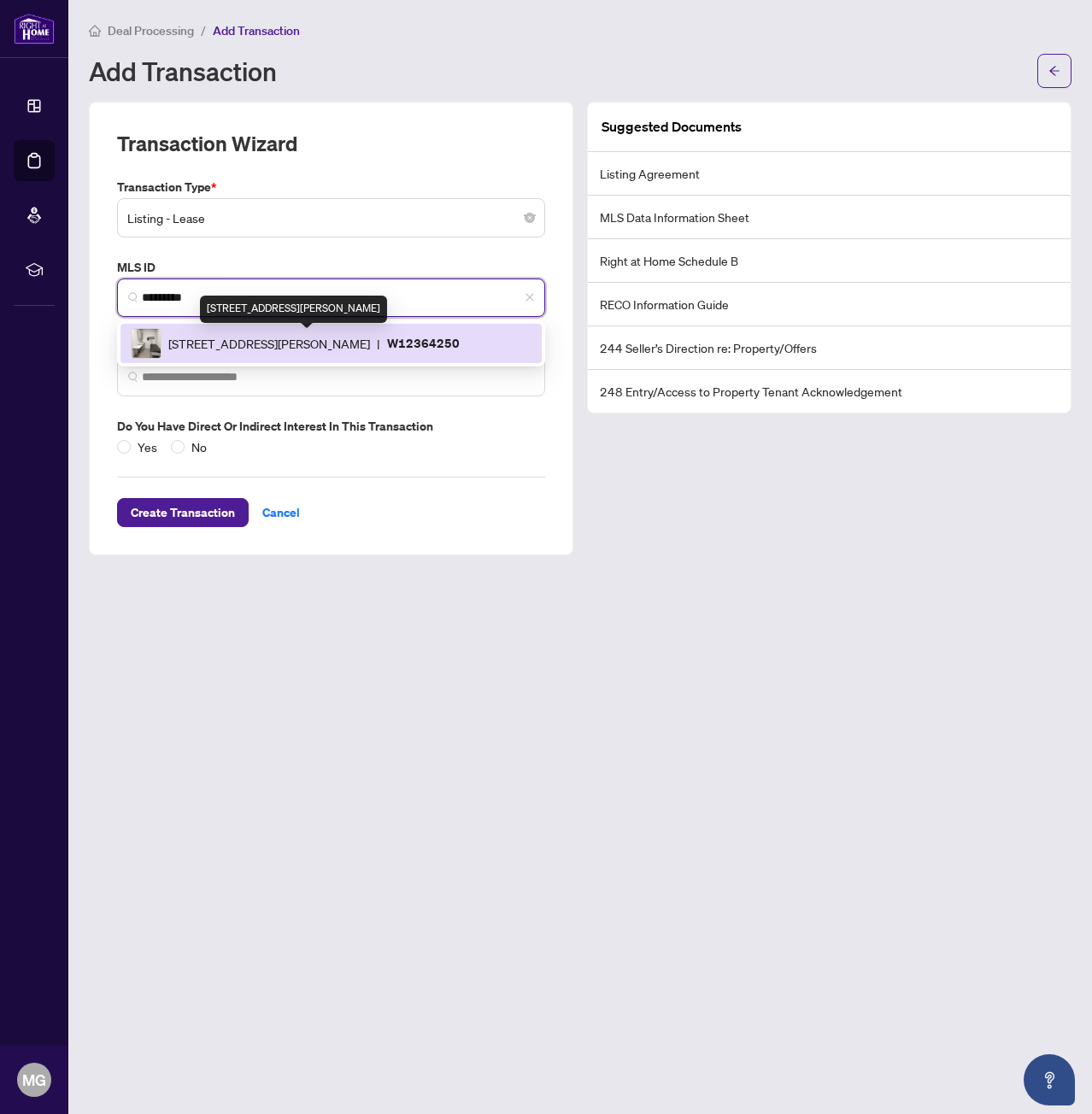
click at [275, 335] on span "1017 Wilson Ave, Toronto, Ontario M3K 1Z1, Canada" at bounding box center [269, 344] width 201 height 19
type input "**********"
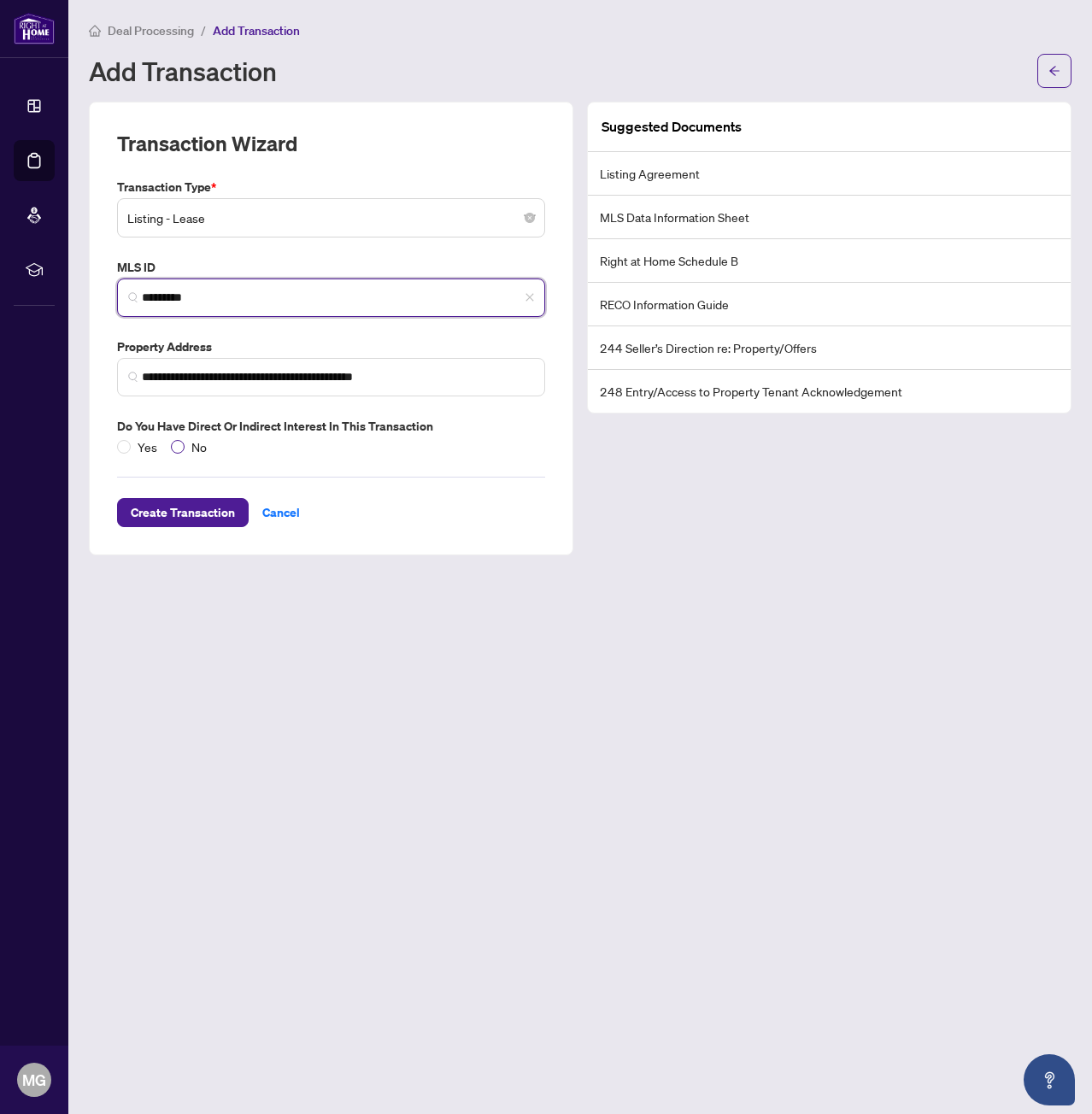
type input "*********"
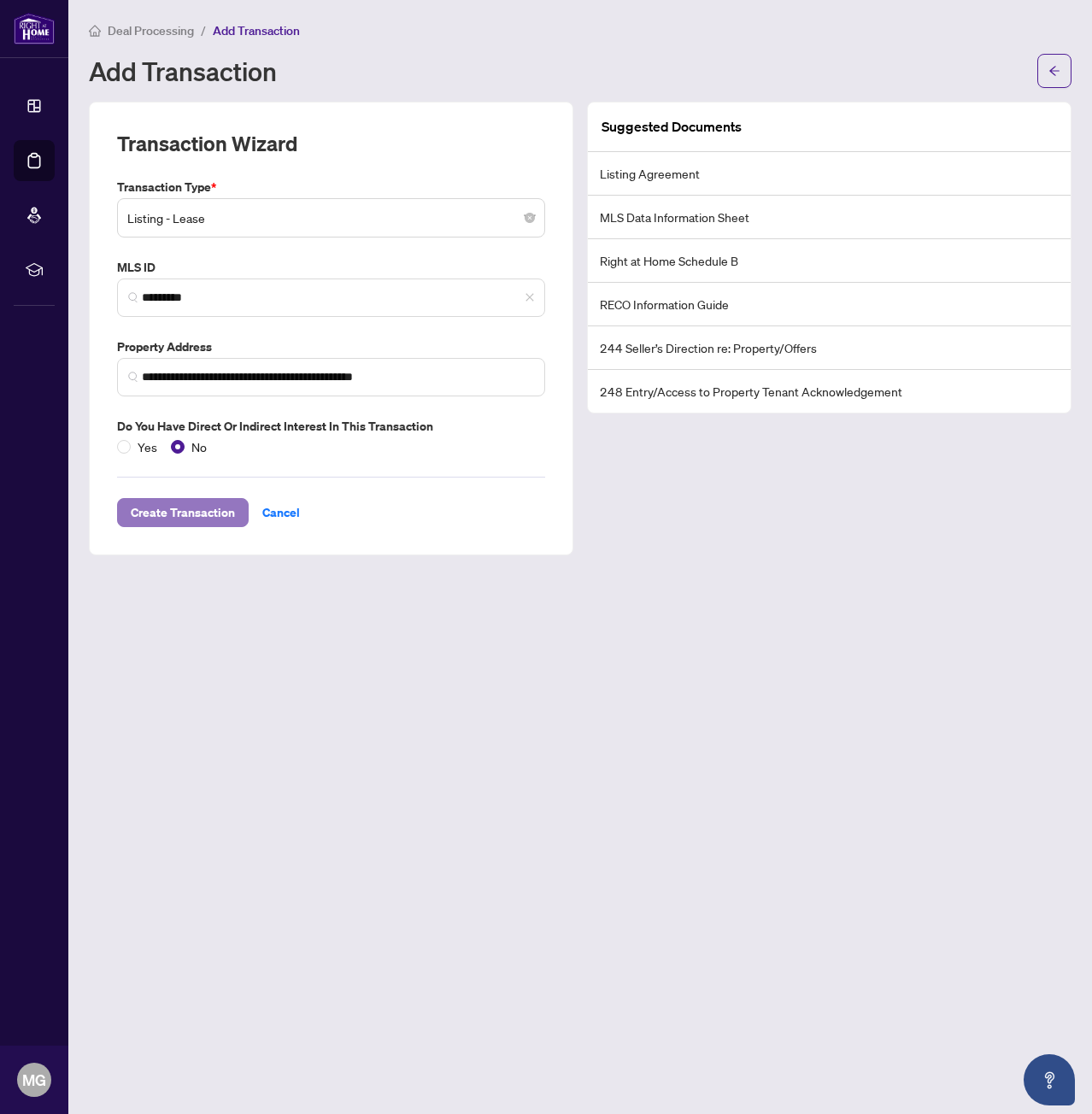
click at [200, 499] on span "Create Transaction" at bounding box center [183, 513] width 104 height 27
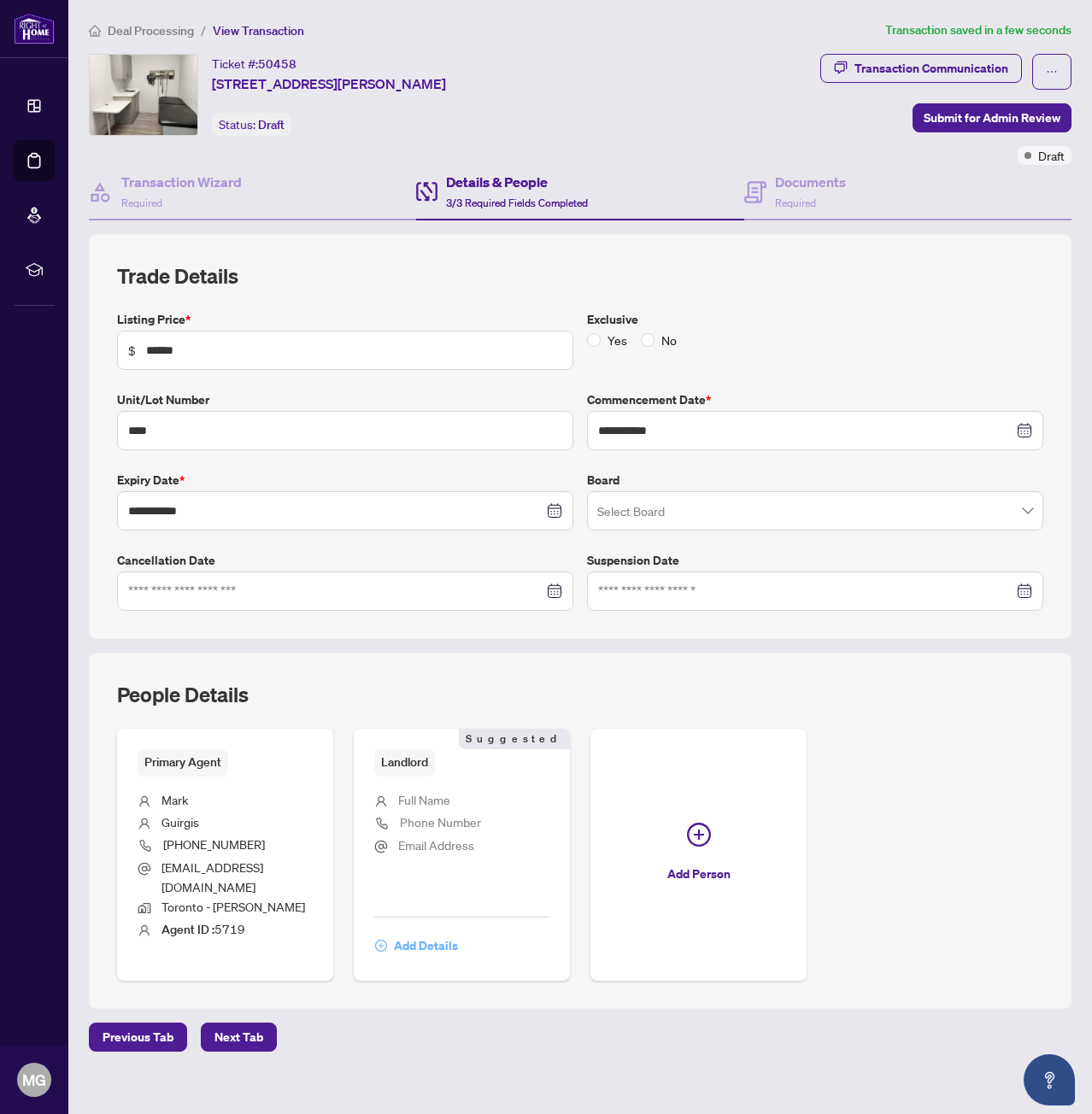
click at [436, 932] on span "Add Details" at bounding box center [426, 945] width 64 height 27
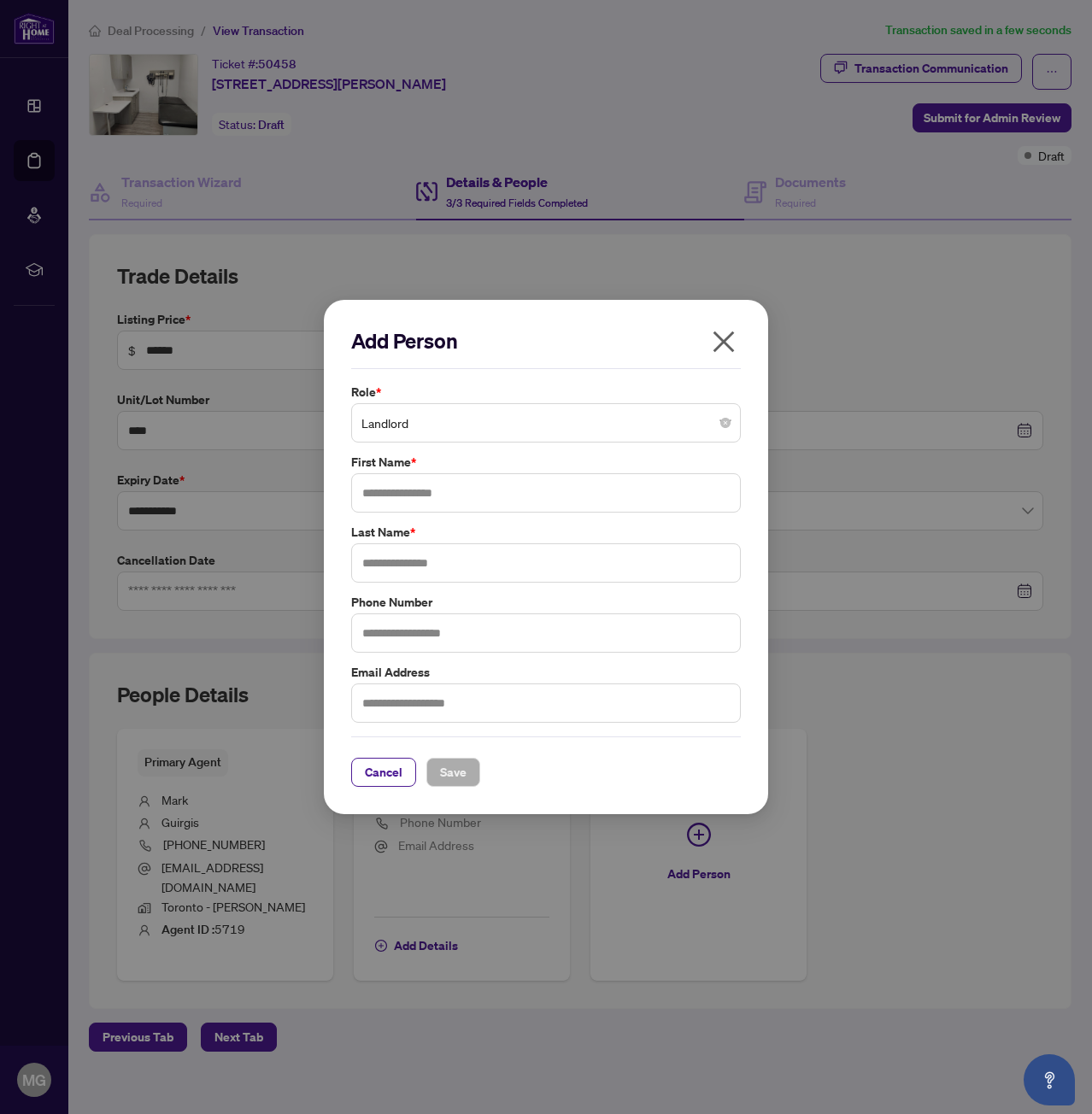
click at [382, 426] on span "Landlord" at bounding box center [546, 423] width 369 height 33
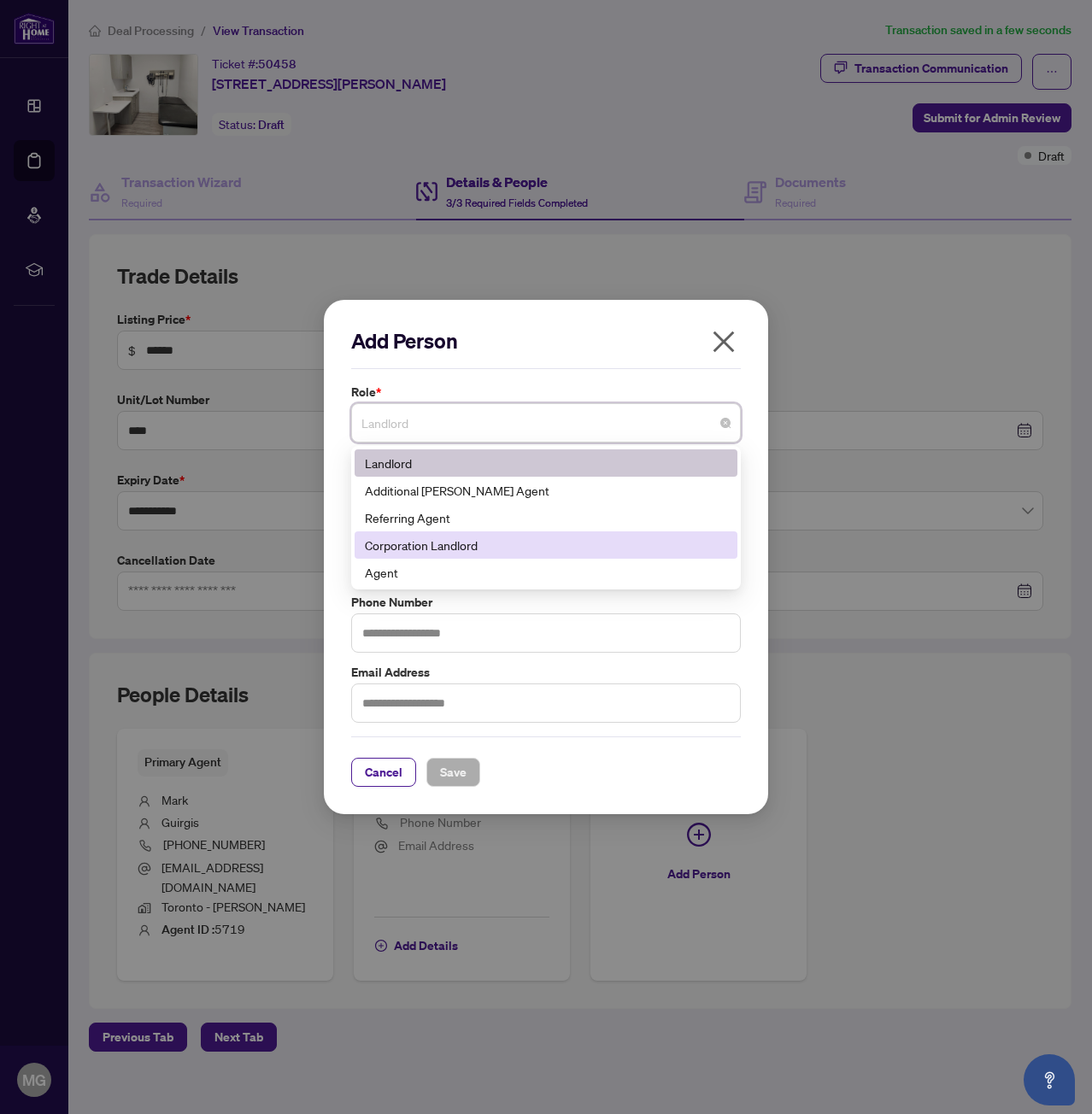
click at [451, 546] on div "Corporation Landlord" at bounding box center [546, 545] width 362 height 19
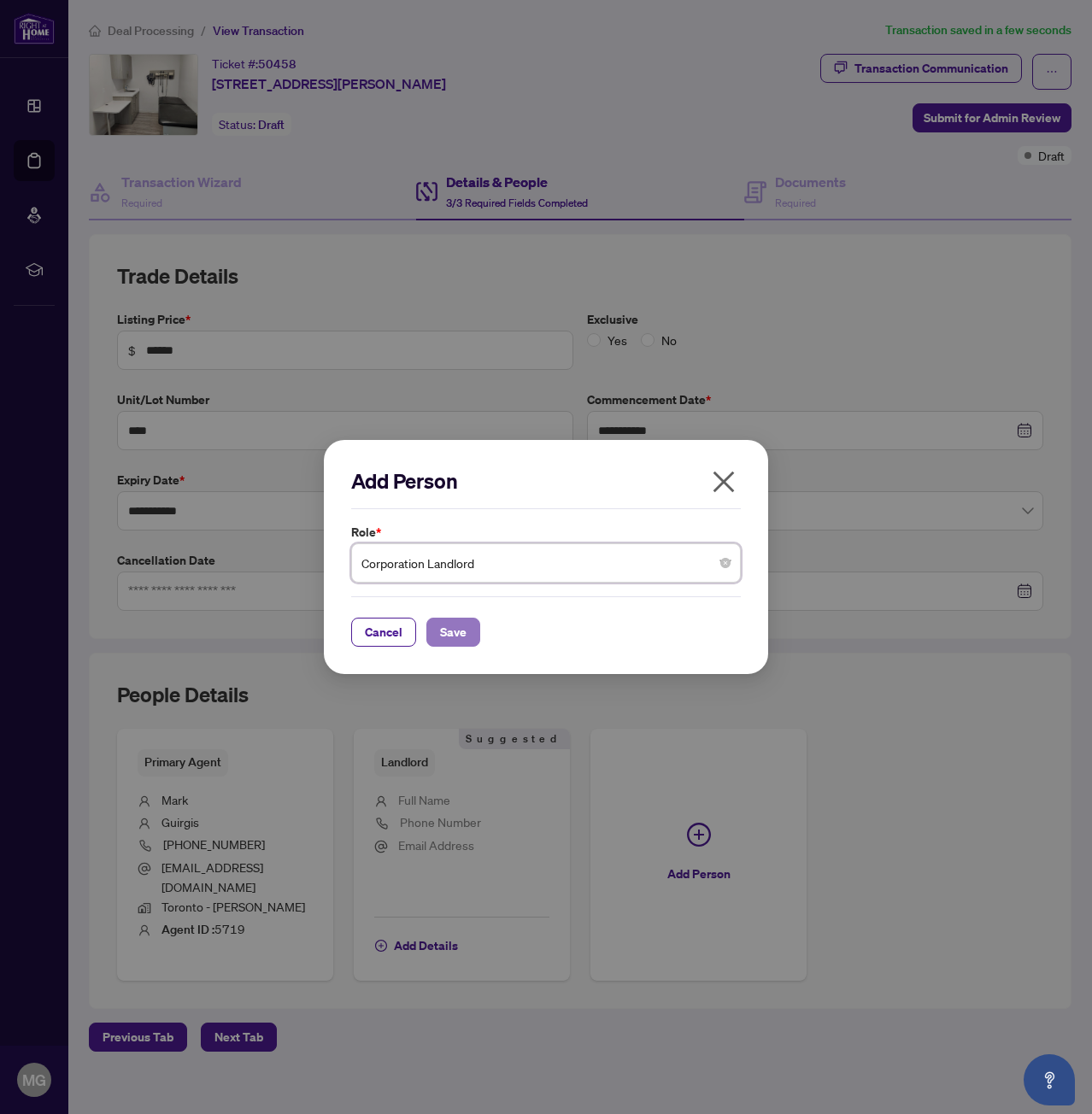
click at [440, 626] on span "Save" at bounding box center [453, 632] width 26 height 27
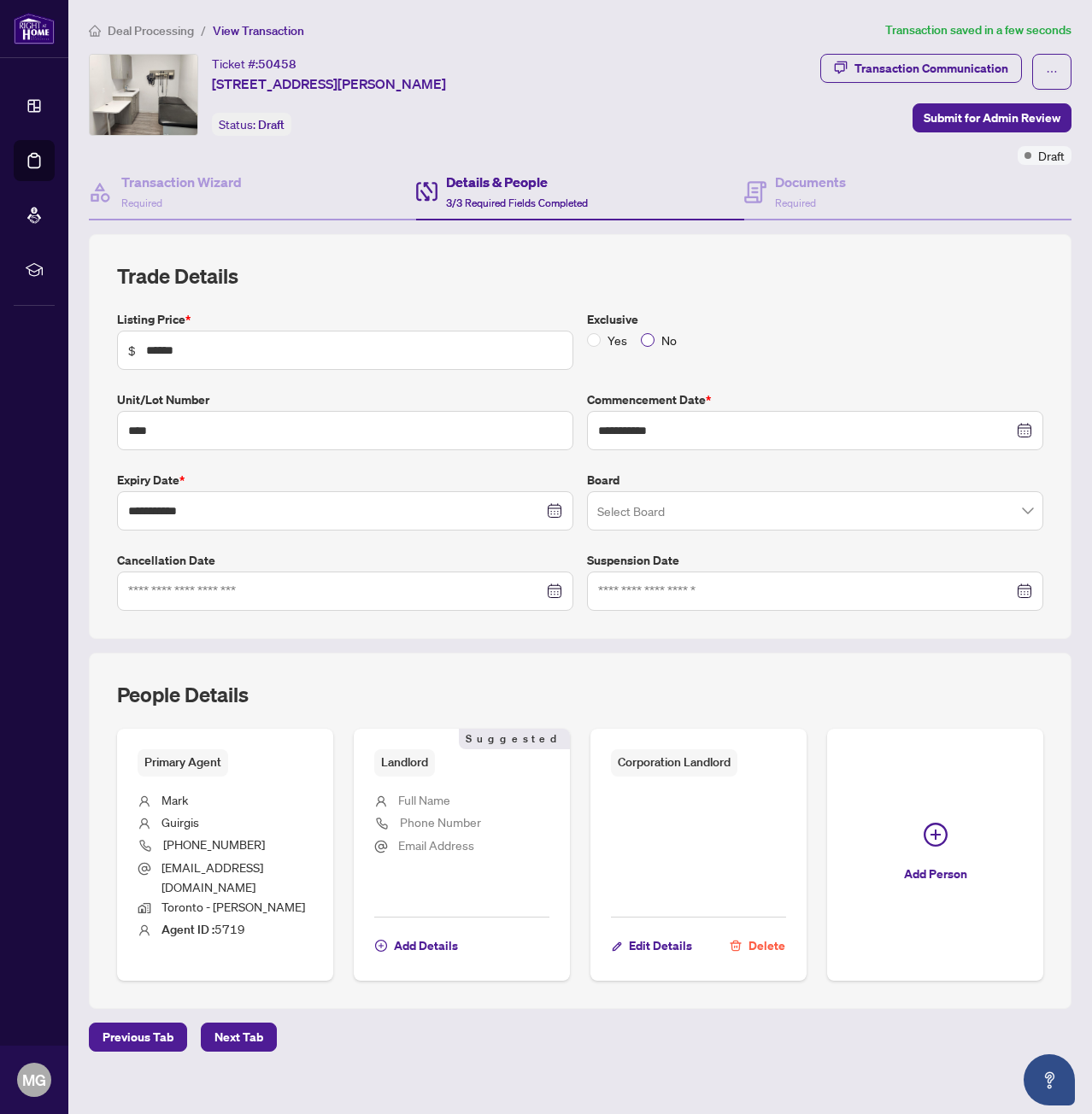
click at [659, 335] on span "No" at bounding box center [669, 340] width 29 height 19
click at [626, 517] on input "search" at bounding box center [808, 513] width 420 height 38
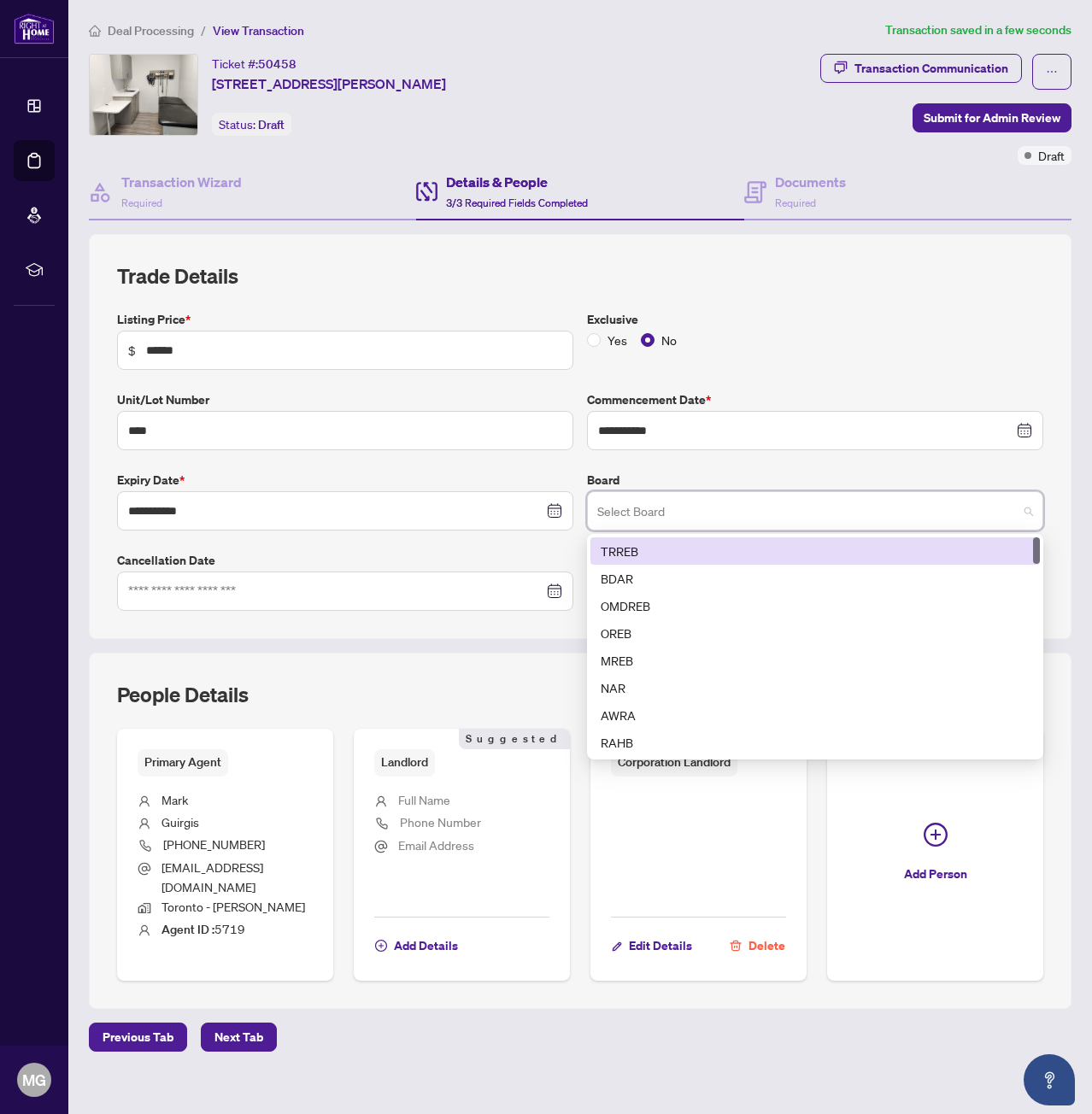
click at [642, 544] on div "TRREB" at bounding box center [814, 551] width 429 height 19
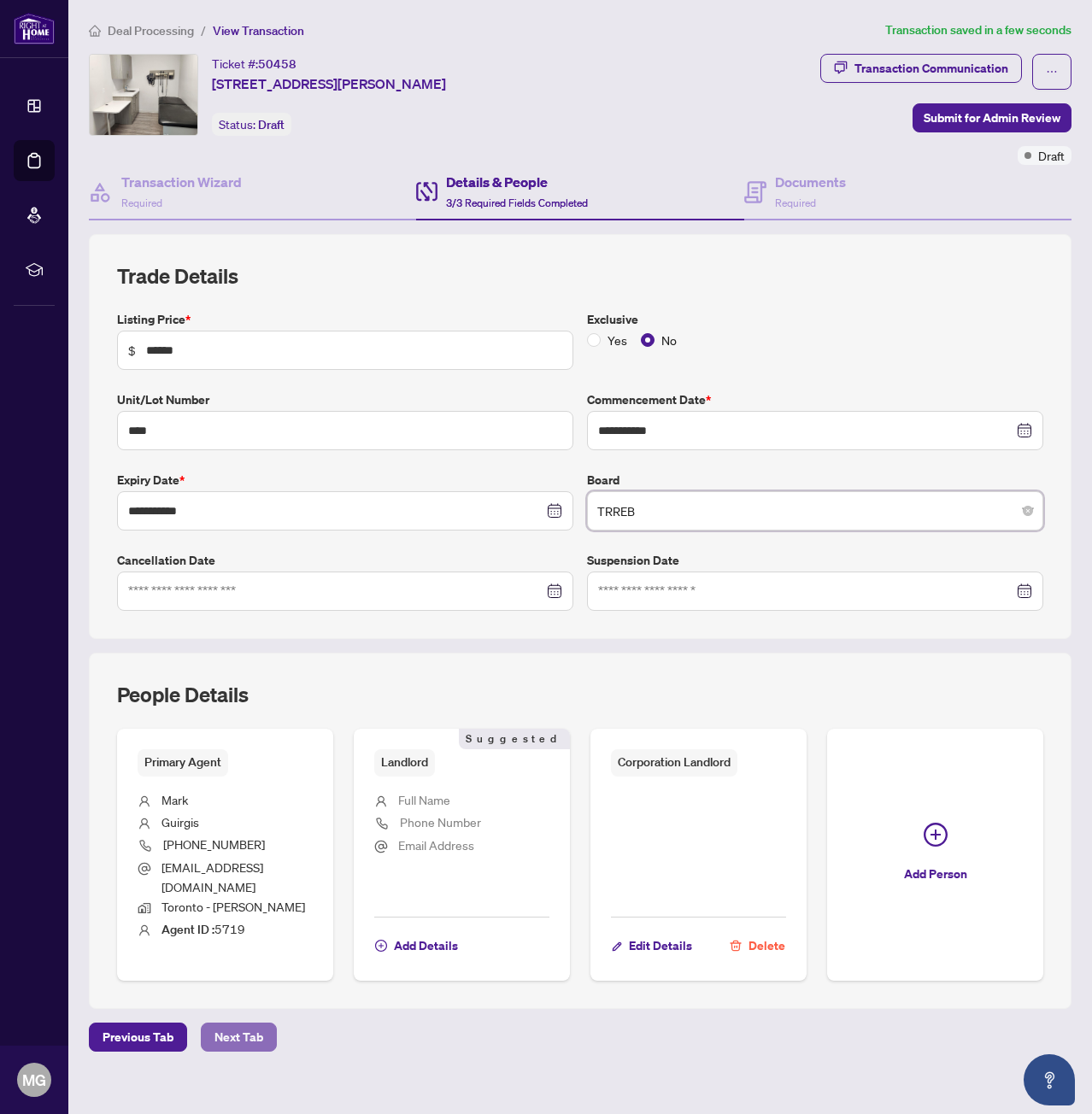
click at [237, 1030] on span "Next Tab" at bounding box center [239, 1037] width 49 height 27
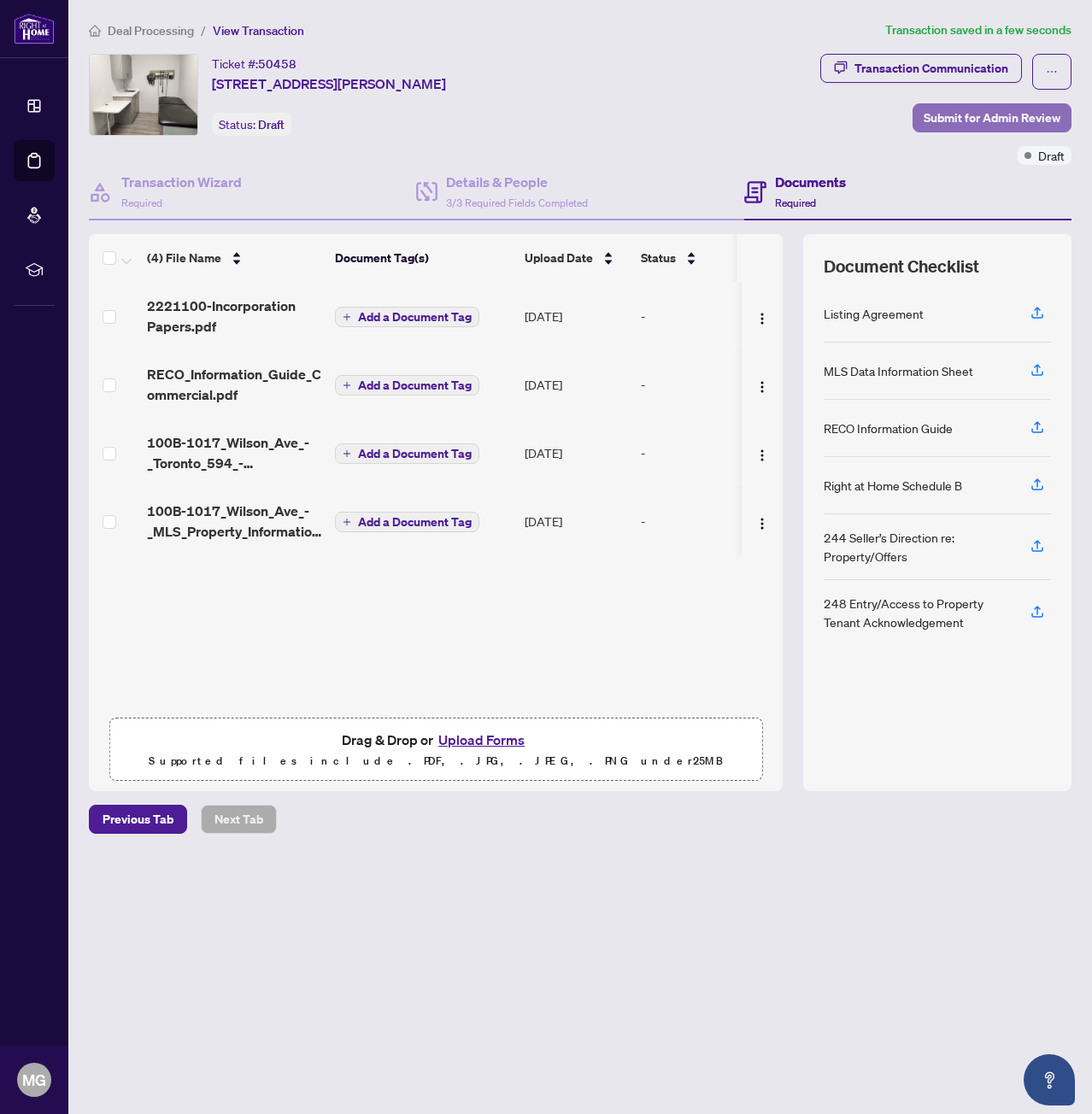
click at [945, 117] on span "Submit for Admin Review" at bounding box center [992, 118] width 137 height 27
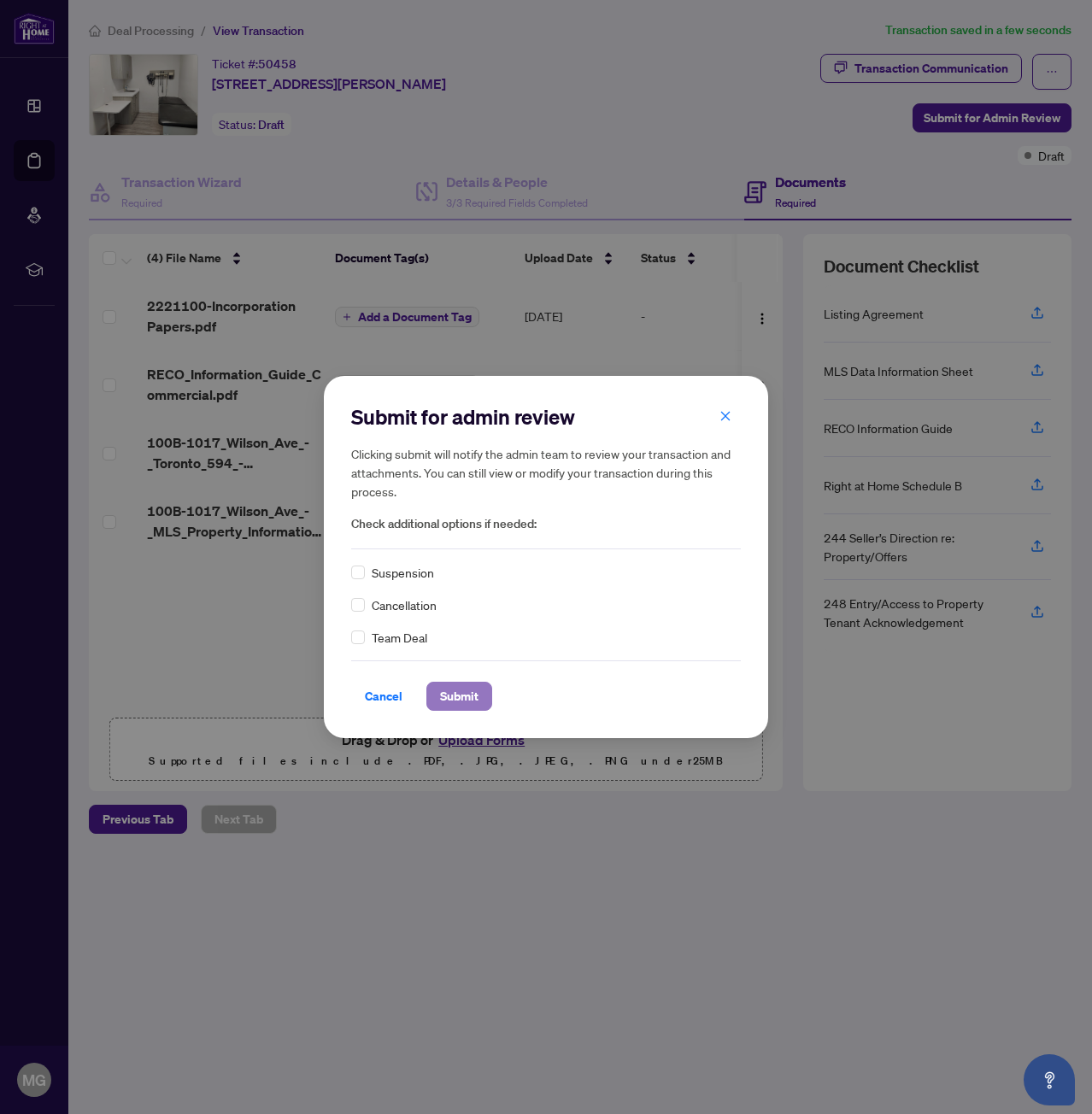
click at [464, 710] on button "Submit" at bounding box center [459, 697] width 66 height 29
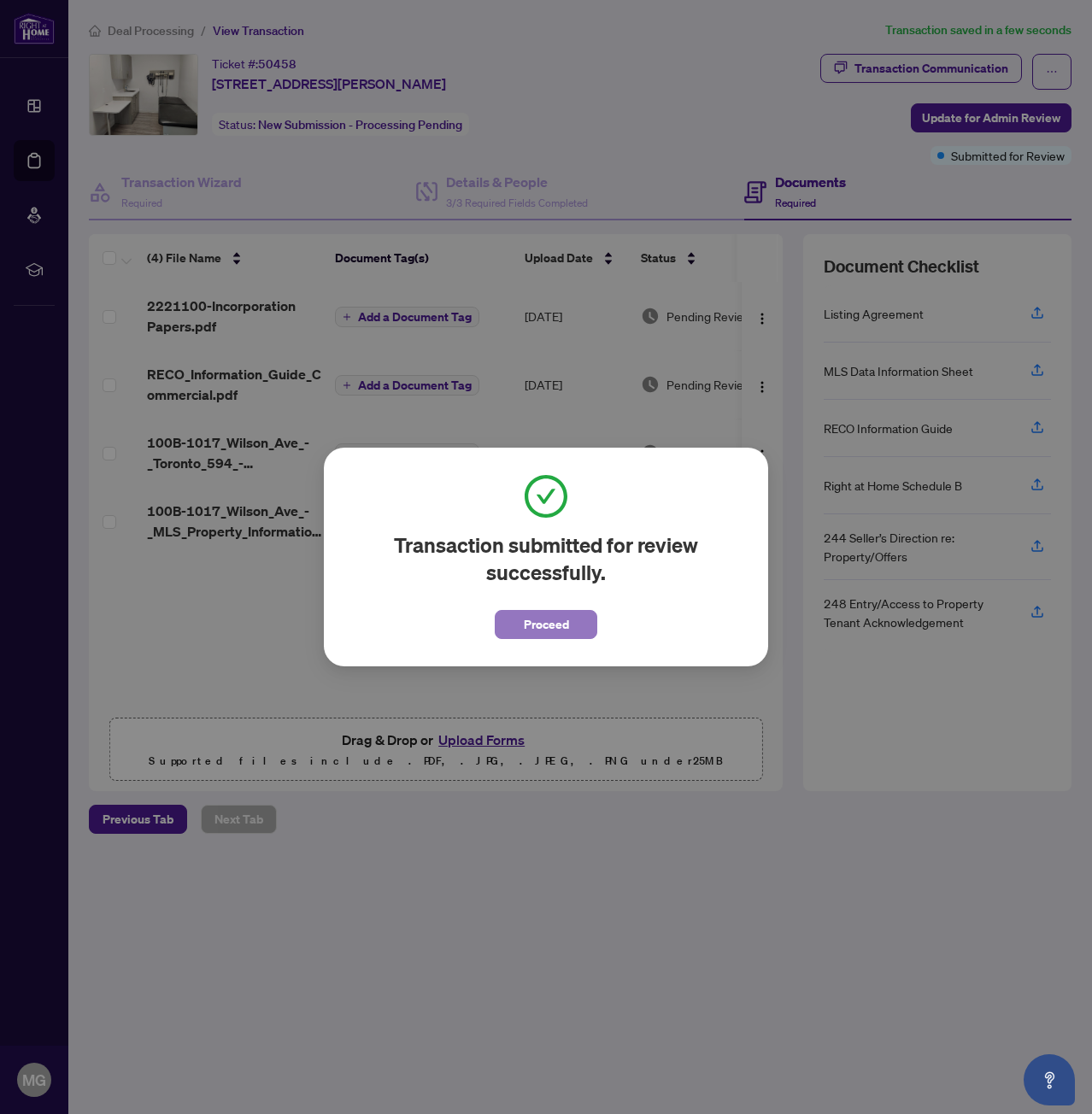
click at [523, 621] on span "Proceed" at bounding box center [546, 624] width 45 height 27
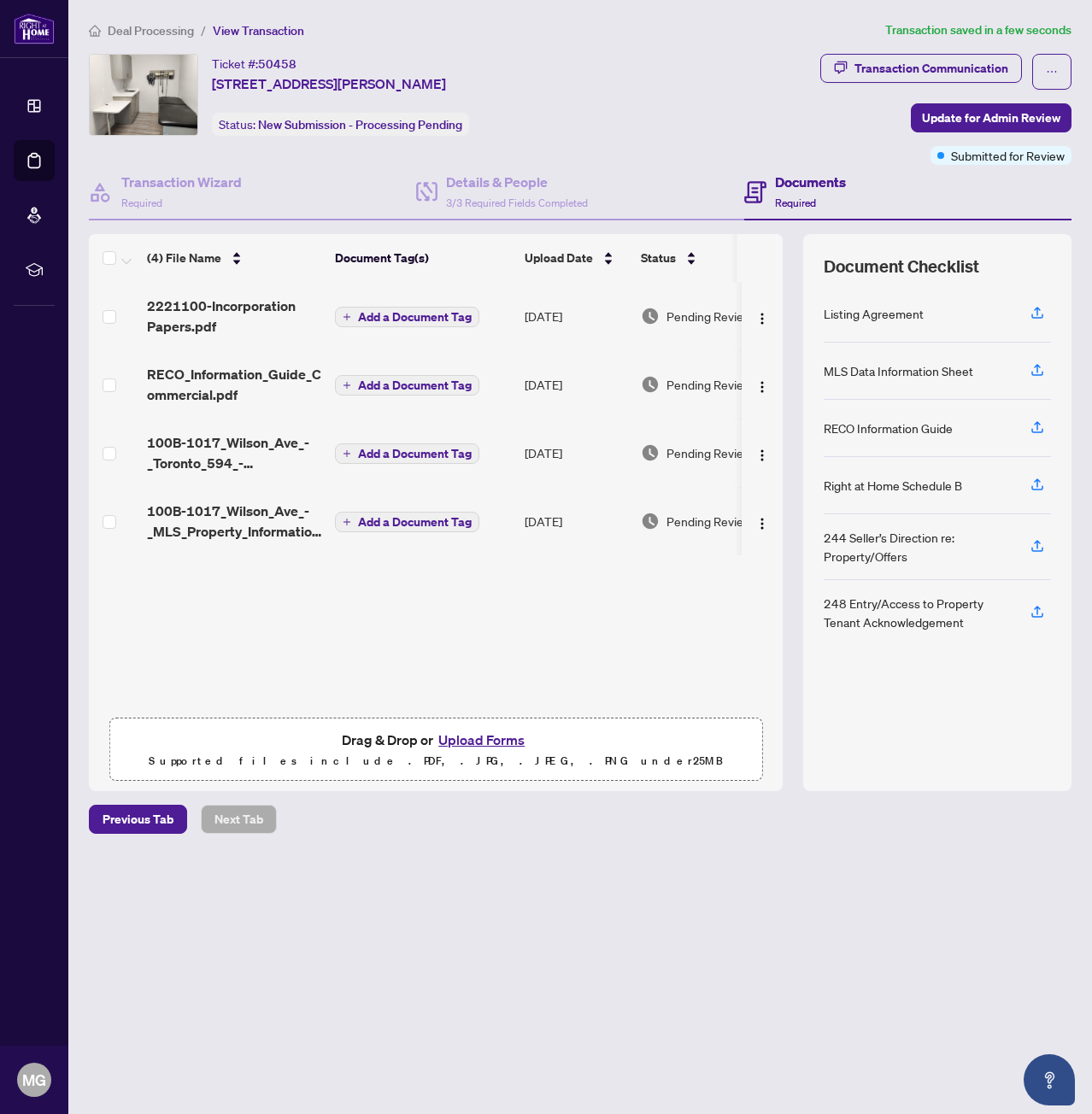
click at [106, 29] on span "Deal Processing" at bounding box center [141, 31] width 105 height 15
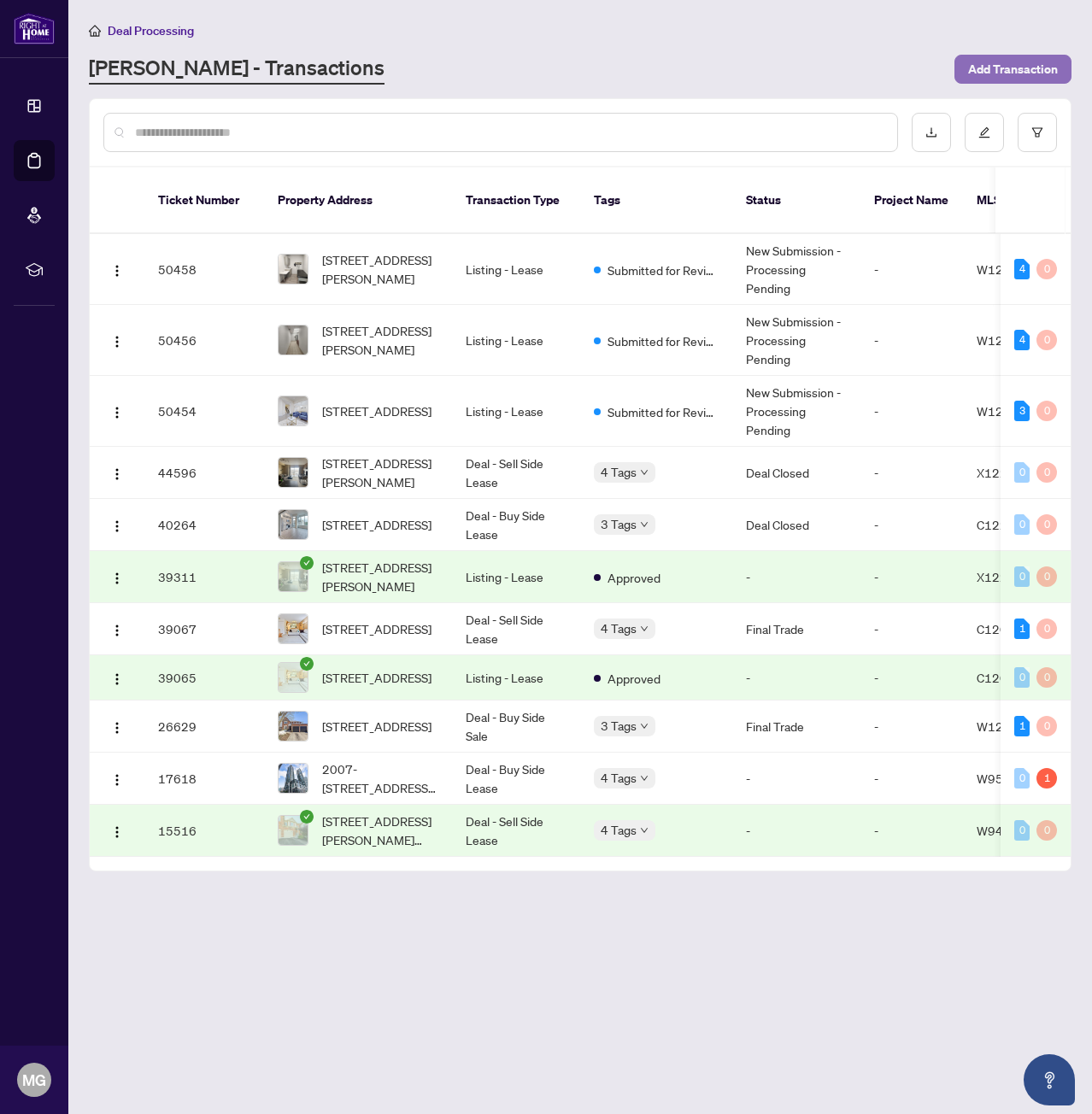
click at [991, 74] on span "Add Transaction" at bounding box center [1013, 69] width 90 height 27
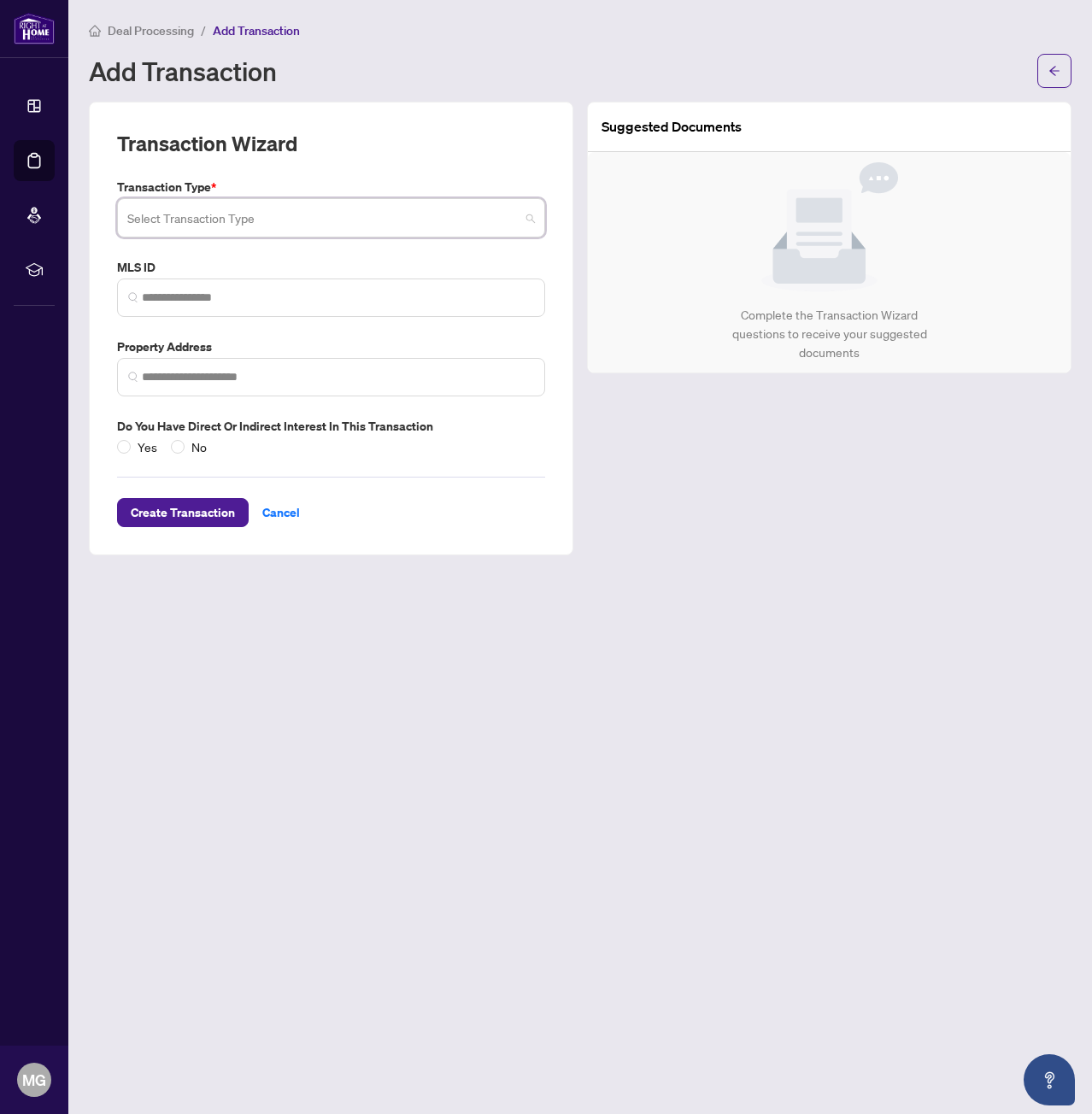
click at [171, 225] on input "search" at bounding box center [323, 220] width 392 height 38
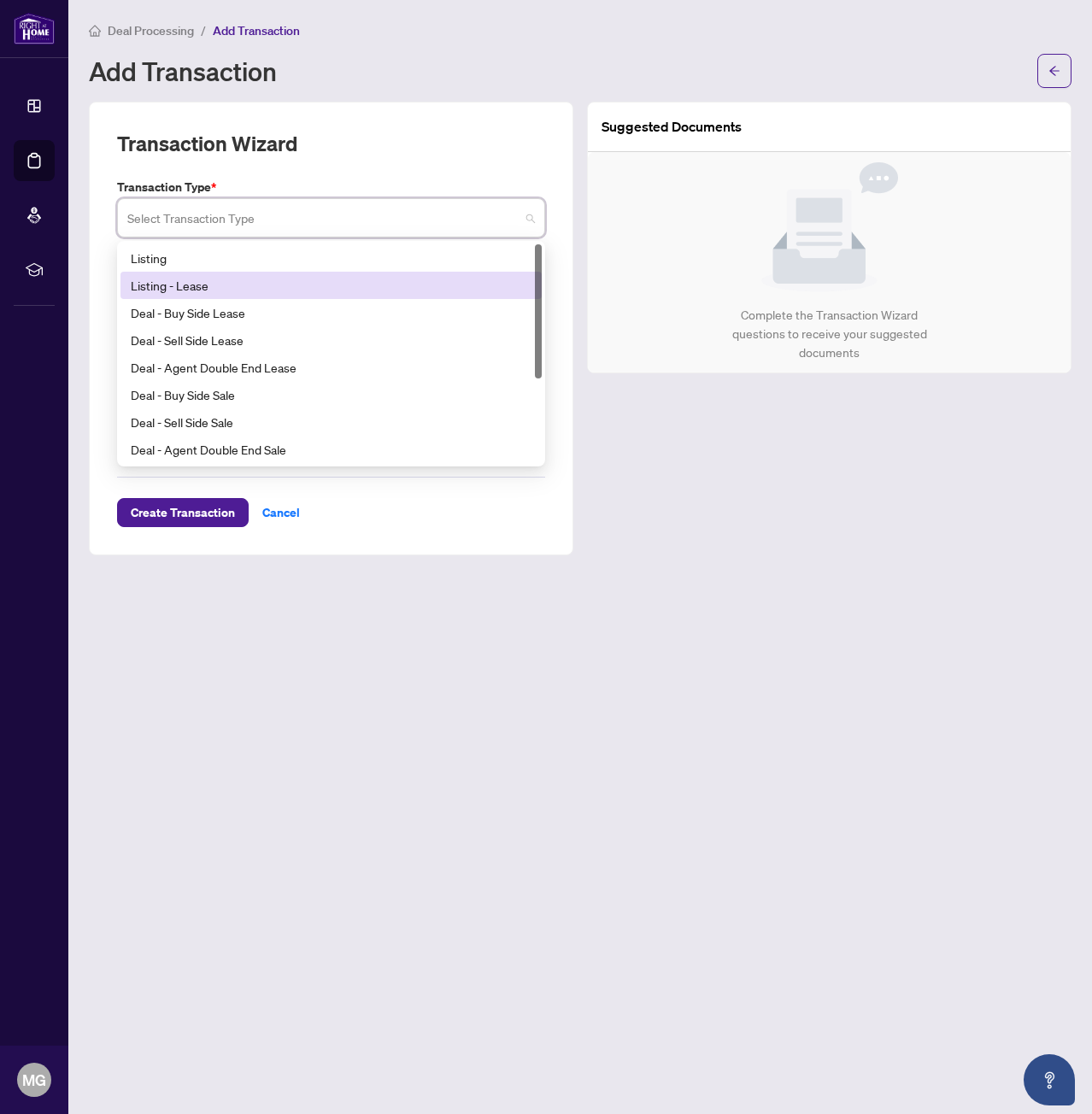
click at [225, 280] on div "Listing - Lease" at bounding box center [332, 285] width 401 height 19
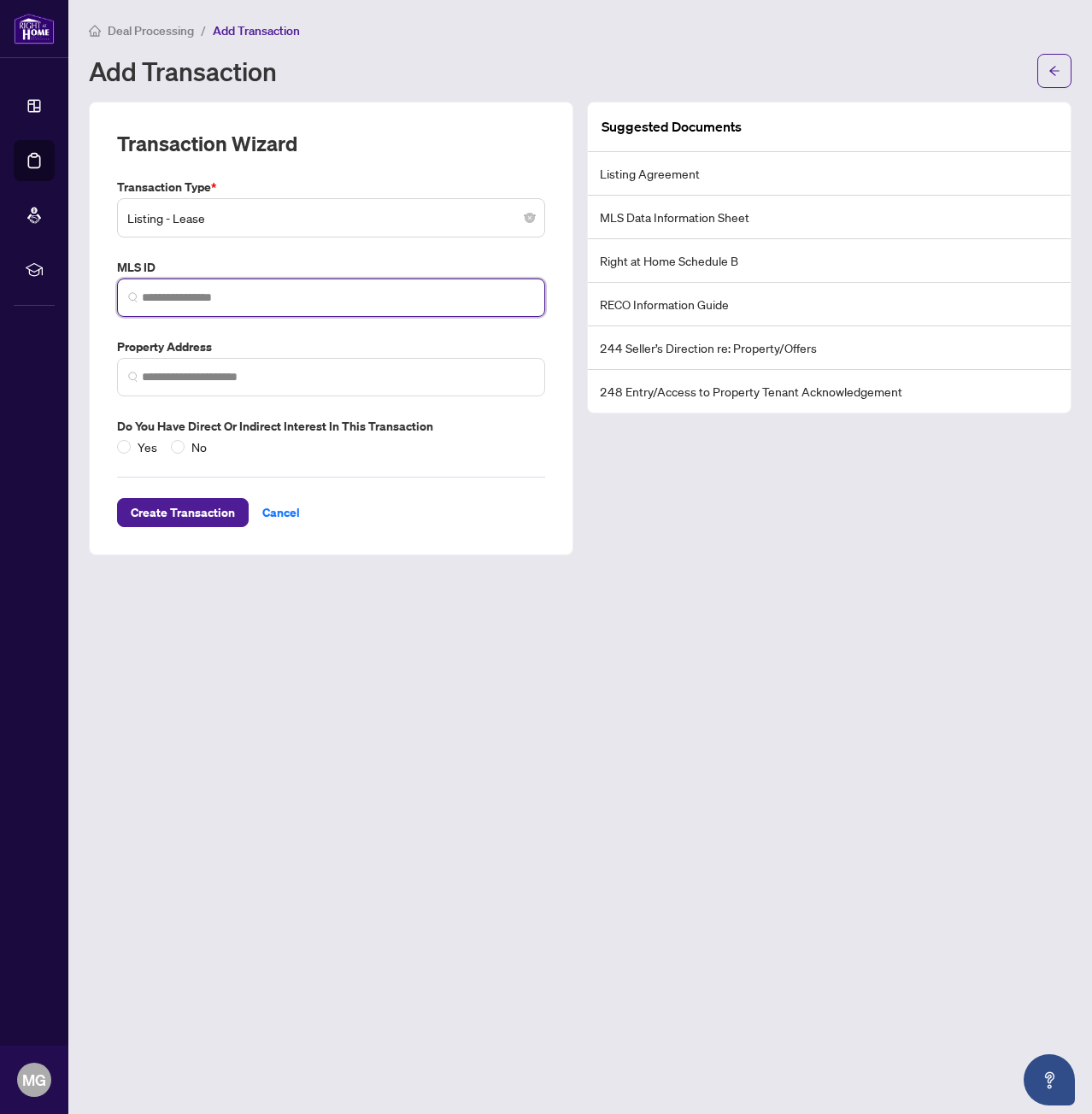
click at [296, 305] on input "search" at bounding box center [337, 298] width 392 height 18
paste input "*********"
type input "*********"
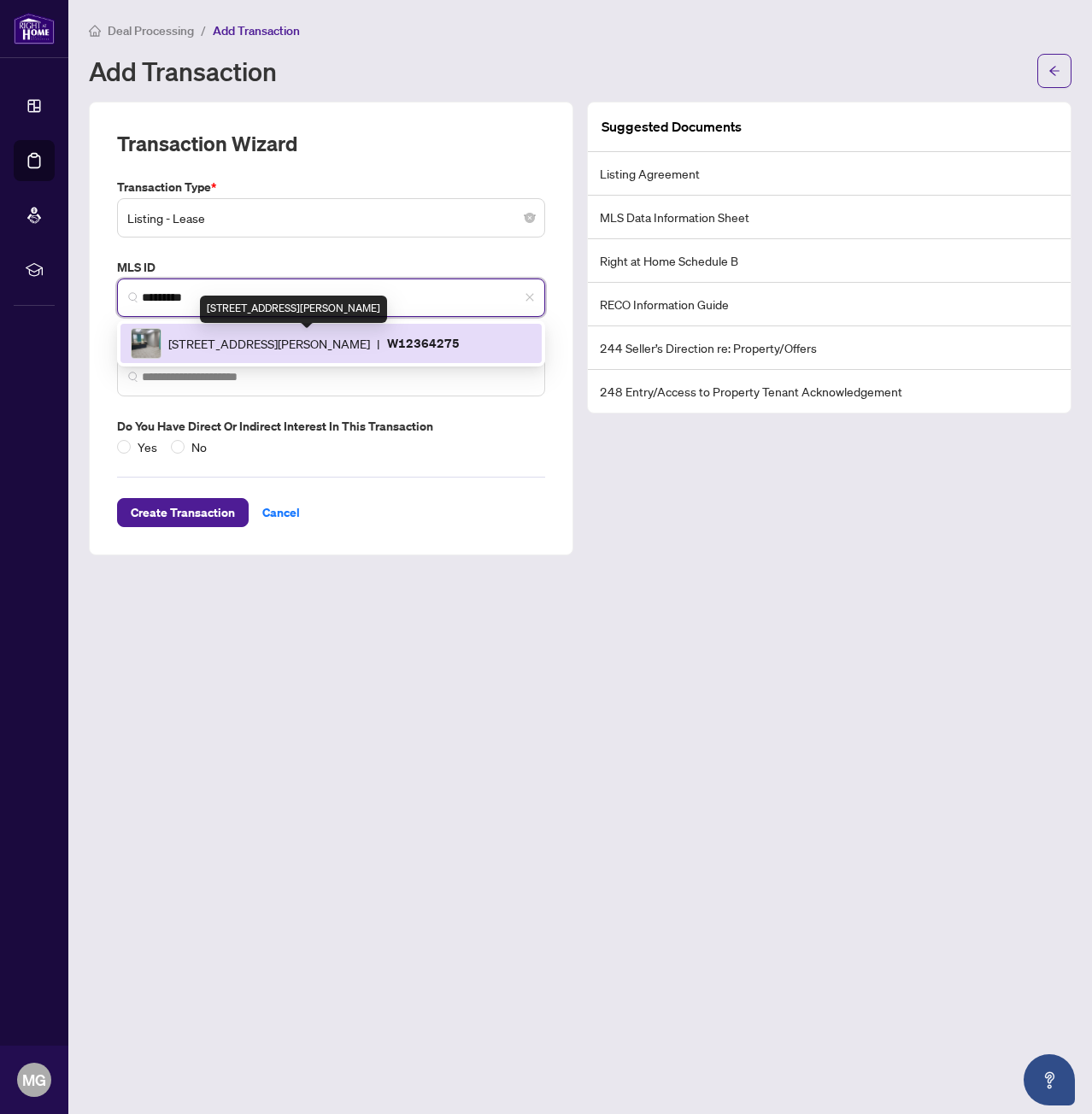
click at [331, 350] on span "1017 Wilson Ave, Toronto, Ontario M3K 1Z1, Canada" at bounding box center [269, 344] width 201 height 19
type input "**********"
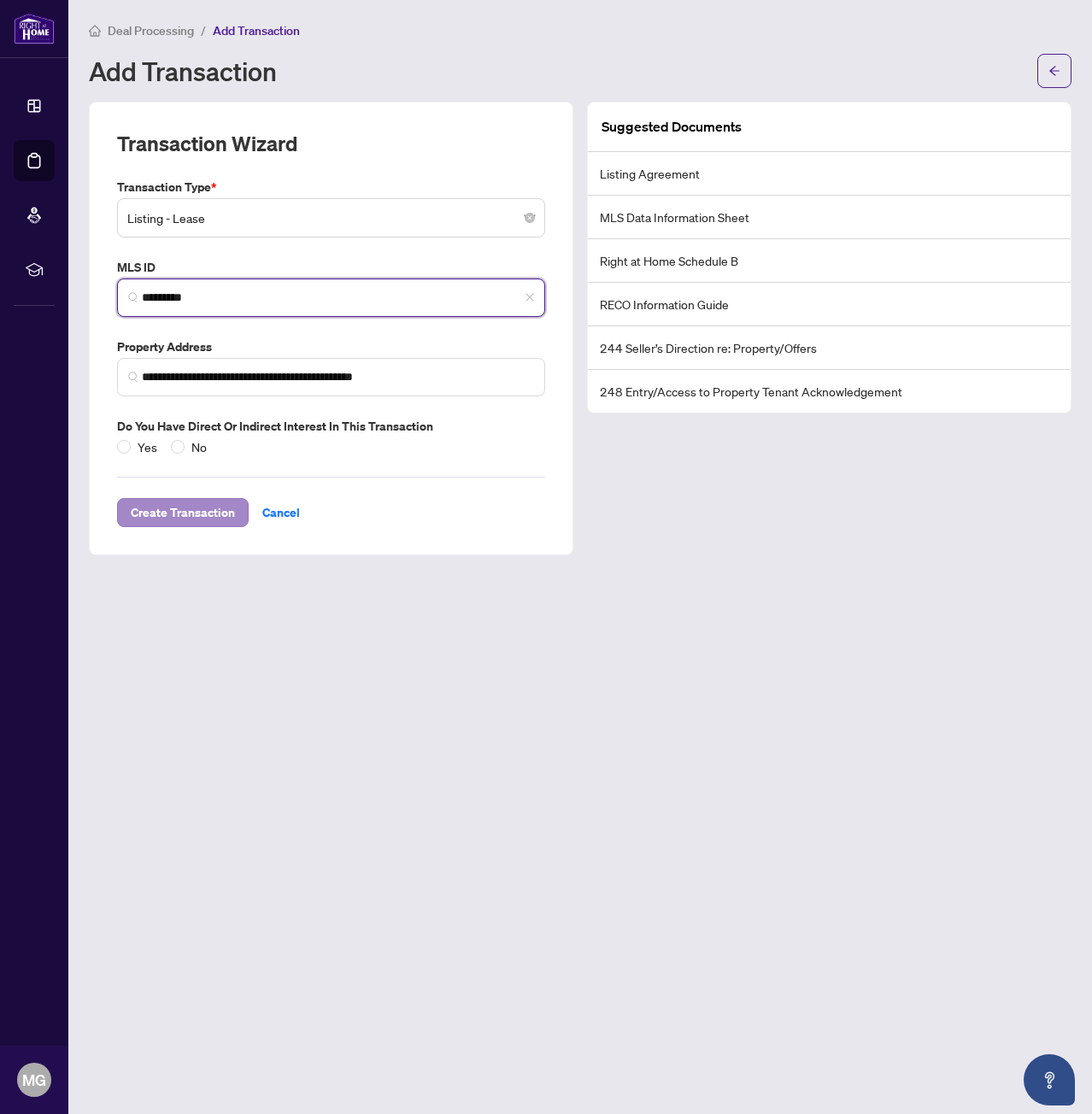
type input "*********"
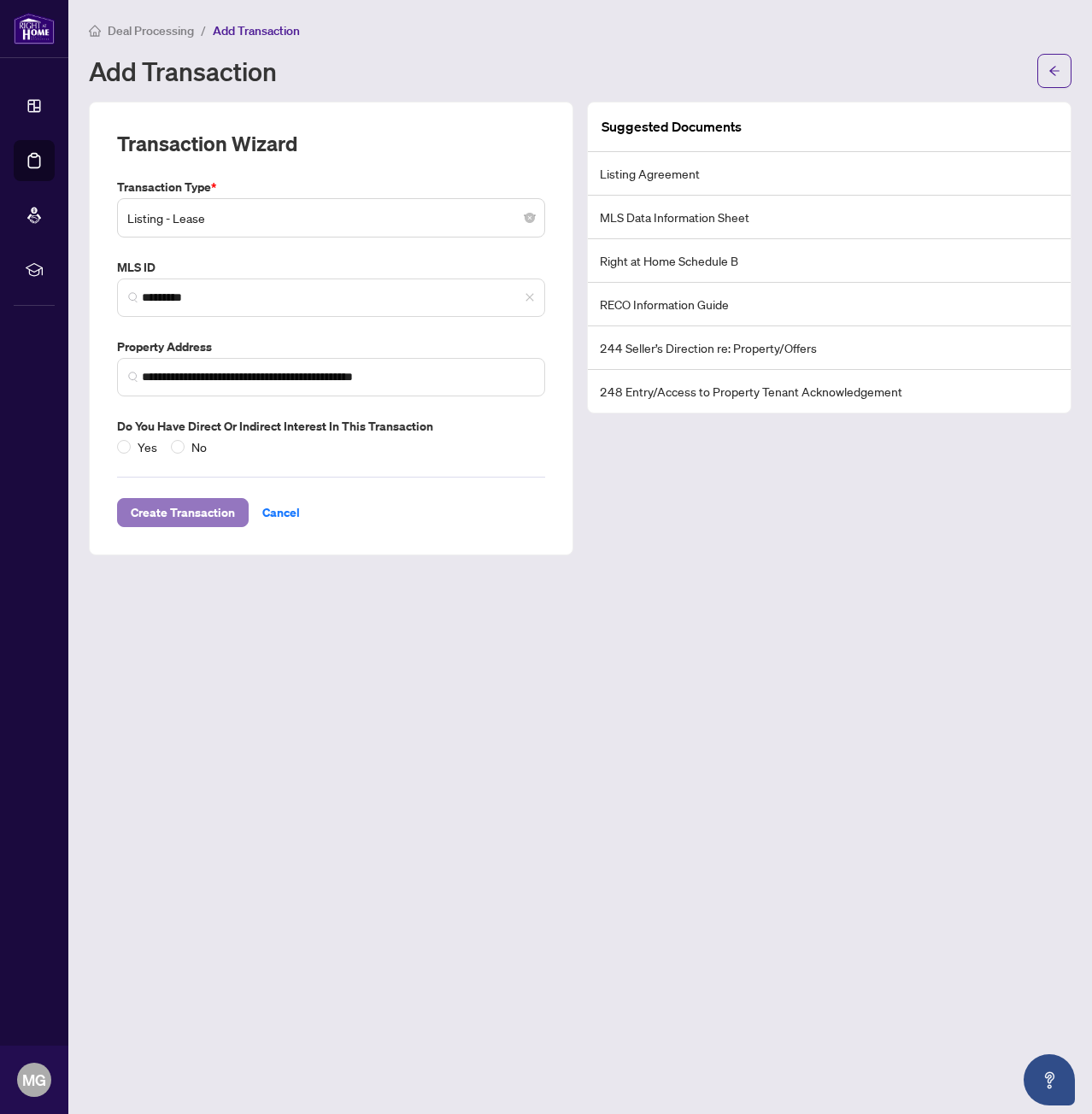
click at [200, 517] on span "Create Transaction" at bounding box center [183, 513] width 104 height 27
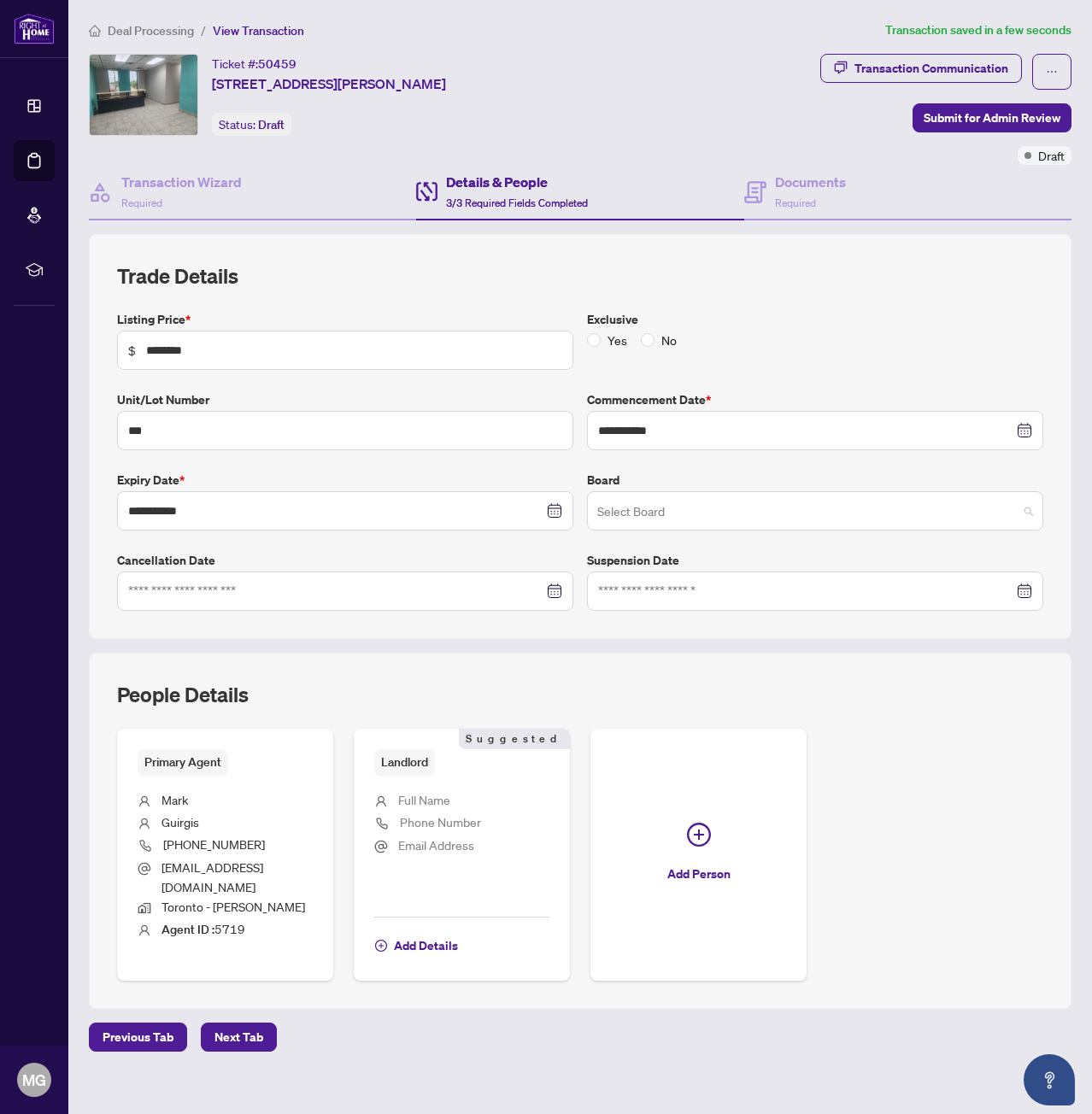
click at [613, 529] on input "search" at bounding box center [808, 513] width 420 height 38
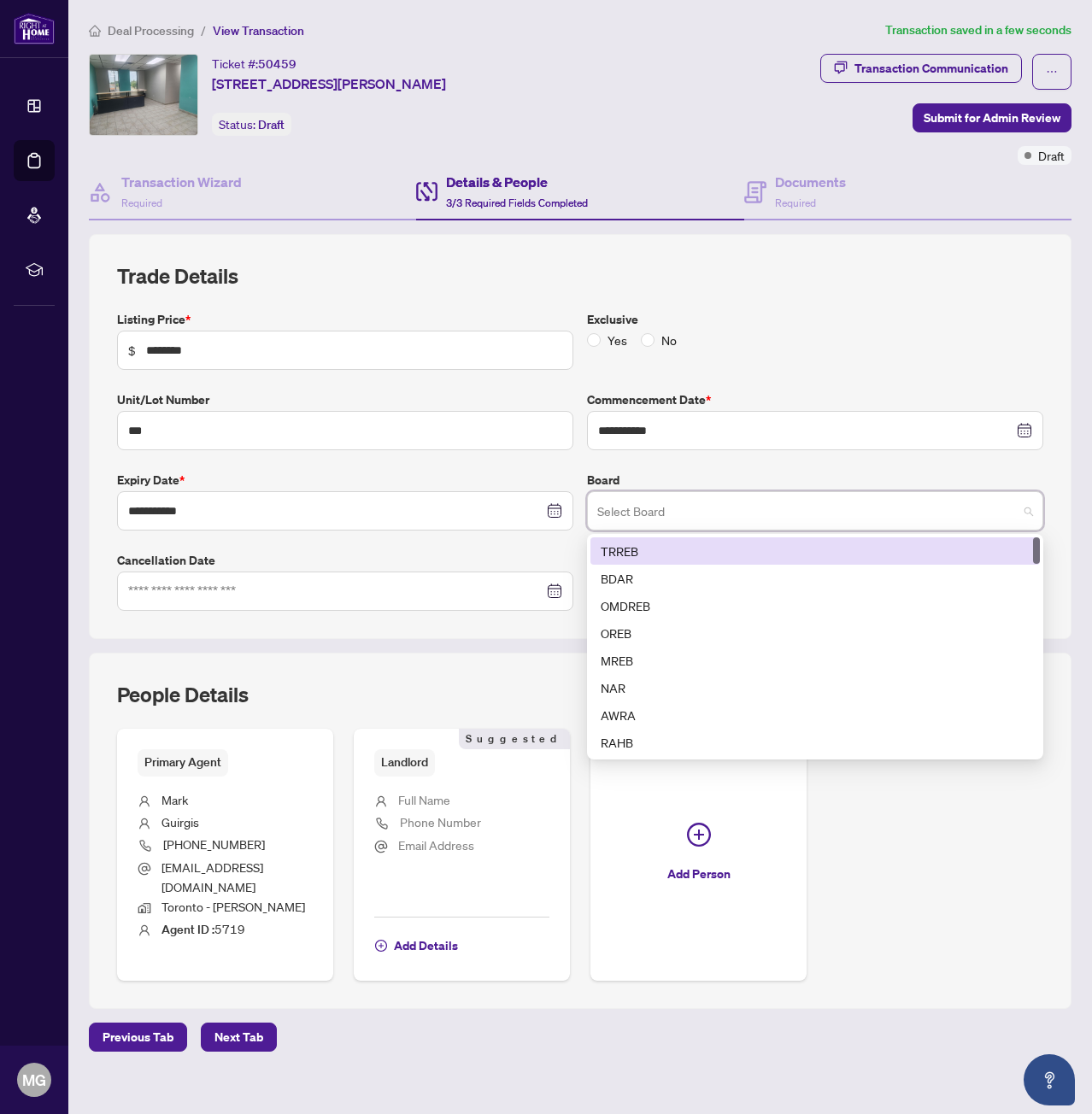
click at [629, 551] on div "TRREB" at bounding box center [814, 551] width 429 height 19
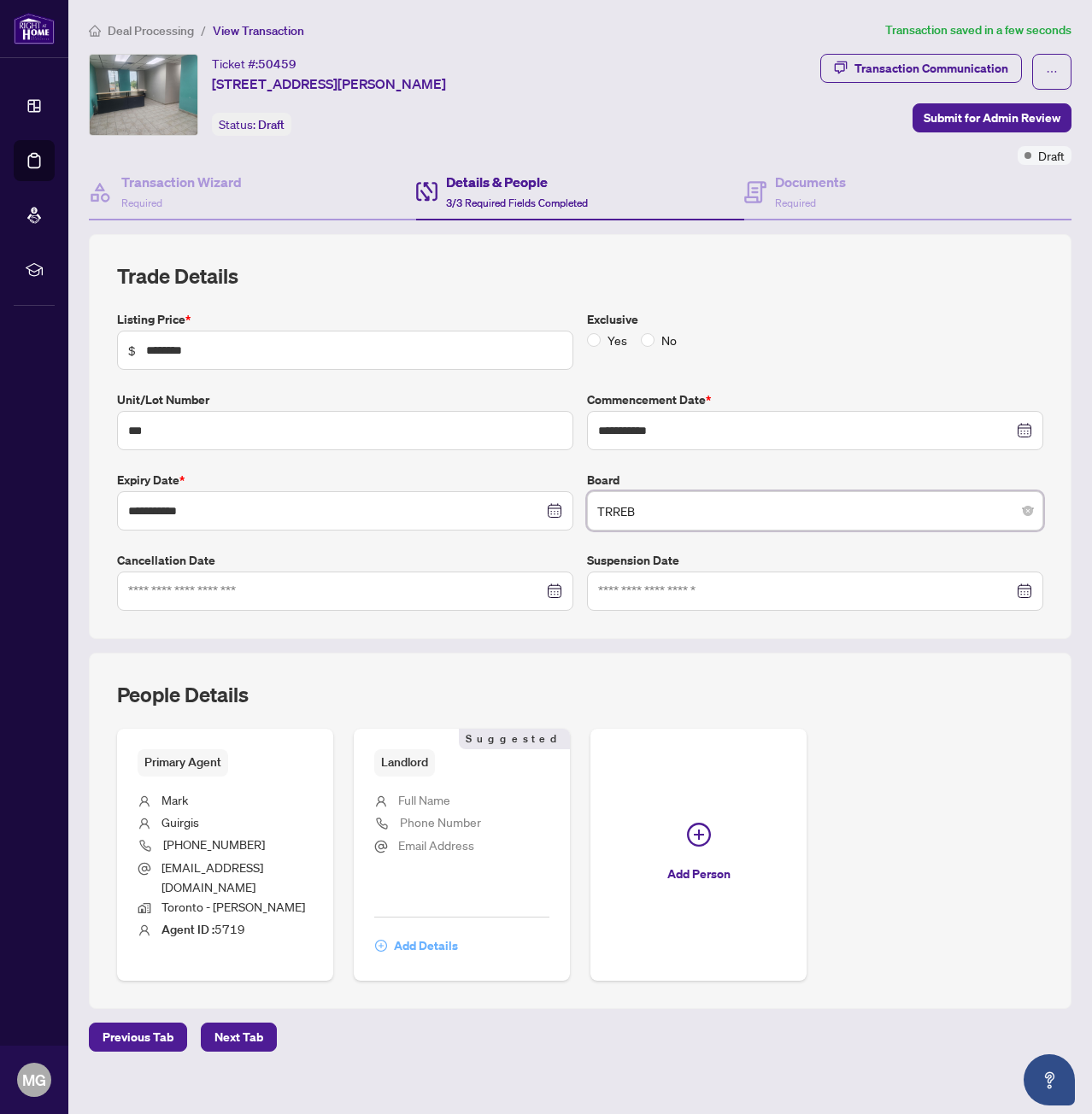
click at [438, 932] on span "Add Details" at bounding box center [426, 945] width 64 height 27
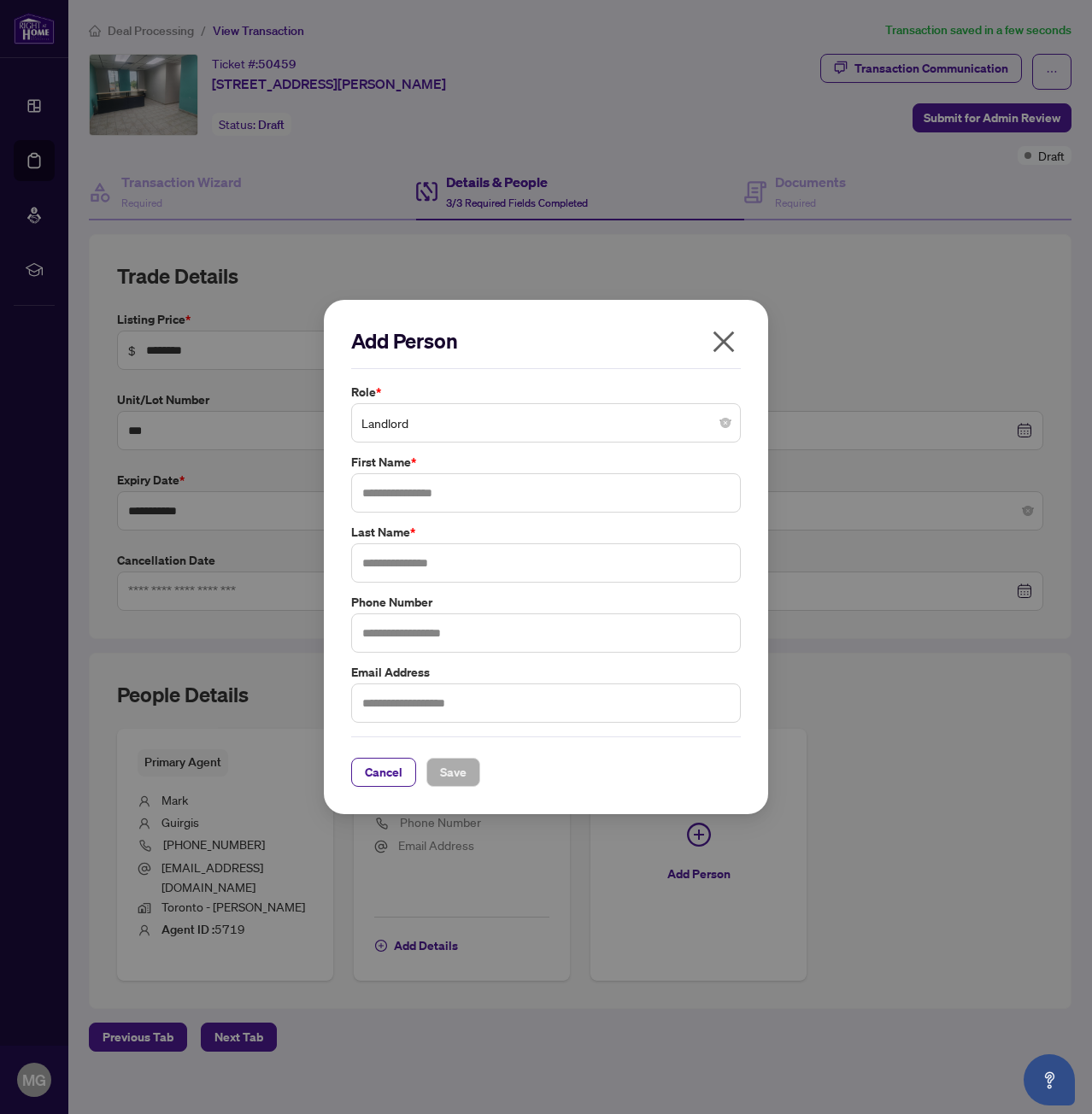
click at [418, 419] on span "Landlord" at bounding box center [546, 423] width 369 height 33
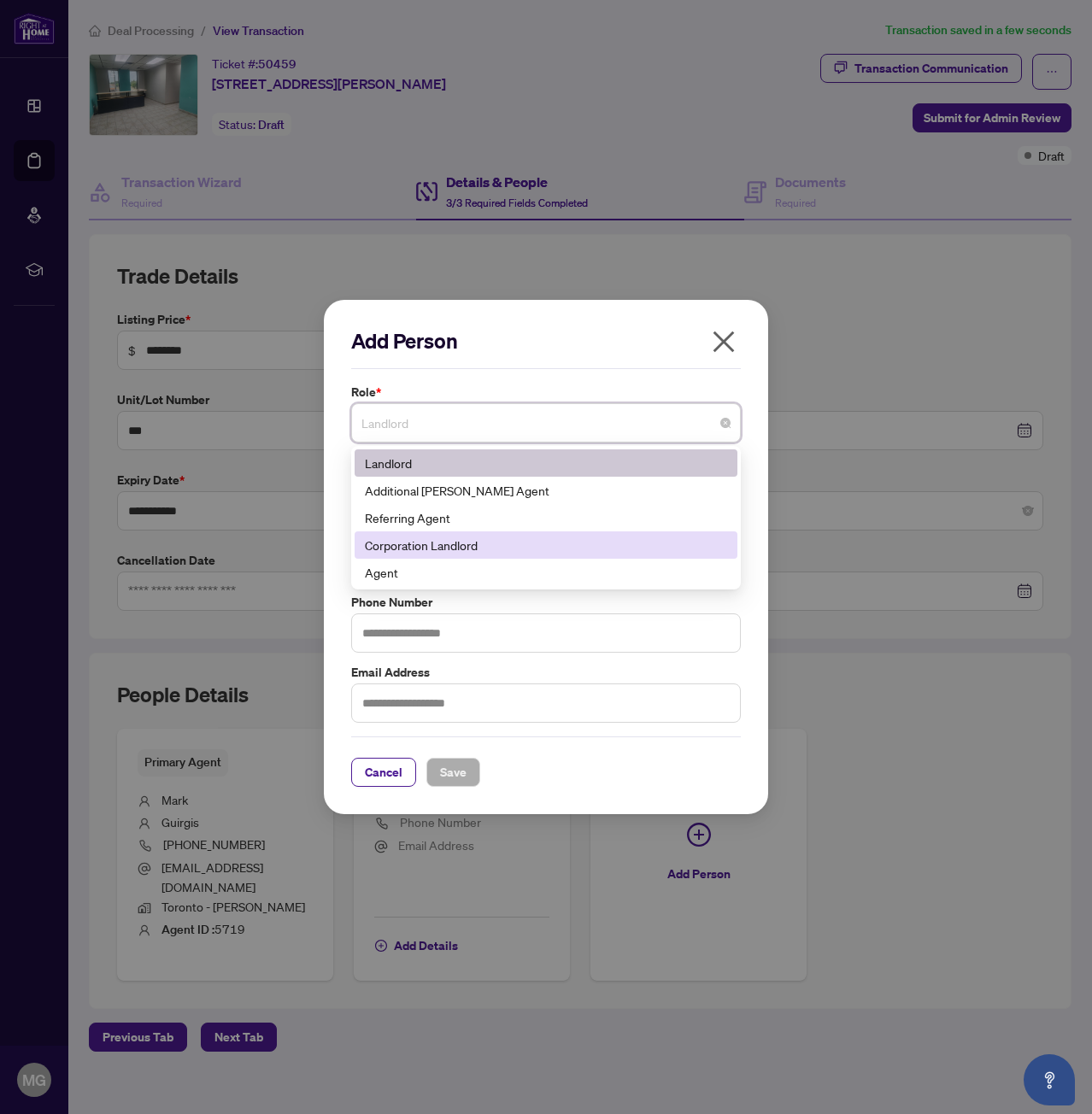
click at [468, 555] on div "Corporation Landlord" at bounding box center [546, 544] width 383 height 27
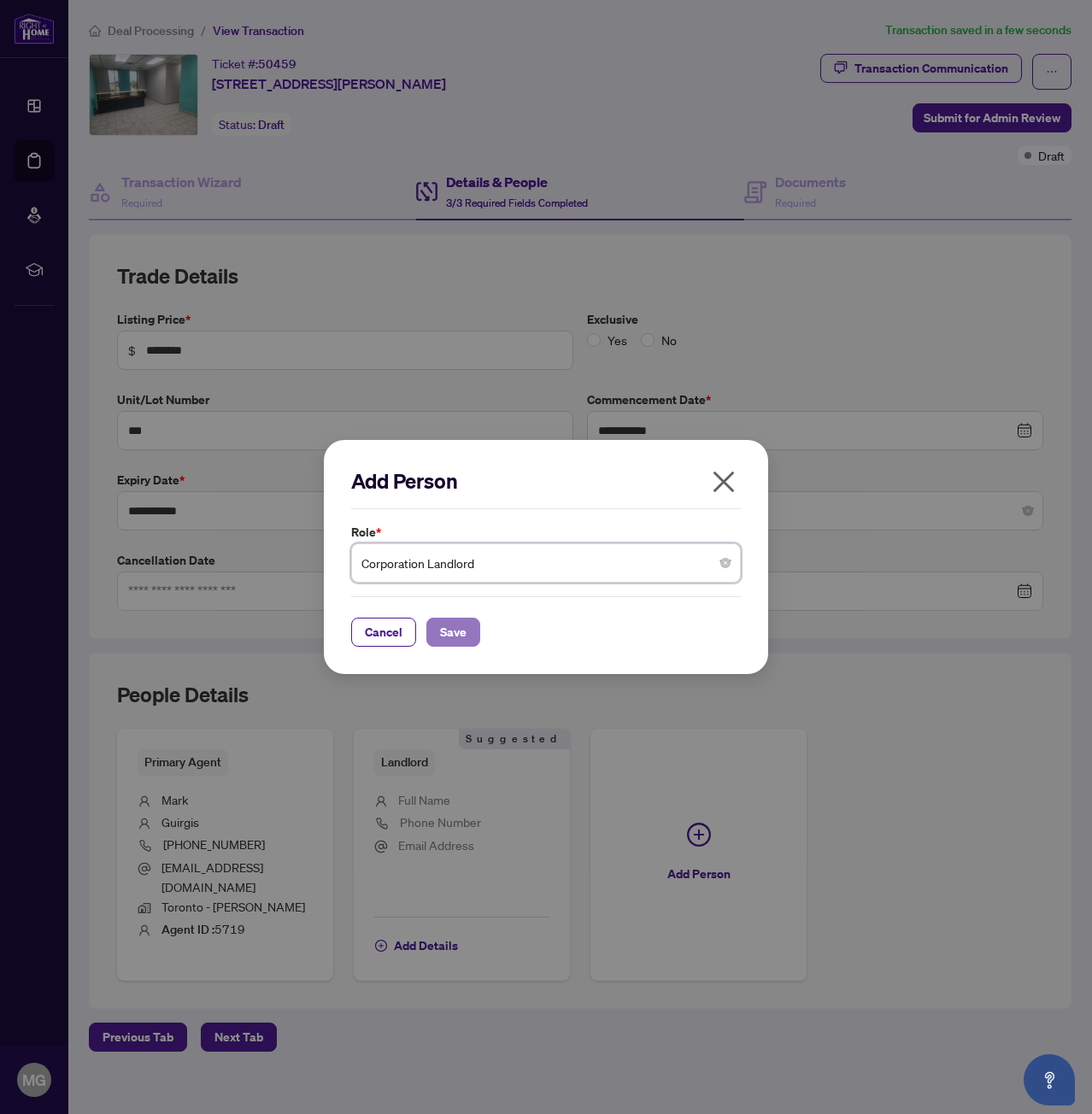
click at [448, 640] on span "Save" at bounding box center [453, 632] width 26 height 27
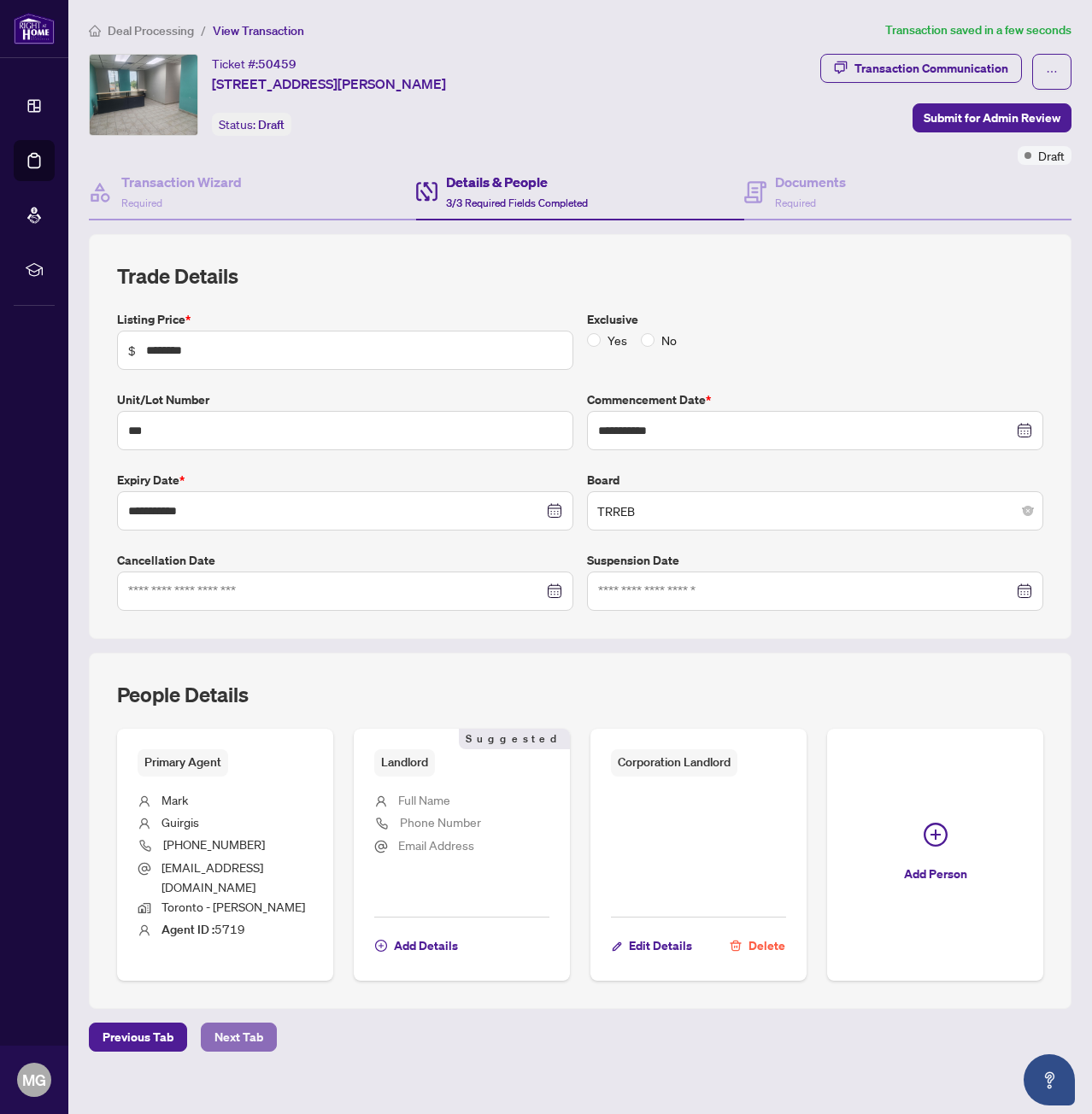
click at [253, 1029] on span "Next Tab" at bounding box center [239, 1037] width 49 height 27
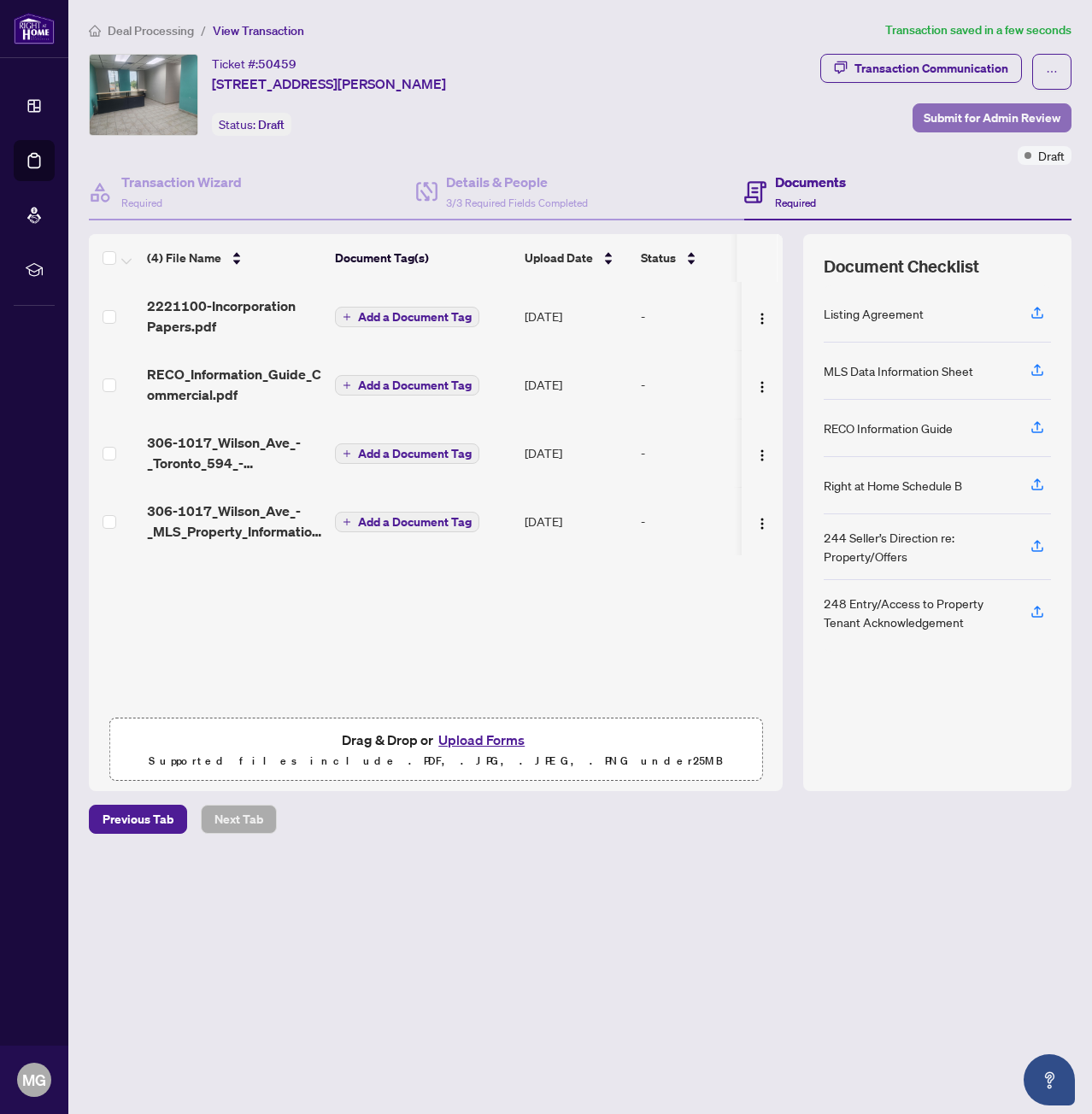
click at [936, 118] on span "Submit for Admin Review" at bounding box center [992, 118] width 137 height 27
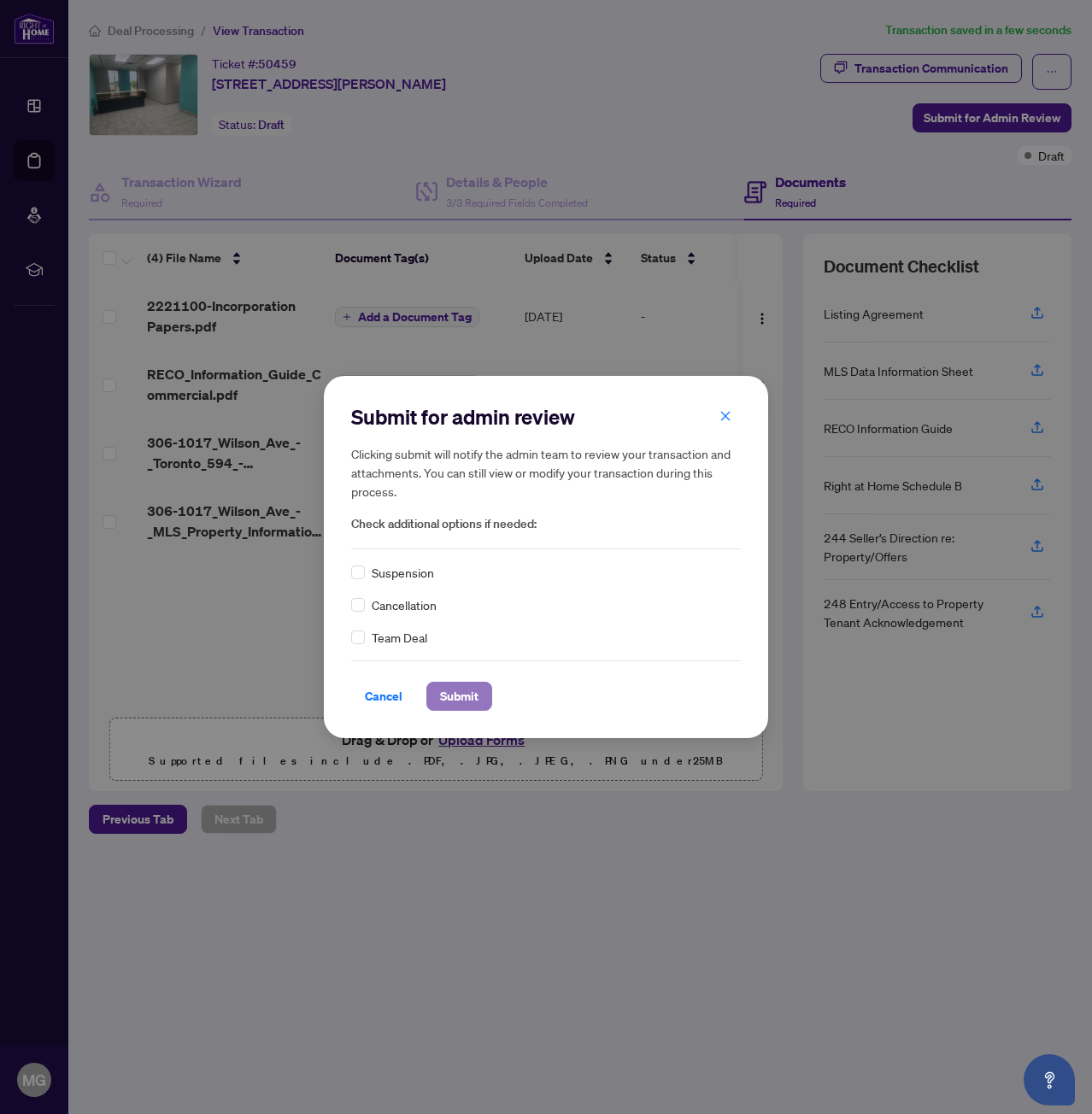
click at [466, 703] on span "Submit" at bounding box center [460, 696] width 39 height 27
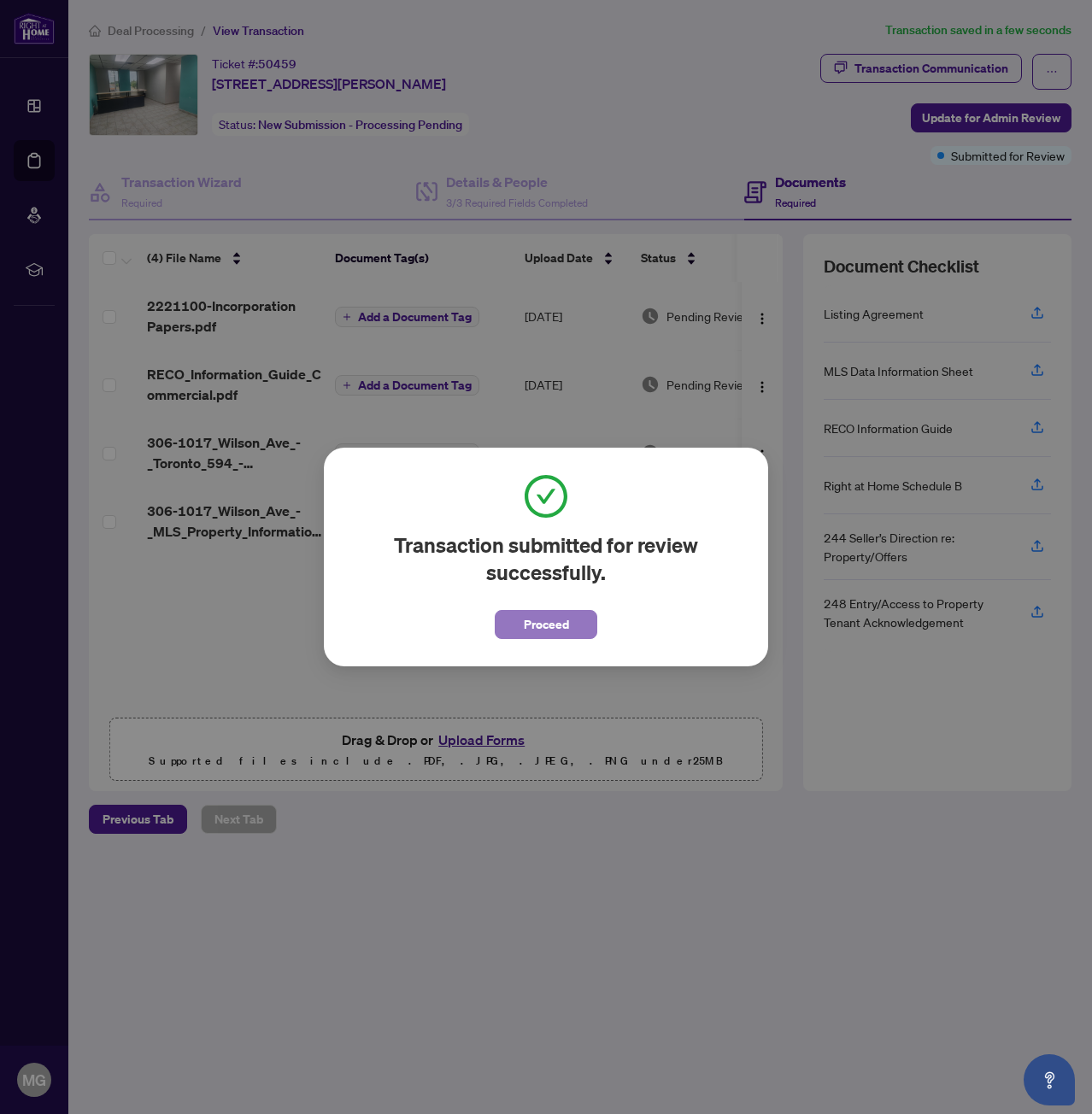
click at [529, 630] on span "Proceed" at bounding box center [546, 624] width 45 height 27
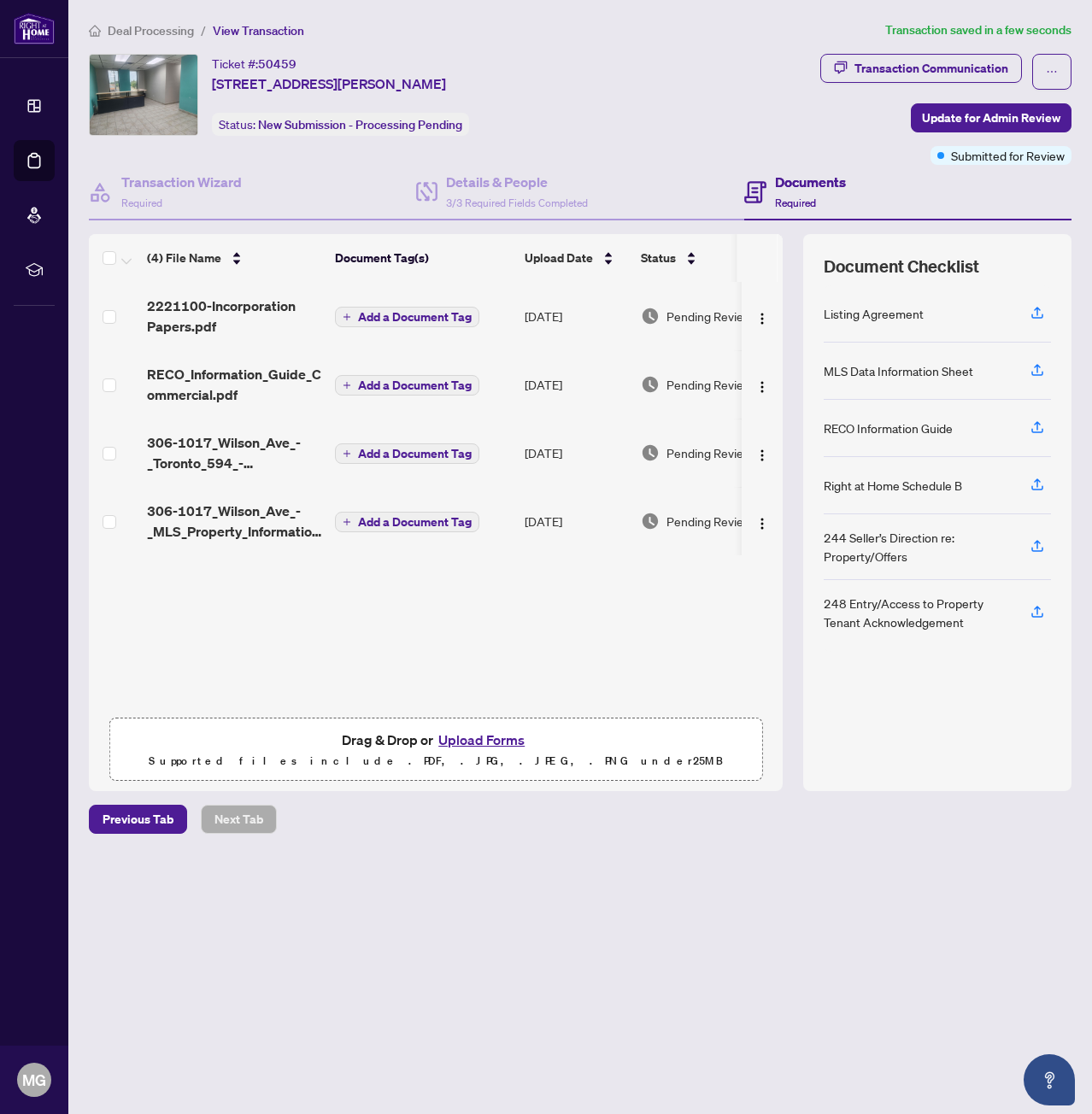
click at [143, 26] on span "Deal Processing" at bounding box center [151, 31] width 87 height 15
